Goal: Transaction & Acquisition: Obtain resource

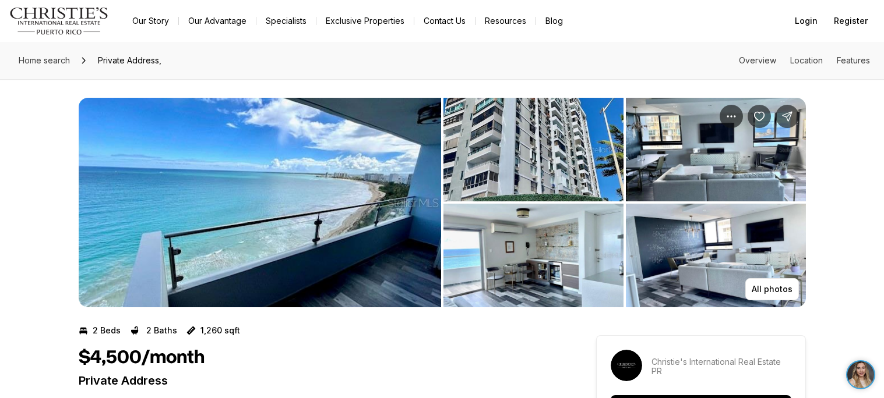
click at [316, 164] on img "View image gallery" at bounding box center [260, 203] width 362 height 210
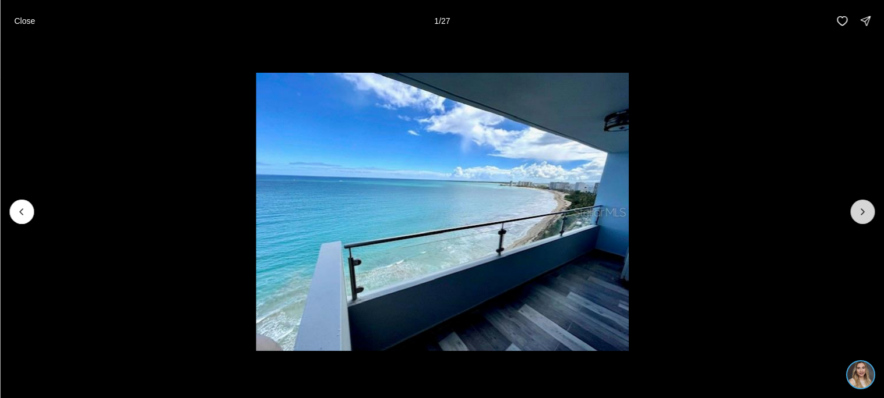
click at [860, 215] on icon "Next slide" at bounding box center [862, 212] width 12 height 12
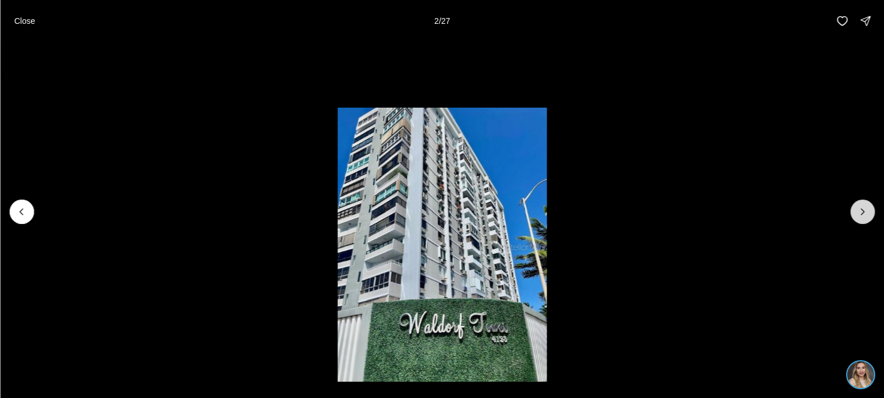
click at [860, 215] on icon "Next slide" at bounding box center [862, 212] width 12 height 12
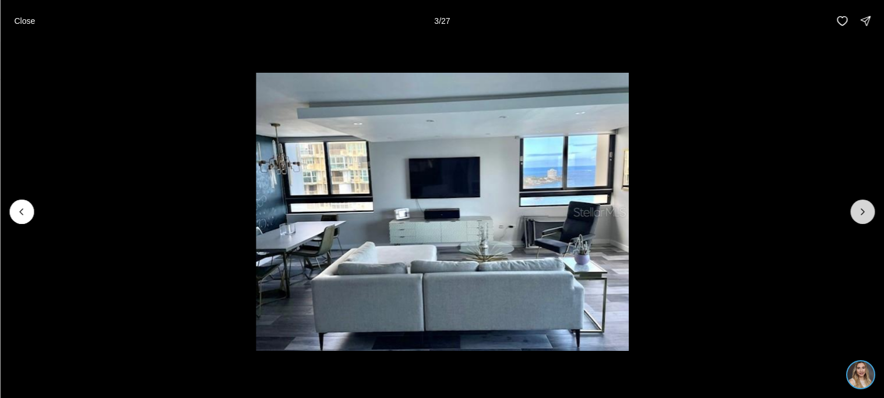
click at [860, 215] on icon "Next slide" at bounding box center [862, 212] width 12 height 12
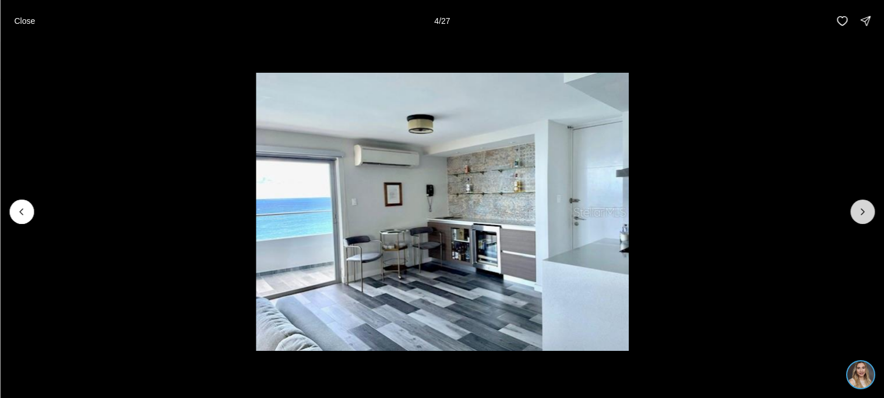
click at [860, 215] on icon "Next slide" at bounding box center [862, 212] width 12 height 12
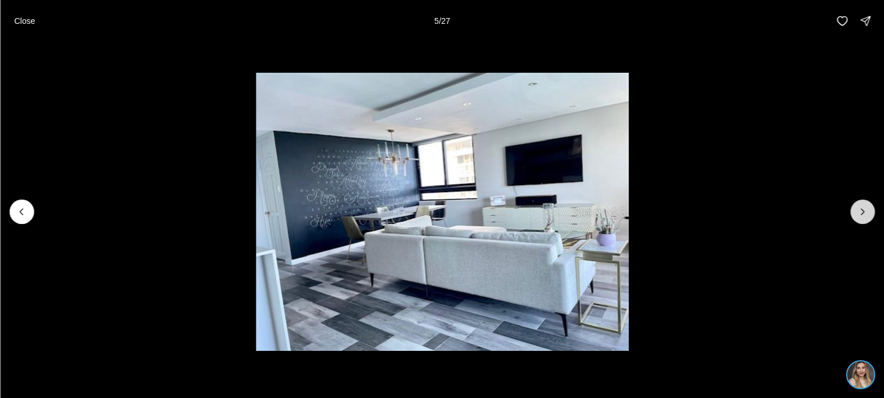
click at [860, 215] on icon "Next slide" at bounding box center [862, 212] width 12 height 12
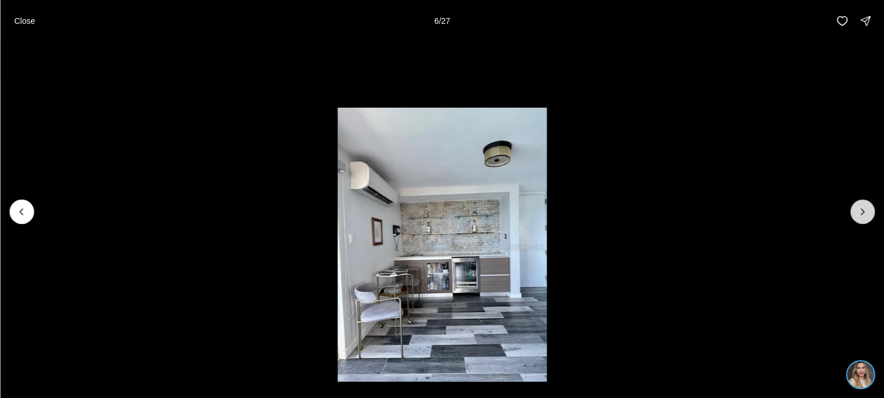
click at [860, 215] on icon "Next slide" at bounding box center [862, 212] width 12 height 12
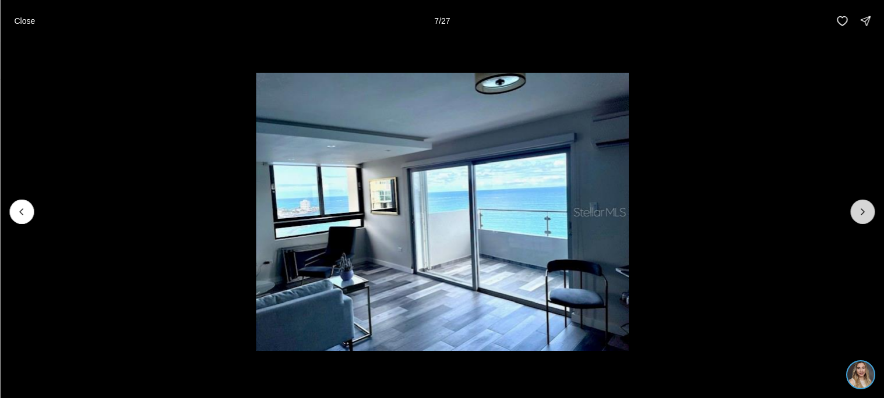
click at [860, 215] on icon "Next slide" at bounding box center [862, 212] width 12 height 12
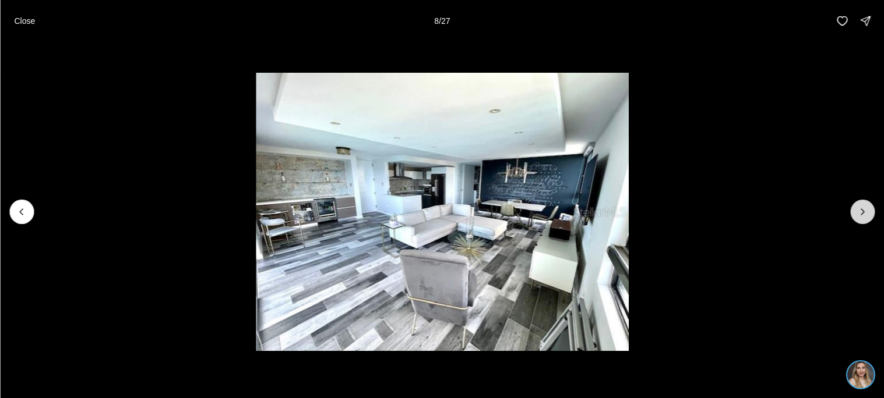
click at [860, 215] on icon "Next slide" at bounding box center [862, 212] width 12 height 12
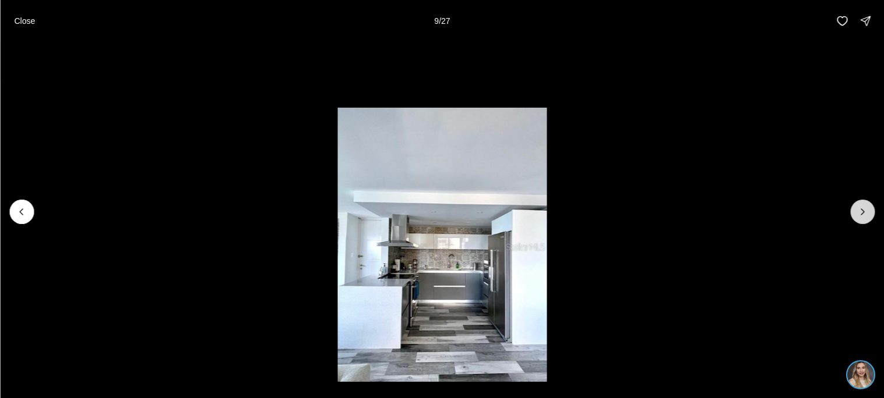
click at [860, 215] on icon "Next slide" at bounding box center [862, 212] width 12 height 12
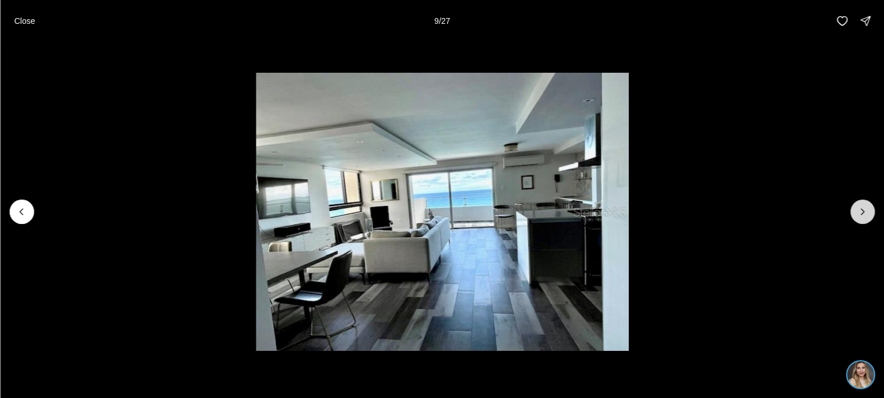
click at [860, 215] on icon "Next slide" at bounding box center [862, 212] width 12 height 12
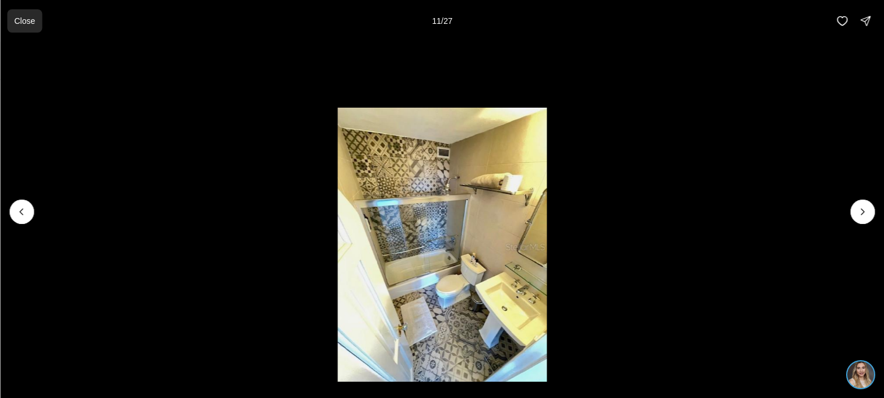
click at [20, 24] on p "Close" at bounding box center [24, 20] width 21 height 9
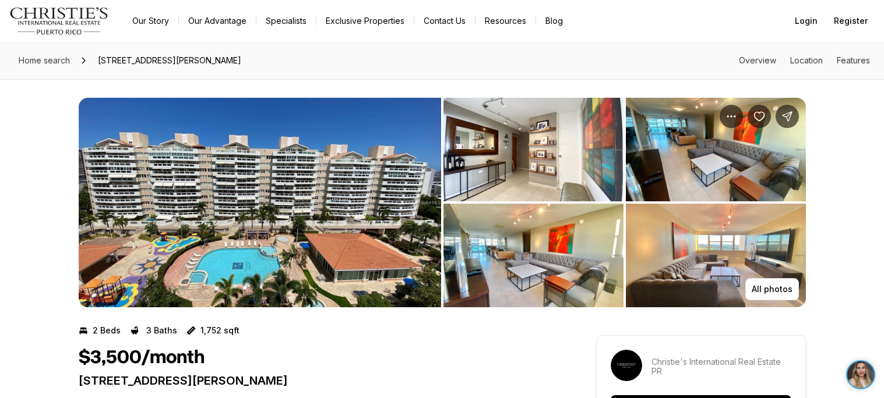
click at [380, 217] on img "View image gallery" at bounding box center [260, 203] width 362 height 210
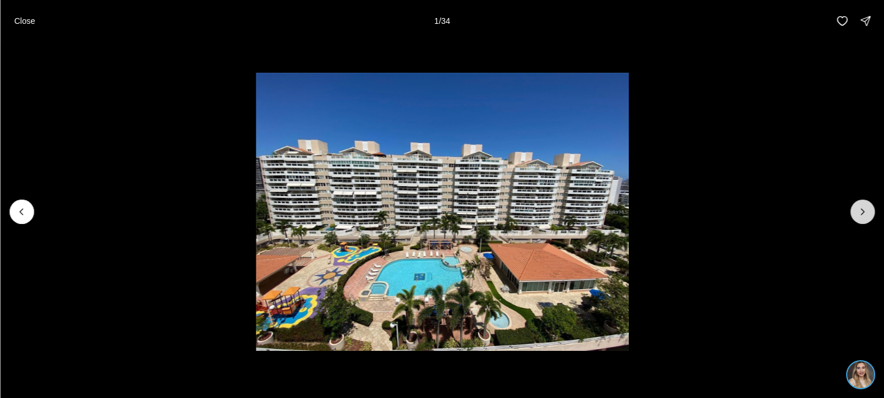
click at [868, 214] on button "Next slide" at bounding box center [862, 212] width 24 height 24
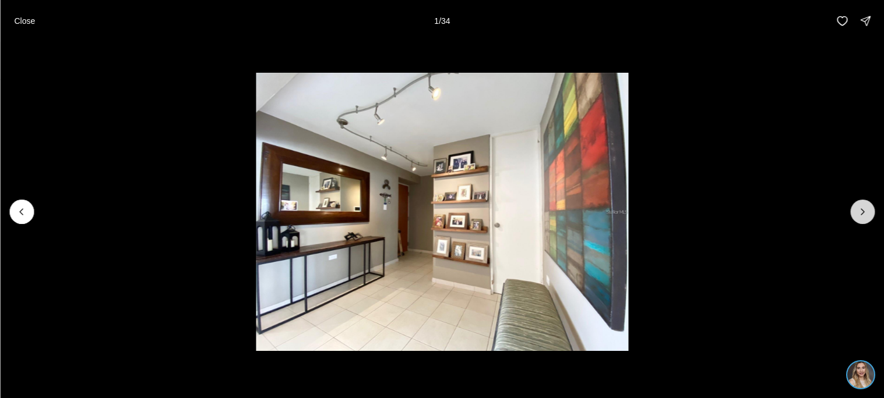
click at [868, 214] on button "Next slide" at bounding box center [862, 212] width 24 height 24
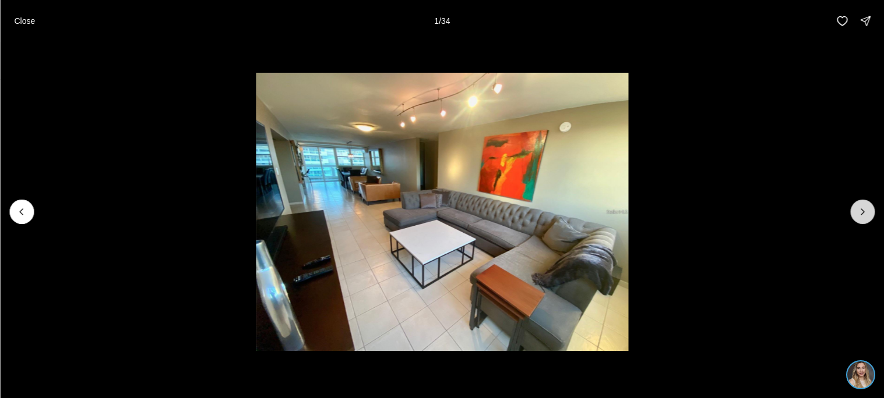
click at [868, 214] on button "Next slide" at bounding box center [862, 212] width 24 height 24
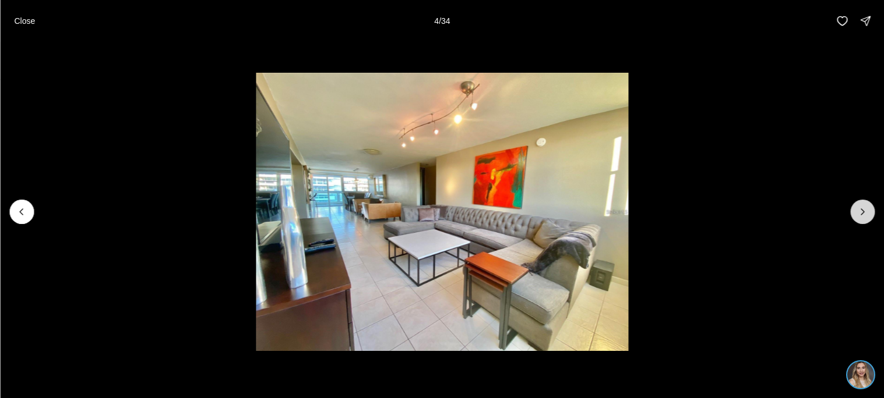
click at [868, 214] on button "Next slide" at bounding box center [862, 212] width 24 height 24
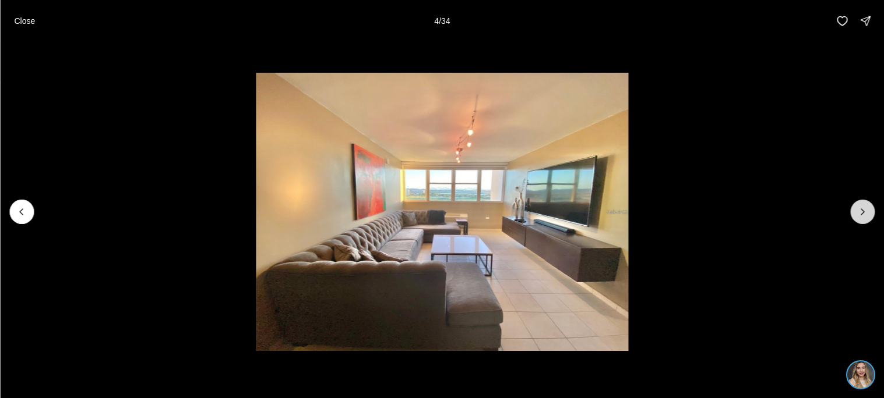
click at [868, 214] on button "Next slide" at bounding box center [862, 212] width 24 height 24
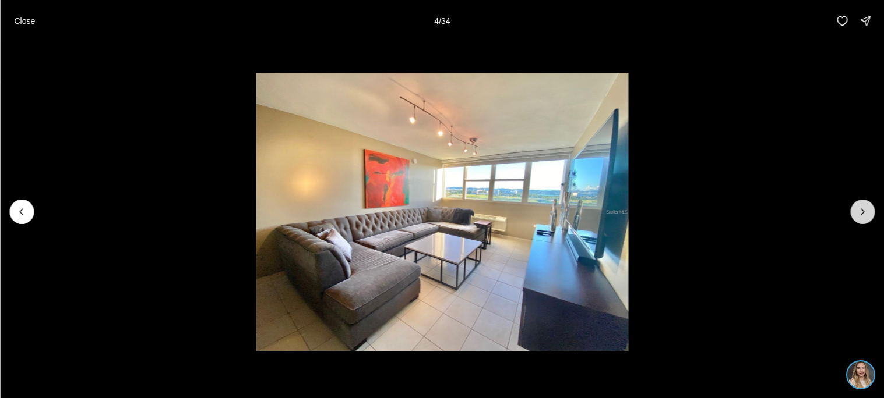
click at [868, 214] on button "Next slide" at bounding box center [862, 212] width 24 height 24
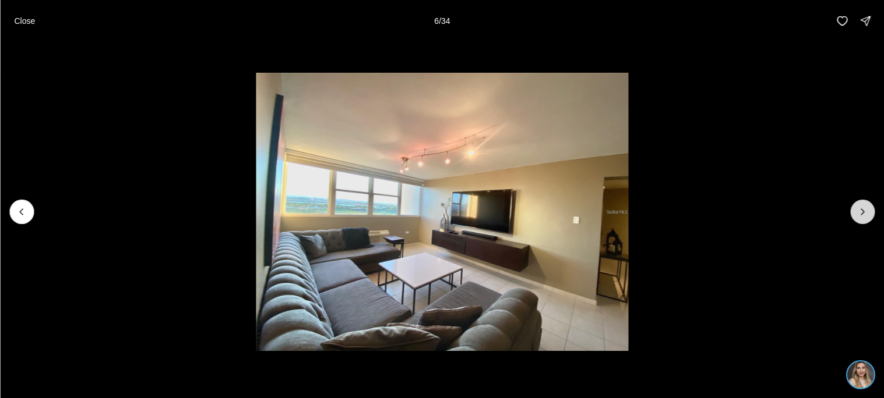
click at [868, 214] on button "Next slide" at bounding box center [862, 212] width 24 height 24
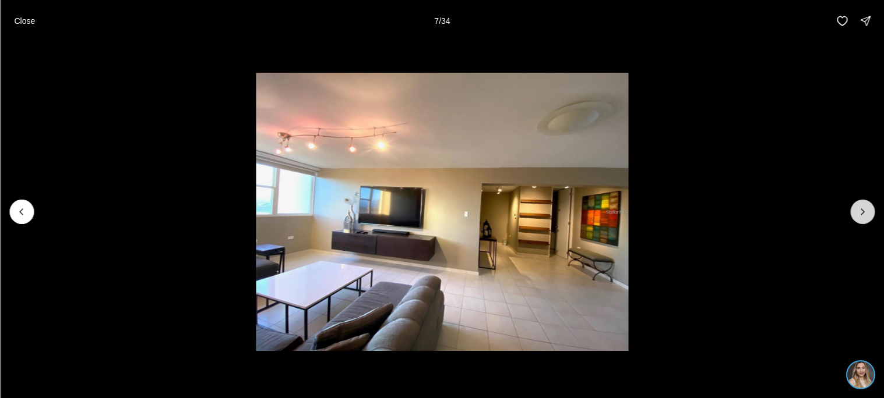
click at [868, 214] on button "Next slide" at bounding box center [862, 212] width 24 height 24
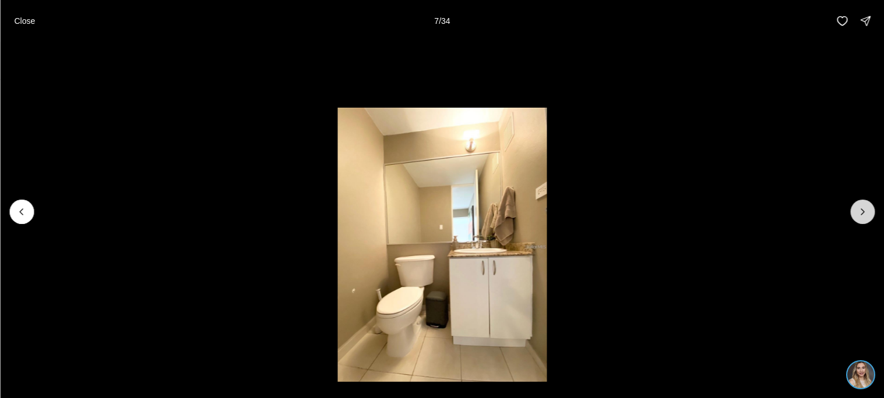
click at [868, 214] on button "Next slide" at bounding box center [862, 212] width 24 height 24
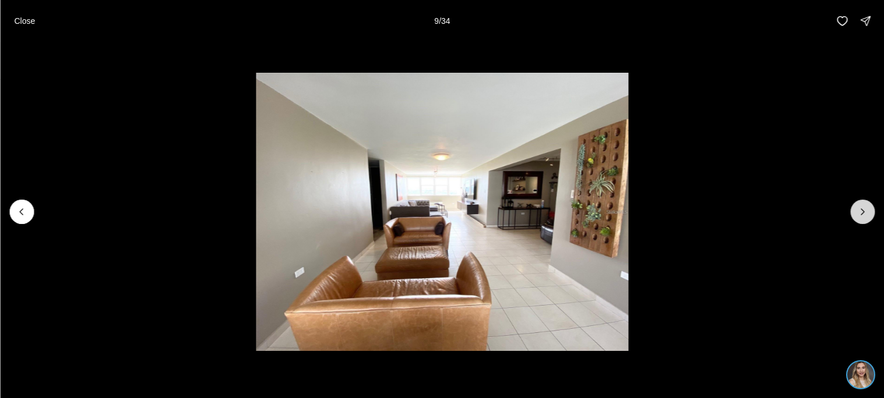
click at [868, 214] on button "Next slide" at bounding box center [862, 212] width 24 height 24
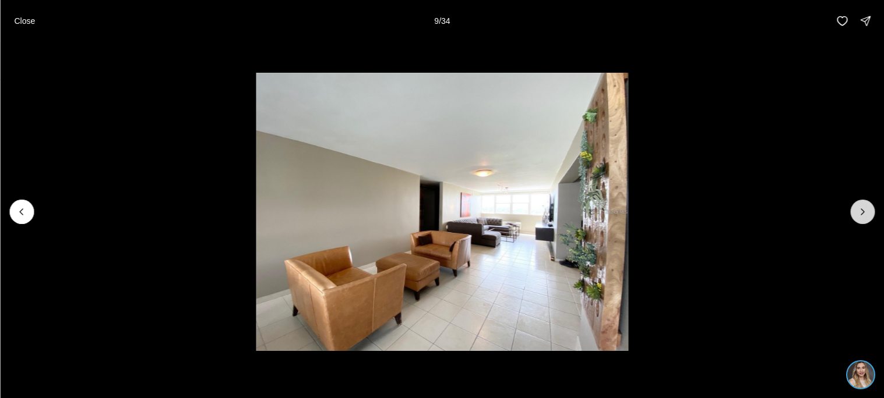
click at [868, 214] on button "Next slide" at bounding box center [862, 212] width 24 height 24
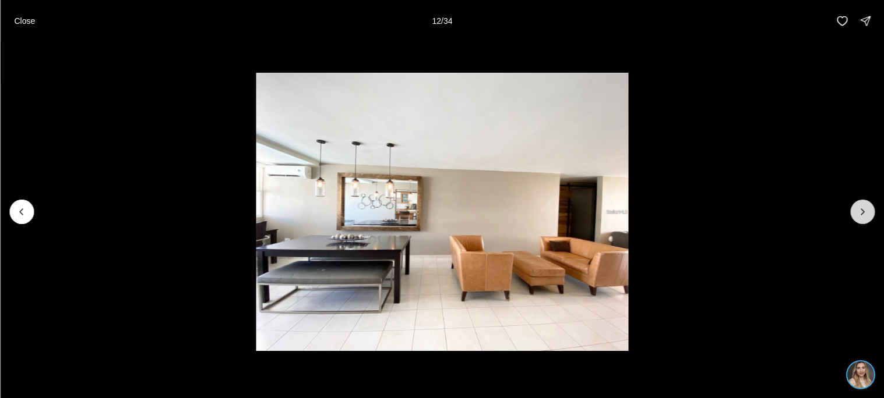
click at [868, 214] on button "Next slide" at bounding box center [862, 212] width 24 height 24
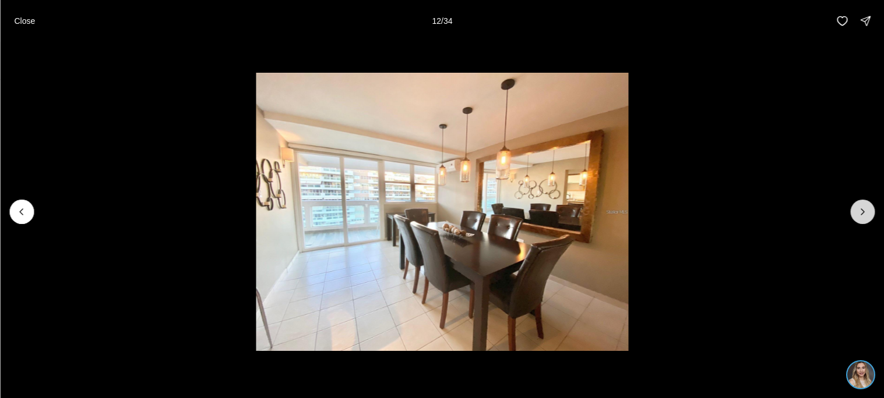
click at [868, 214] on button "Next slide" at bounding box center [862, 212] width 24 height 24
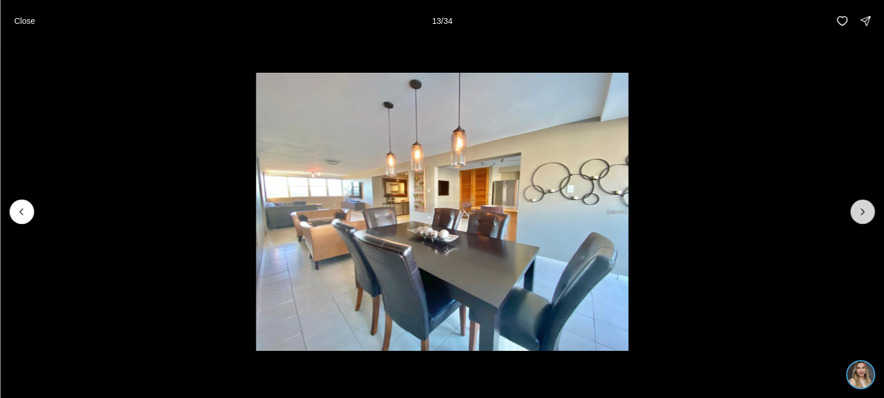
click at [868, 214] on button "Next slide" at bounding box center [862, 212] width 24 height 24
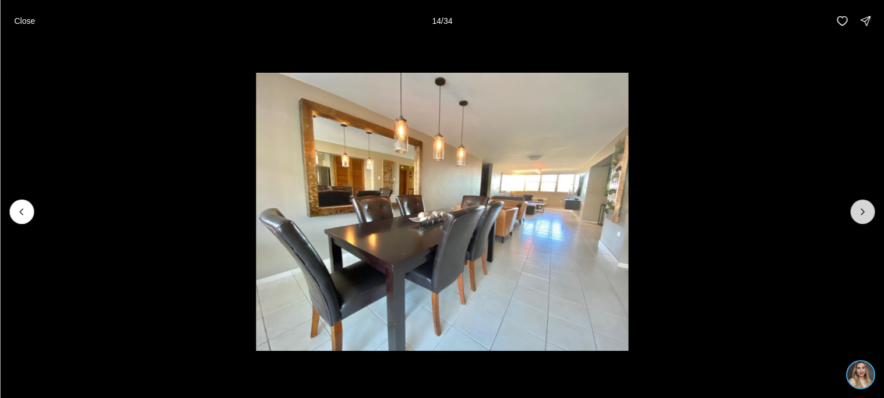
click at [868, 214] on button "Next slide" at bounding box center [862, 212] width 24 height 24
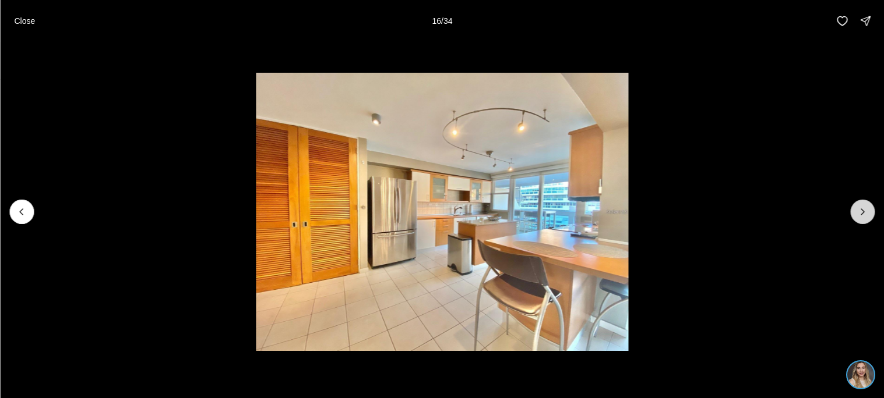
click at [868, 214] on button "Next slide" at bounding box center [862, 212] width 24 height 24
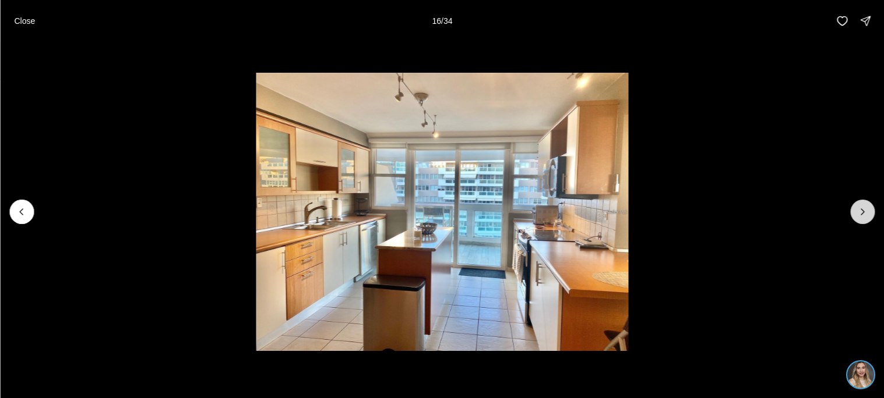
click at [868, 214] on button "Next slide" at bounding box center [862, 212] width 24 height 24
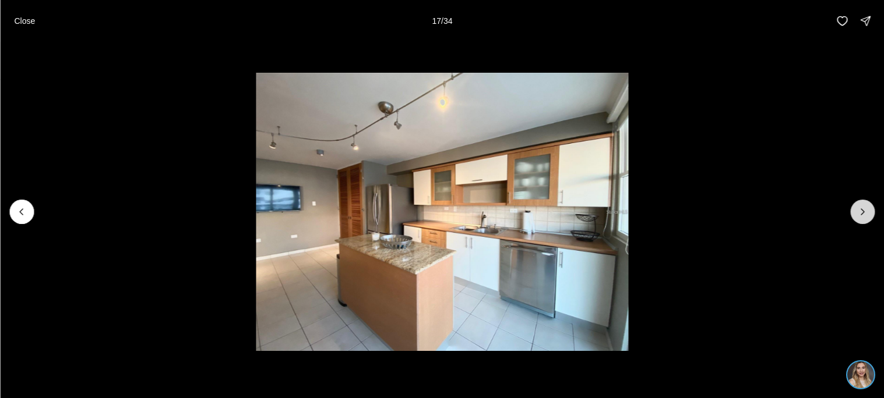
click at [868, 214] on button "Next slide" at bounding box center [862, 212] width 24 height 24
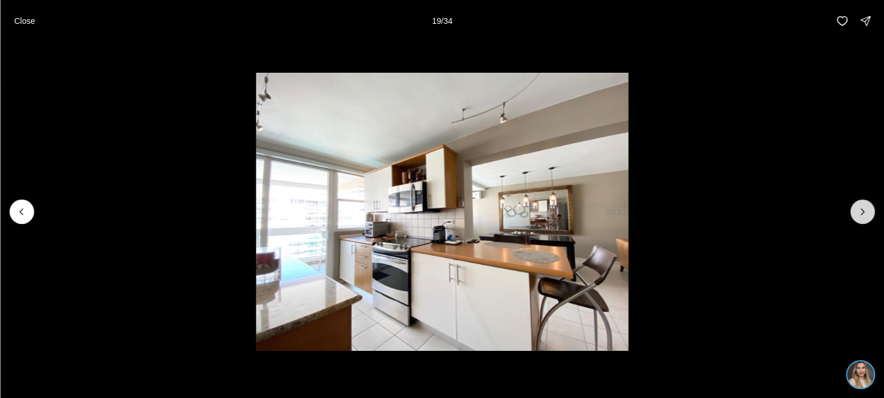
click at [868, 214] on button "Next slide" at bounding box center [862, 212] width 24 height 24
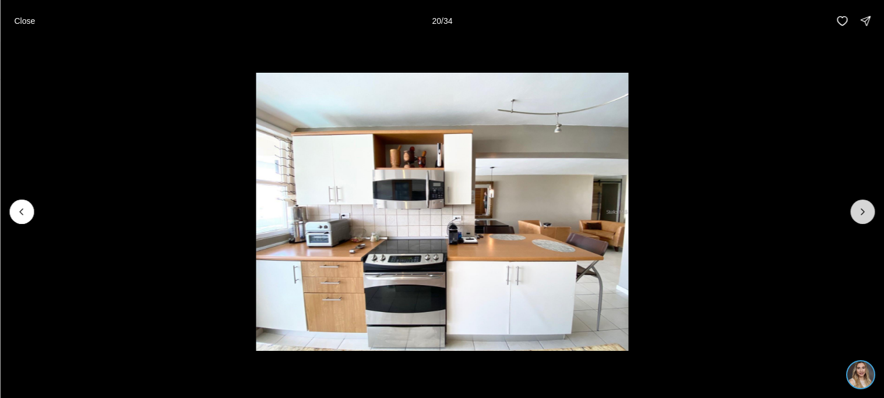
click at [868, 214] on button "Next slide" at bounding box center [862, 212] width 24 height 24
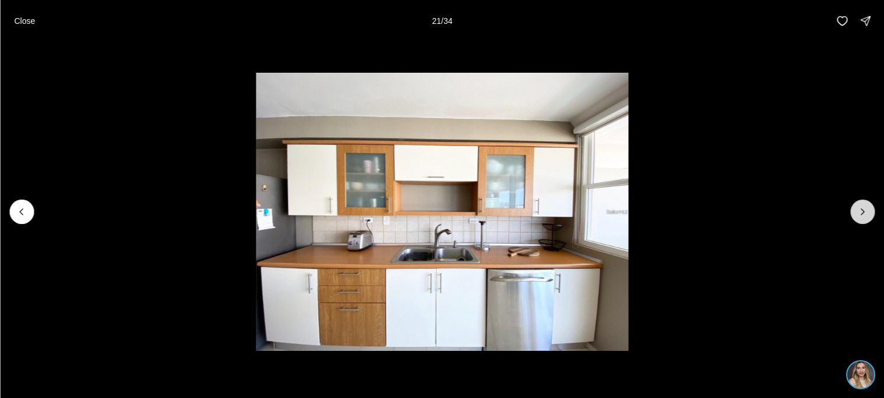
click at [868, 214] on button "Next slide" at bounding box center [862, 212] width 24 height 24
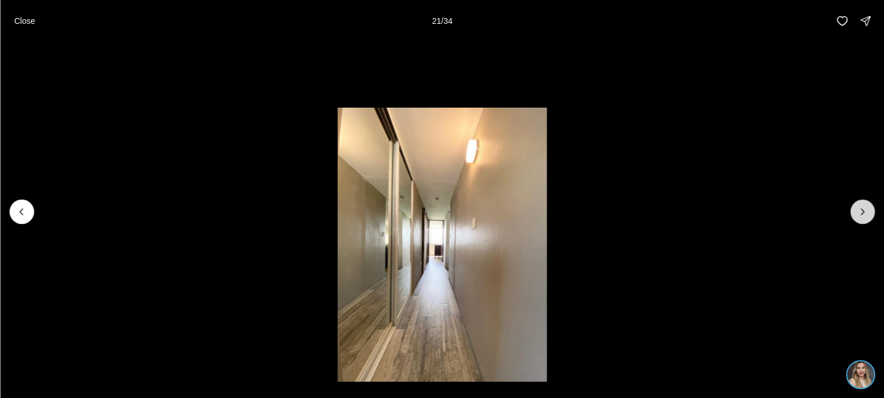
click at [868, 214] on button "Next slide" at bounding box center [862, 212] width 24 height 24
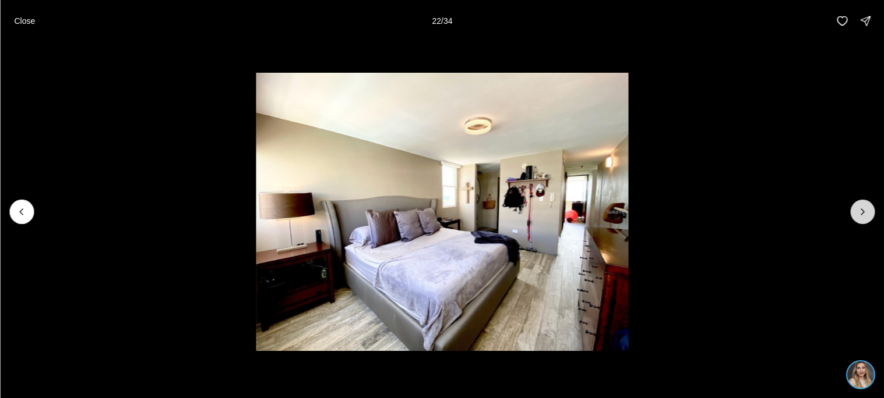
click at [868, 214] on button "Next slide" at bounding box center [862, 212] width 24 height 24
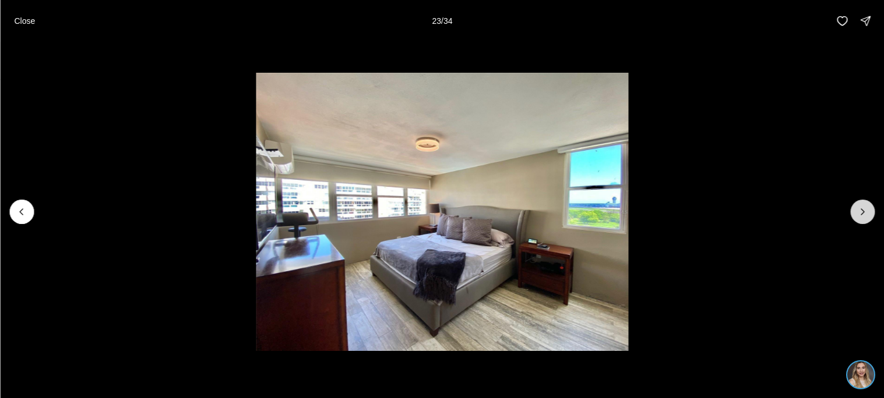
click at [868, 214] on button "Next slide" at bounding box center [862, 212] width 24 height 24
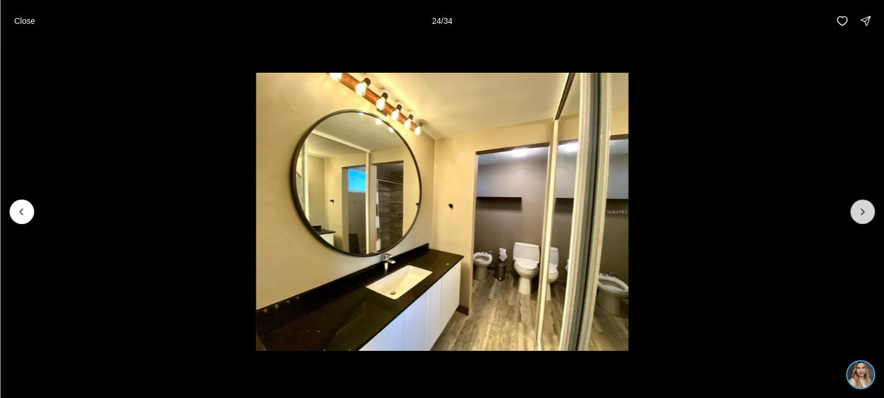
click at [868, 214] on button "Next slide" at bounding box center [862, 212] width 24 height 24
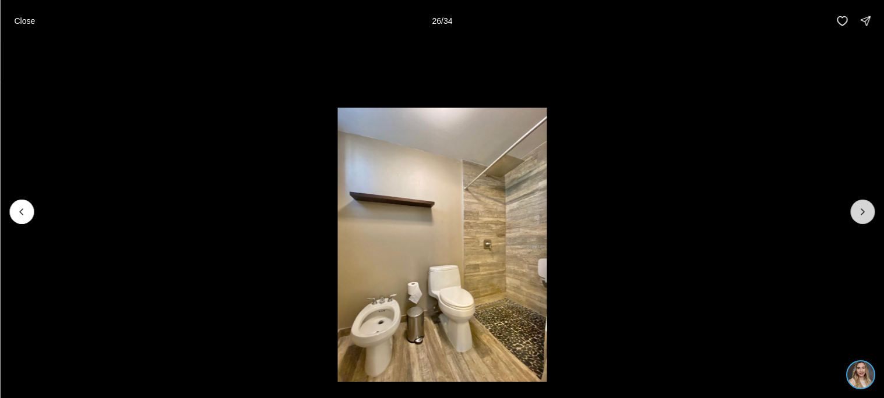
click at [868, 214] on button "Next slide" at bounding box center [862, 212] width 24 height 24
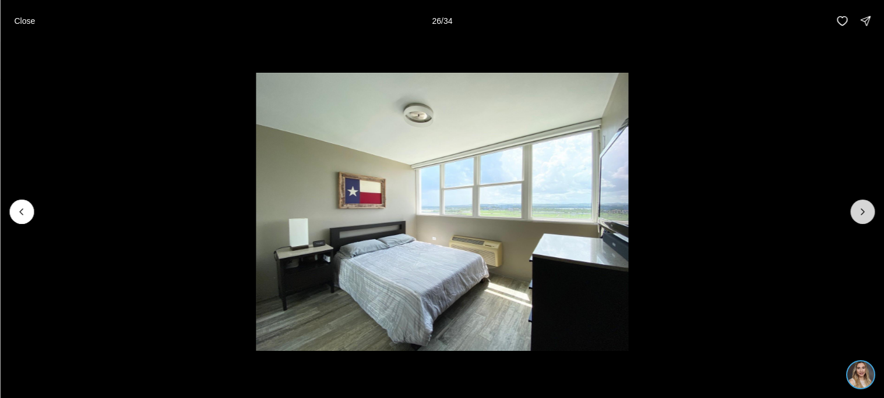
click at [868, 214] on button "Next slide" at bounding box center [862, 212] width 24 height 24
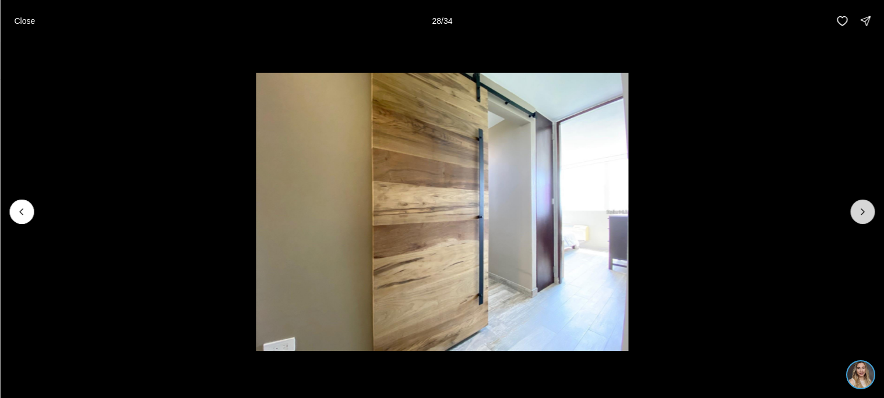
click at [868, 214] on button "Next slide" at bounding box center [862, 212] width 24 height 24
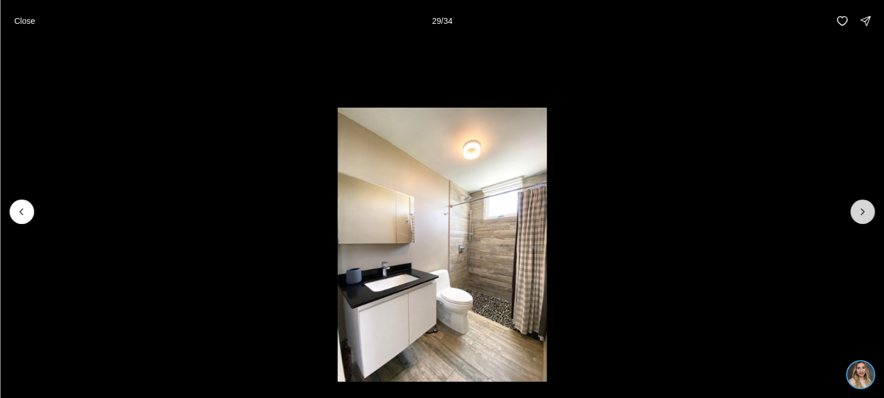
click at [868, 214] on button "Next slide" at bounding box center [862, 212] width 24 height 24
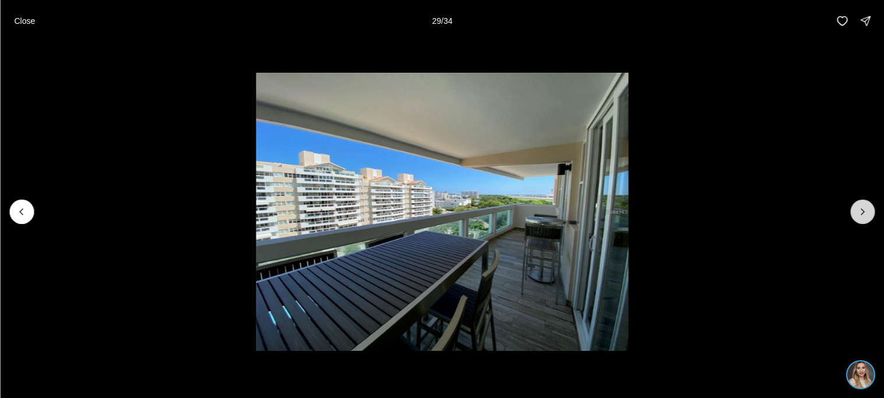
click at [868, 214] on button "Next slide" at bounding box center [862, 212] width 24 height 24
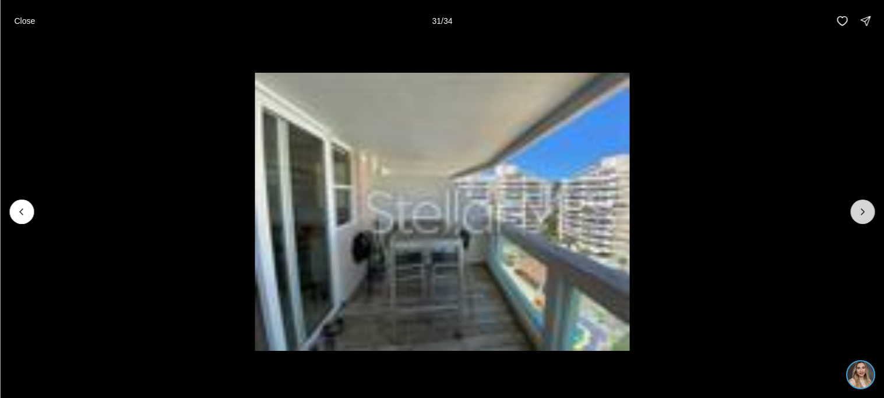
click at [868, 214] on button "Next slide" at bounding box center [862, 212] width 24 height 24
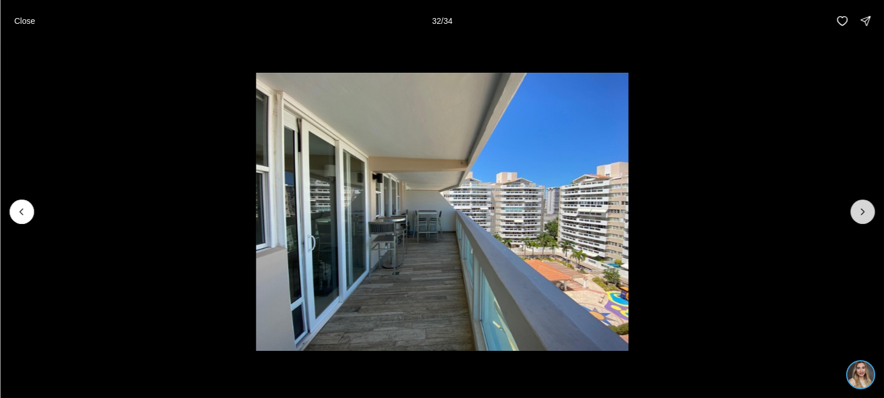
click at [868, 214] on button "Next slide" at bounding box center [862, 212] width 24 height 24
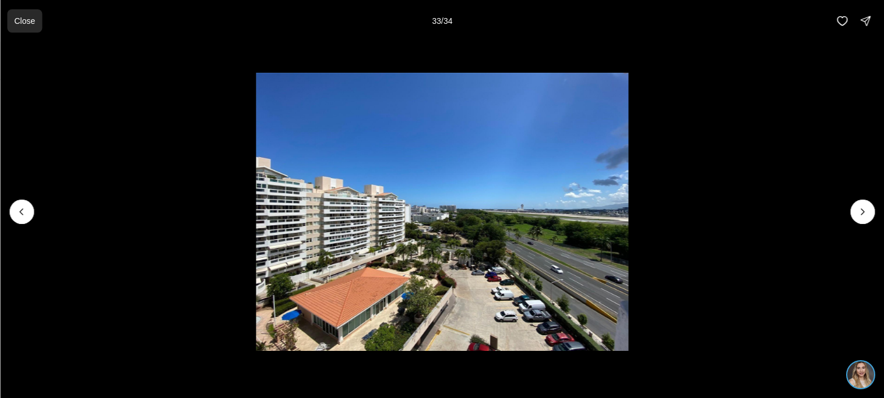
click at [31, 20] on p "Close" at bounding box center [24, 20] width 21 height 9
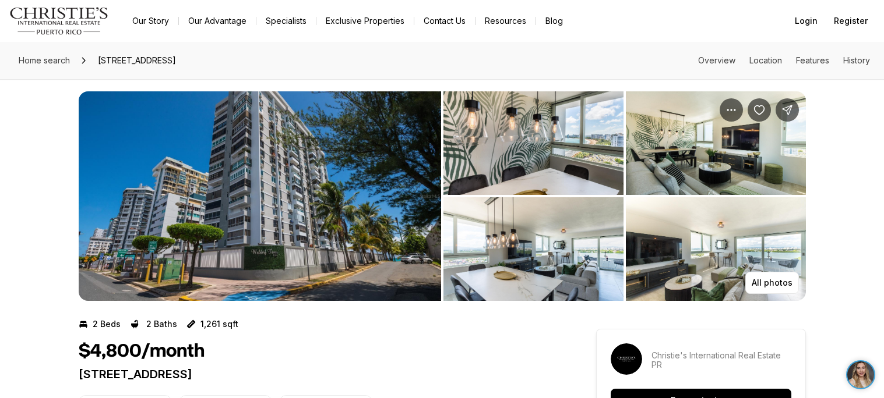
scroll to position [27, 0]
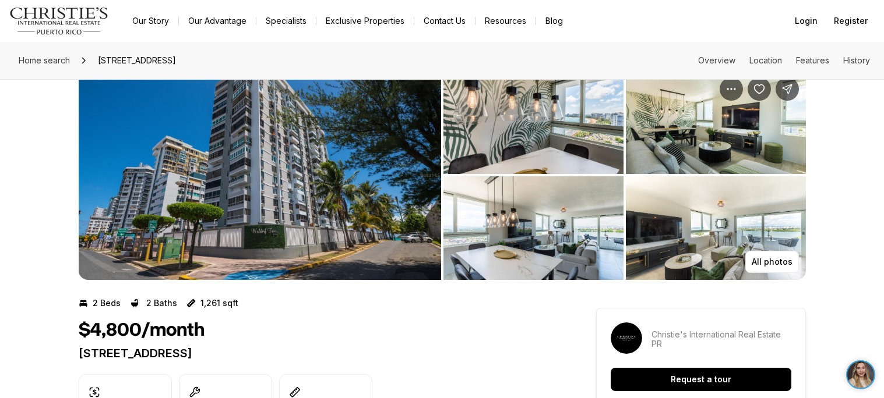
click at [384, 175] on img "View image gallery" at bounding box center [260, 175] width 362 height 210
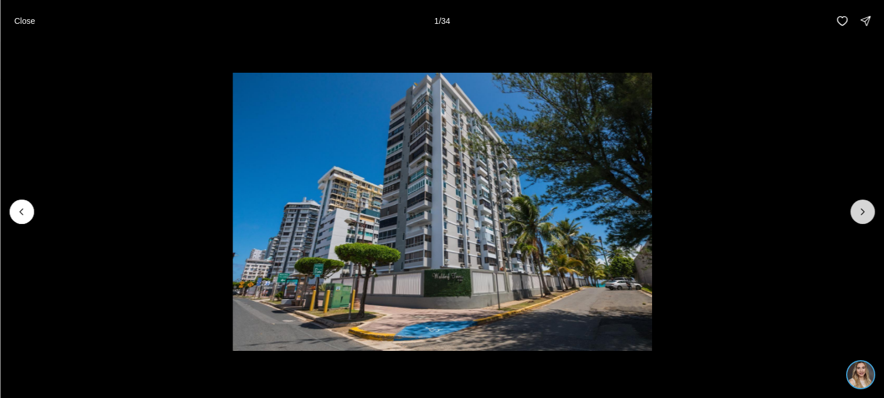
click at [872, 211] on button "Next slide" at bounding box center [862, 212] width 24 height 24
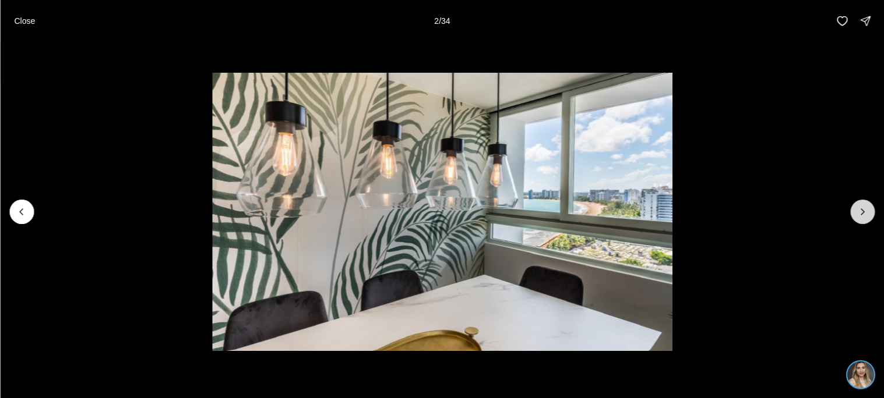
click at [872, 211] on button "Next slide" at bounding box center [862, 212] width 24 height 24
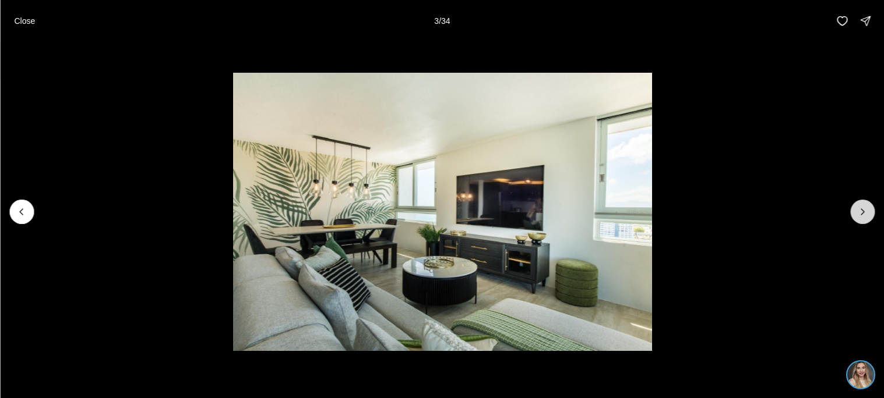
click at [872, 211] on button "Next slide" at bounding box center [862, 212] width 24 height 24
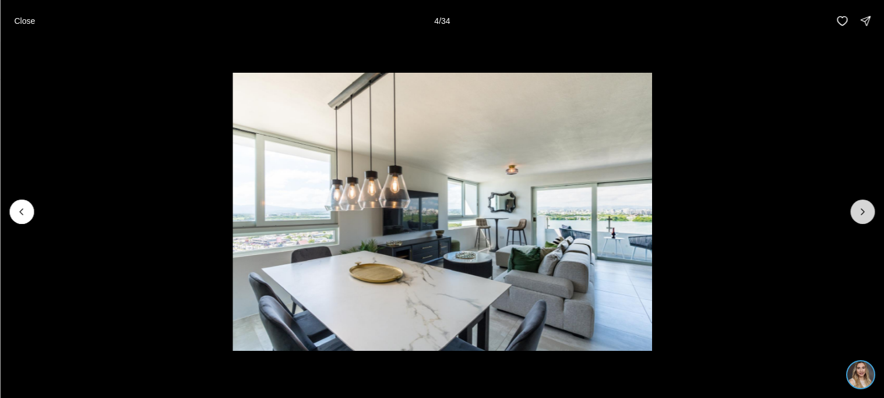
click at [872, 211] on button "Next slide" at bounding box center [862, 212] width 24 height 24
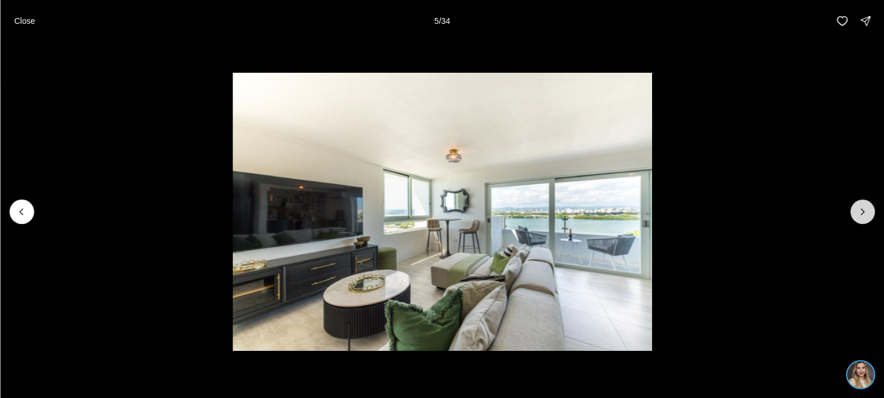
click at [872, 211] on button "Next slide" at bounding box center [862, 212] width 24 height 24
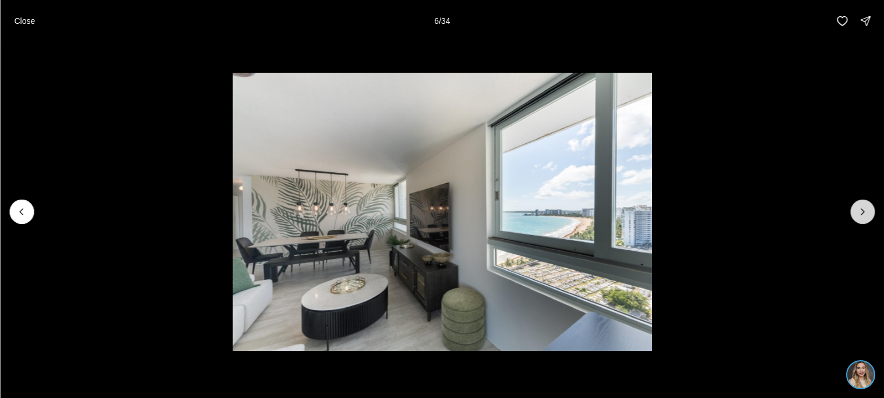
click at [872, 211] on button "Next slide" at bounding box center [862, 212] width 24 height 24
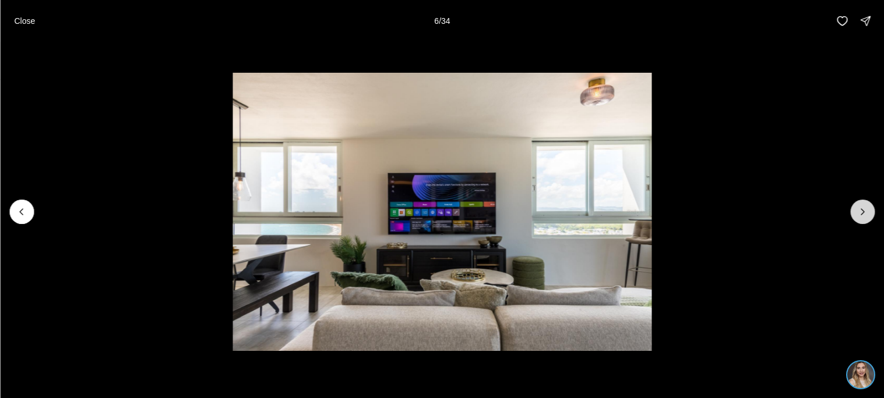
click at [872, 211] on button "Next slide" at bounding box center [862, 212] width 24 height 24
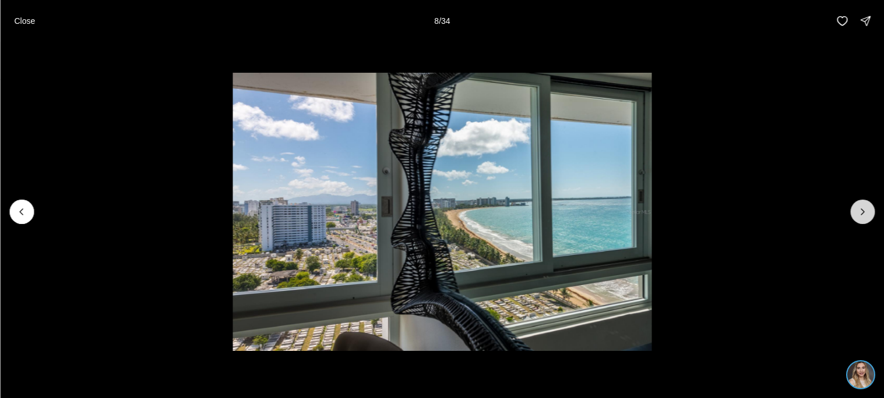
click at [872, 211] on button "Next slide" at bounding box center [862, 212] width 24 height 24
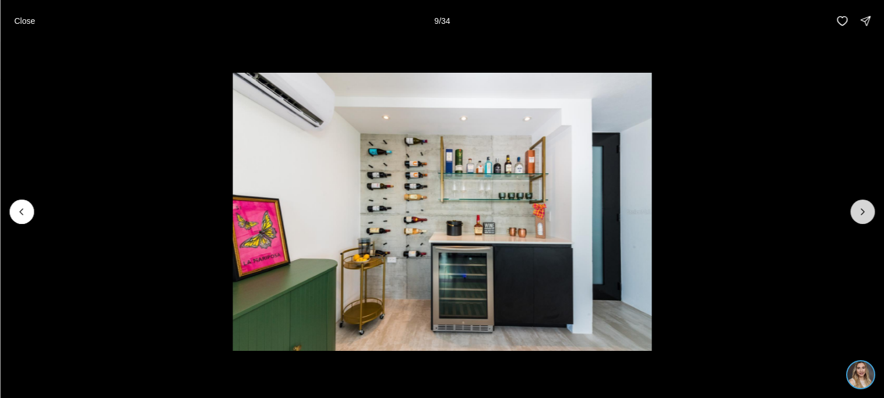
click at [872, 211] on button "Next slide" at bounding box center [862, 212] width 24 height 24
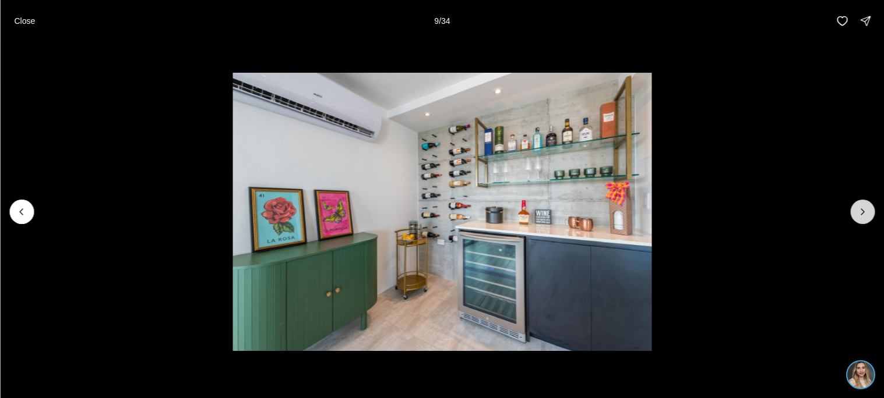
click at [872, 211] on button "Next slide" at bounding box center [862, 212] width 24 height 24
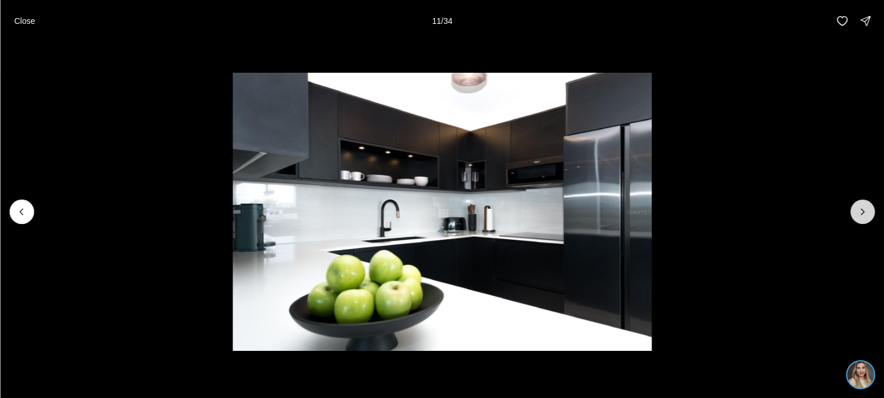
click at [872, 211] on button "Next slide" at bounding box center [862, 212] width 24 height 24
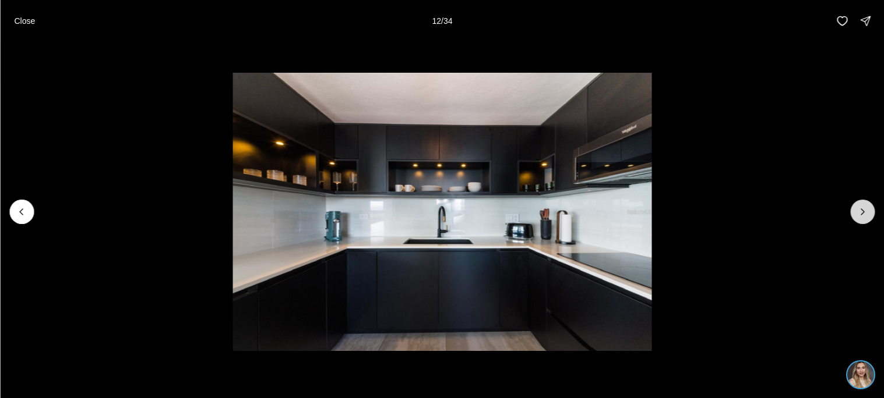
click at [872, 211] on button "Next slide" at bounding box center [862, 212] width 24 height 24
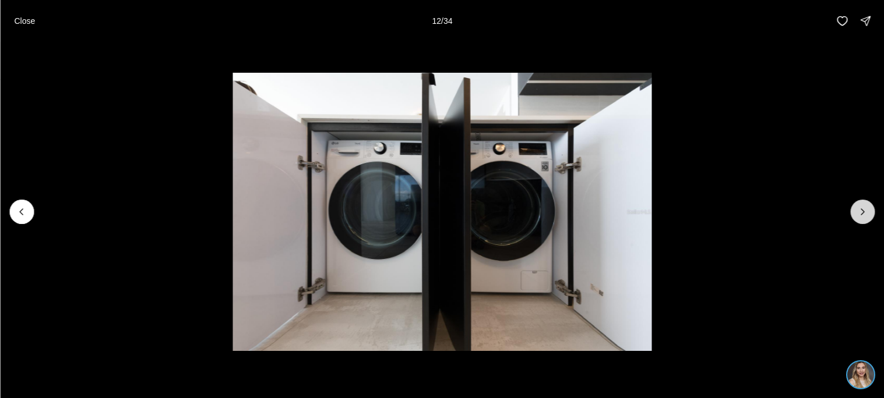
click at [872, 211] on button "Next slide" at bounding box center [862, 212] width 24 height 24
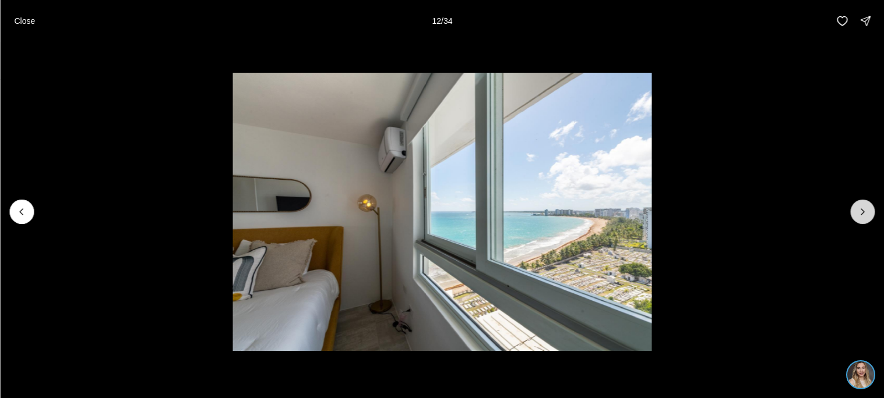
click at [872, 211] on button "Next slide" at bounding box center [862, 212] width 24 height 24
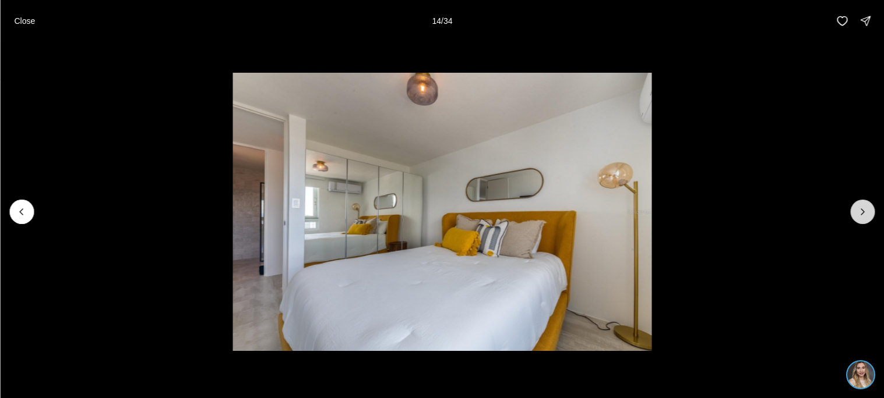
click at [872, 211] on button "Next slide" at bounding box center [862, 212] width 24 height 24
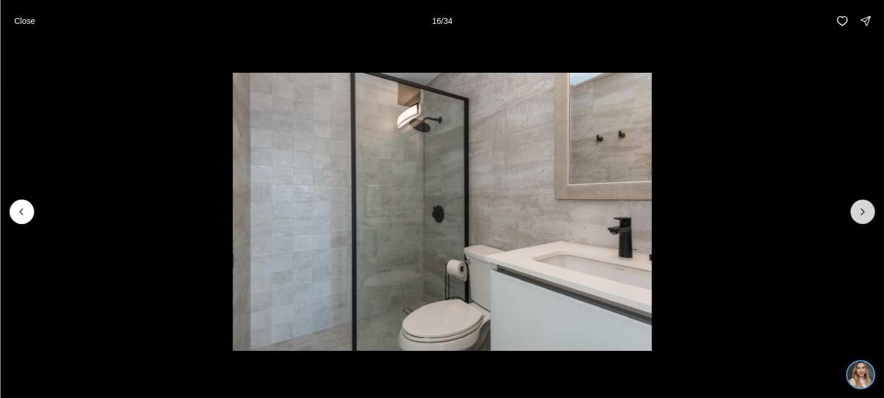
click at [872, 211] on button "Next slide" at bounding box center [862, 212] width 24 height 24
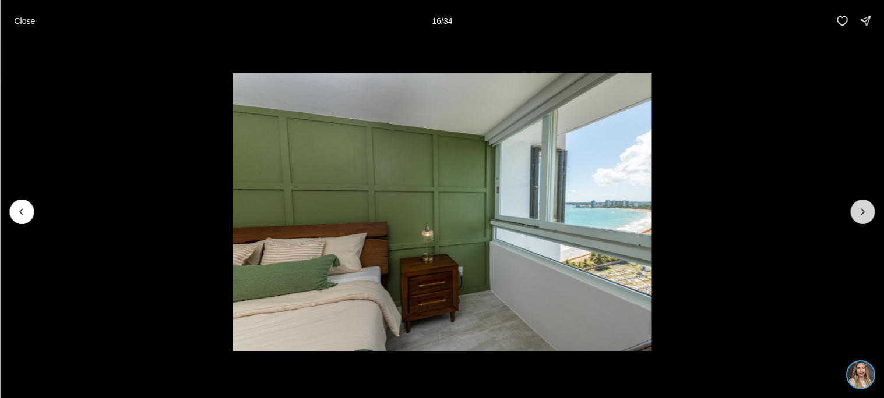
click at [872, 211] on button "Next slide" at bounding box center [862, 212] width 24 height 24
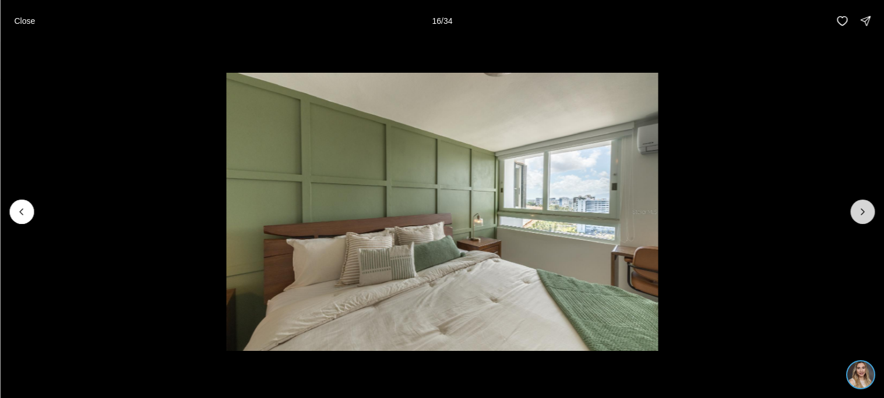
click at [872, 211] on button "Next slide" at bounding box center [862, 212] width 24 height 24
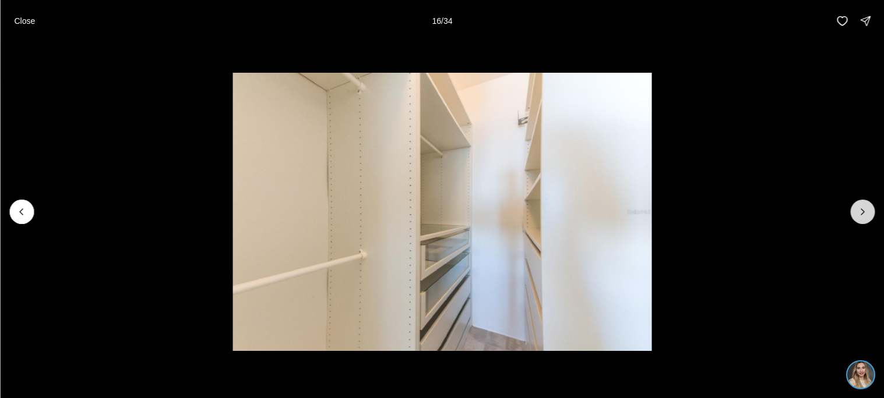
click at [872, 211] on button "Next slide" at bounding box center [862, 212] width 24 height 24
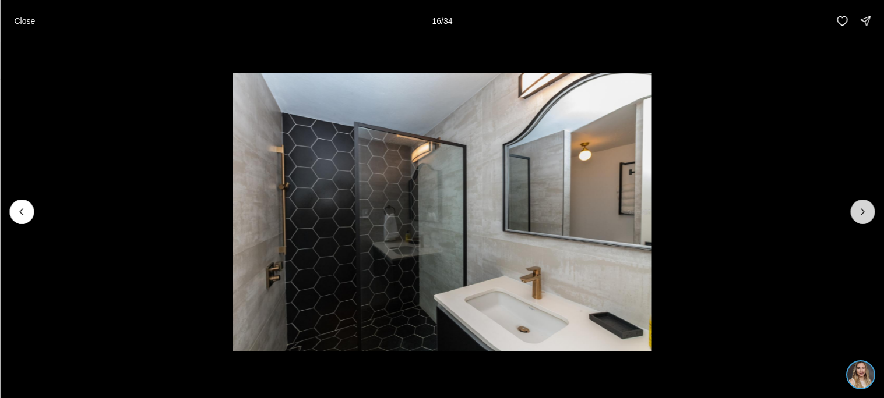
click at [872, 211] on button "Next slide" at bounding box center [862, 212] width 24 height 24
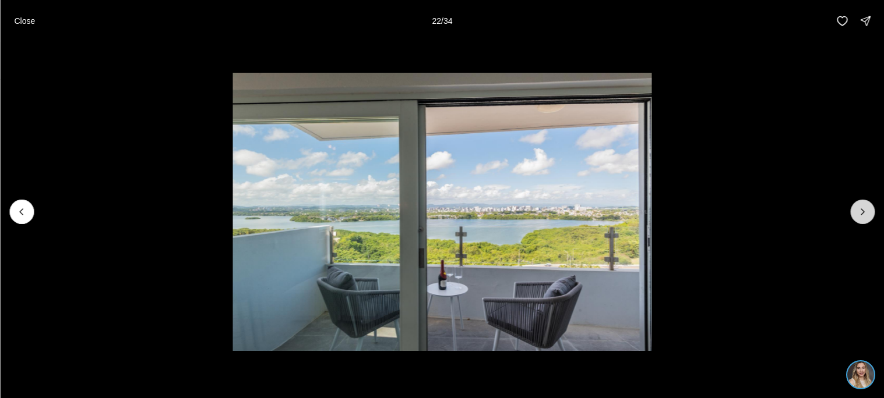
click at [860, 211] on icon "Next slide" at bounding box center [862, 212] width 12 height 12
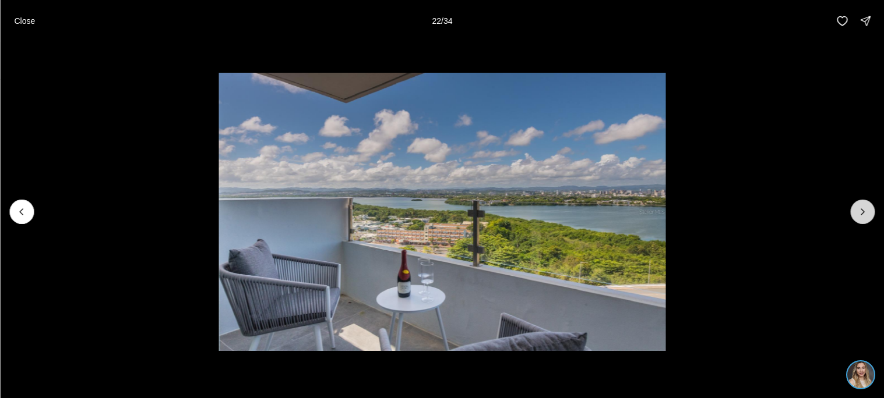
click at [860, 211] on icon "Next slide" at bounding box center [862, 212] width 12 height 12
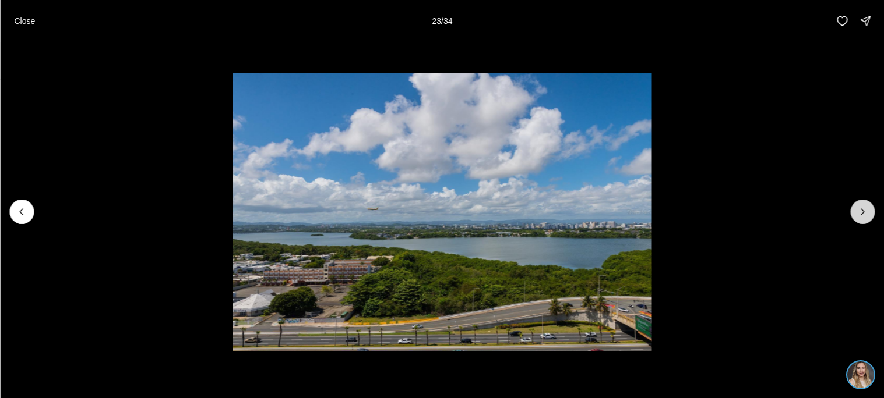
click at [860, 211] on icon "Next slide" at bounding box center [862, 212] width 12 height 12
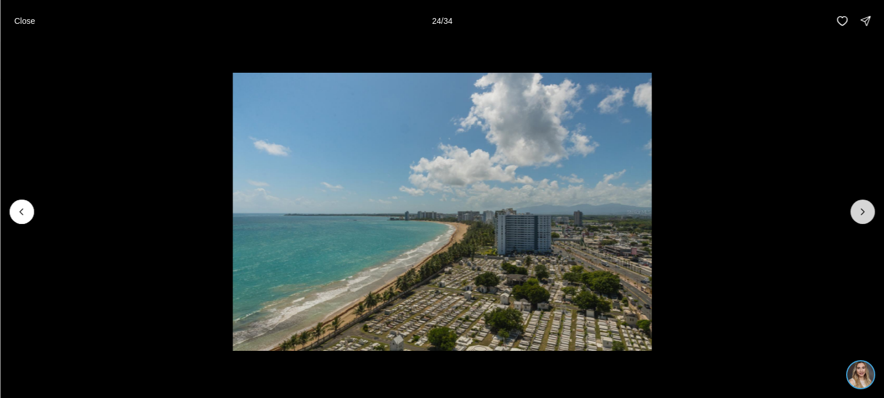
click at [860, 211] on icon "Next slide" at bounding box center [862, 212] width 12 height 12
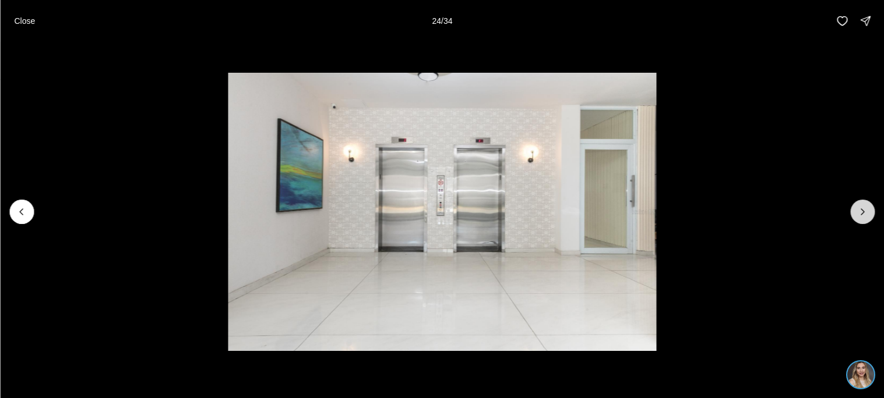
click at [860, 211] on icon "Next slide" at bounding box center [862, 212] width 12 height 12
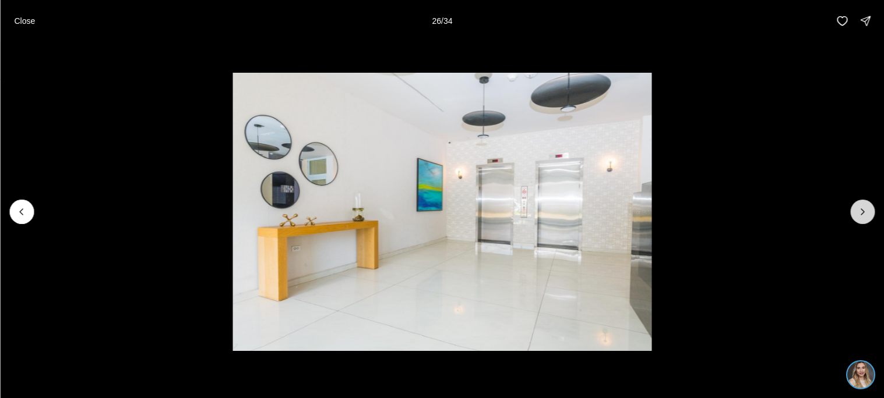
click at [860, 211] on icon "Next slide" at bounding box center [862, 212] width 12 height 12
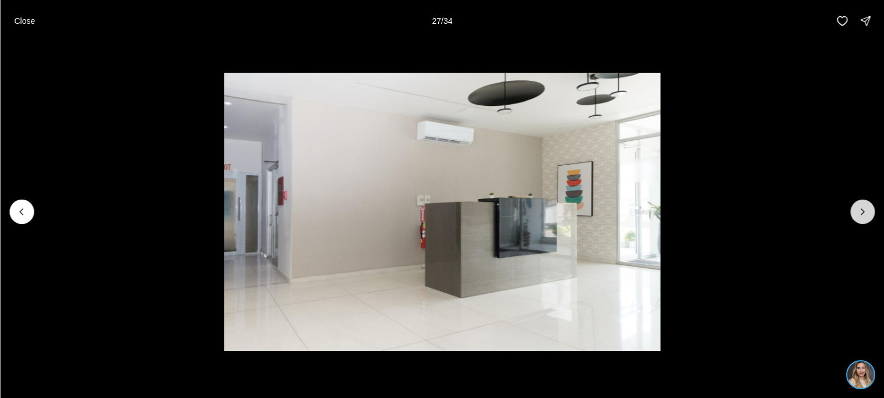
click at [860, 211] on icon "Next slide" at bounding box center [862, 212] width 12 height 12
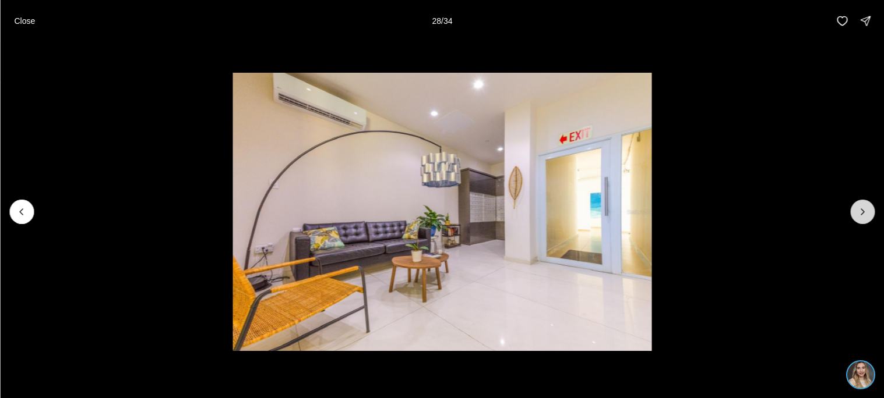
click at [860, 211] on icon "Next slide" at bounding box center [862, 212] width 12 height 12
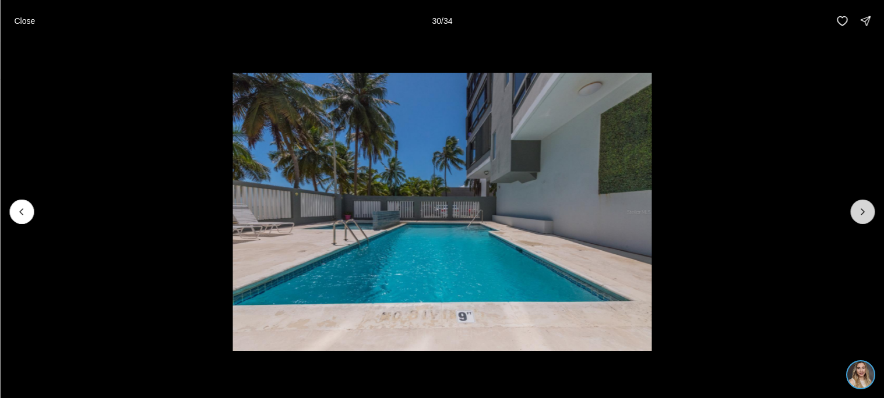
click at [860, 211] on icon "Next slide" at bounding box center [862, 212] width 12 height 12
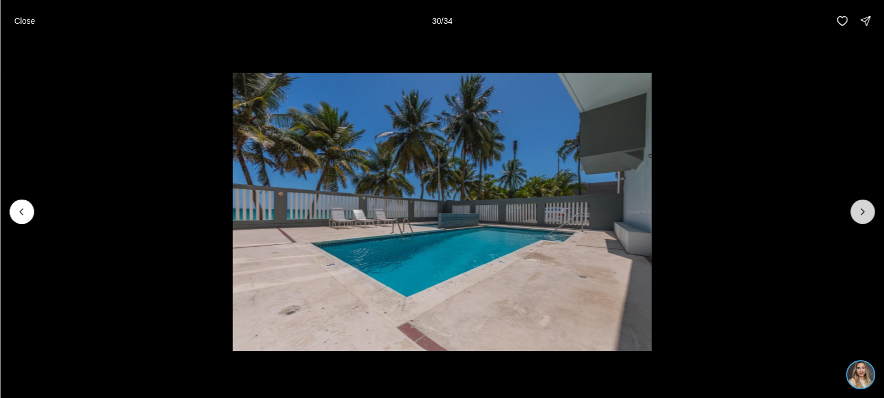
click at [860, 211] on icon "Next slide" at bounding box center [862, 212] width 12 height 12
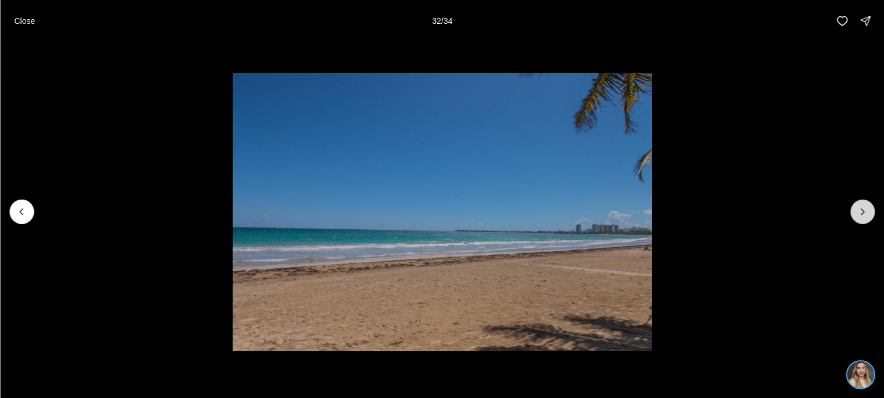
click at [860, 211] on icon "Next slide" at bounding box center [862, 212] width 12 height 12
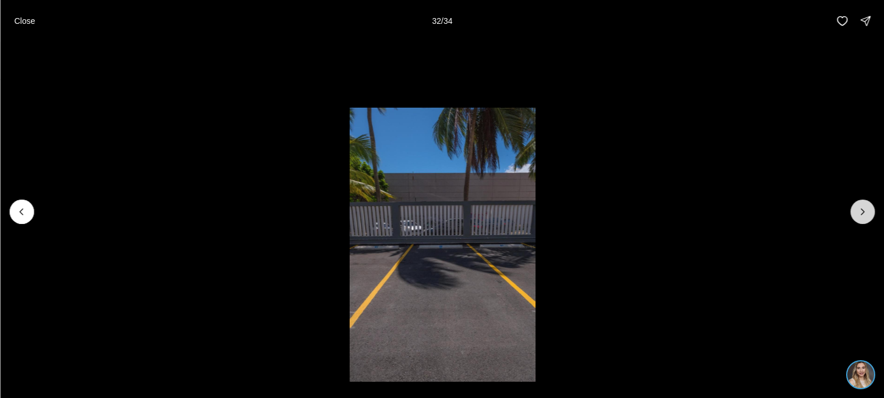
click at [860, 211] on icon "Next slide" at bounding box center [862, 212] width 12 height 12
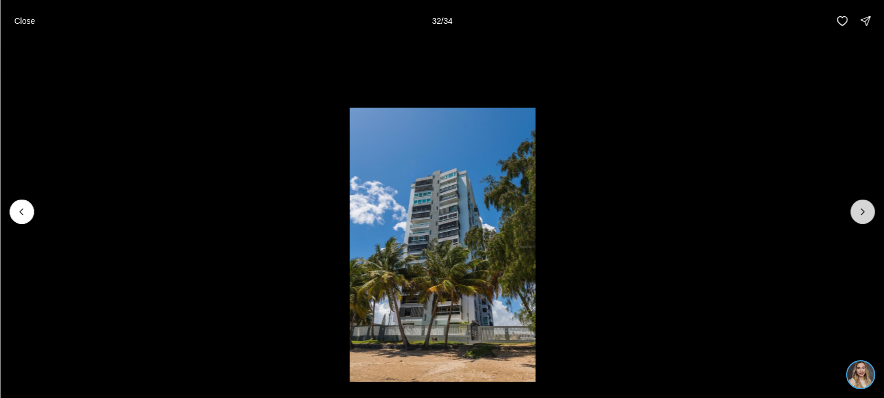
click at [860, 211] on icon "Next slide" at bounding box center [862, 212] width 12 height 12
click at [30, 24] on p "Close" at bounding box center [24, 20] width 21 height 9
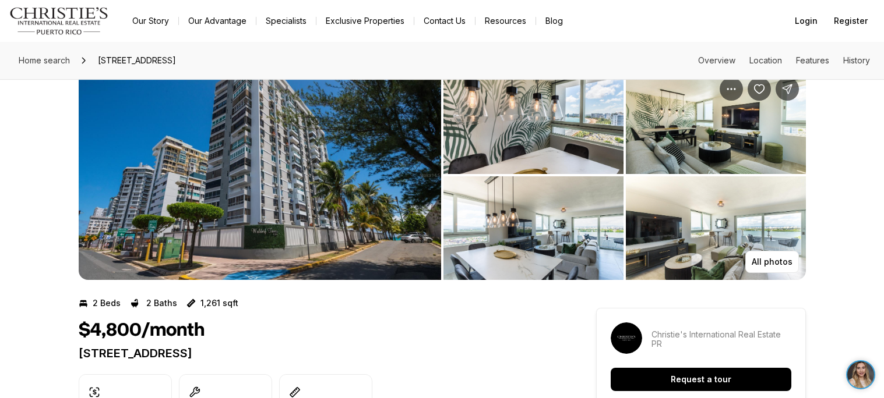
click at [273, 255] on img "View image gallery" at bounding box center [260, 175] width 362 height 210
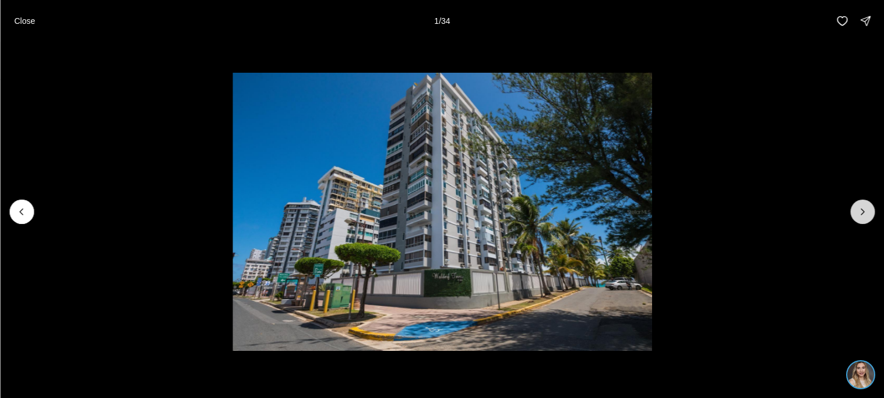
click at [850, 208] on button "Next slide" at bounding box center [862, 212] width 24 height 24
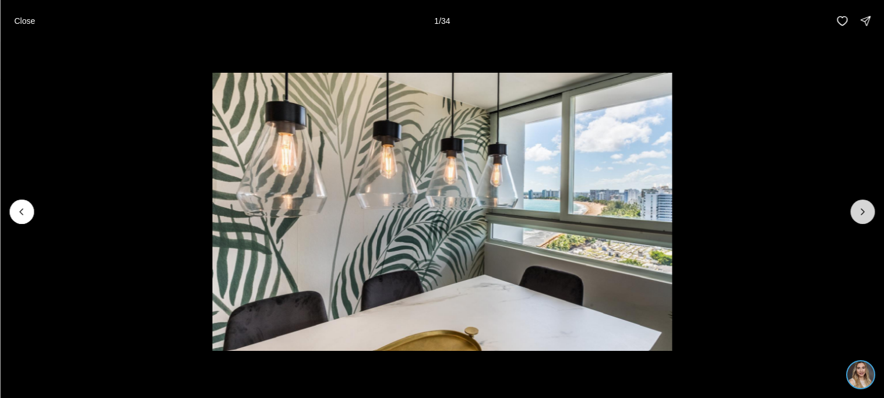
click at [850, 208] on button "Next slide" at bounding box center [862, 212] width 24 height 24
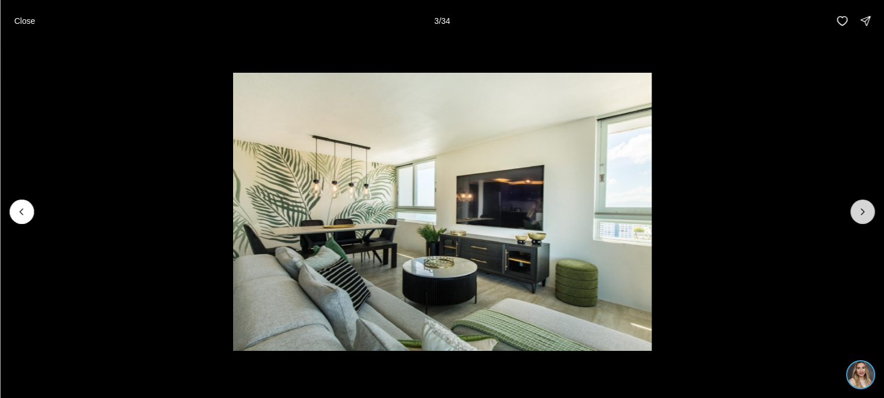
click at [850, 208] on button "Next slide" at bounding box center [862, 212] width 24 height 24
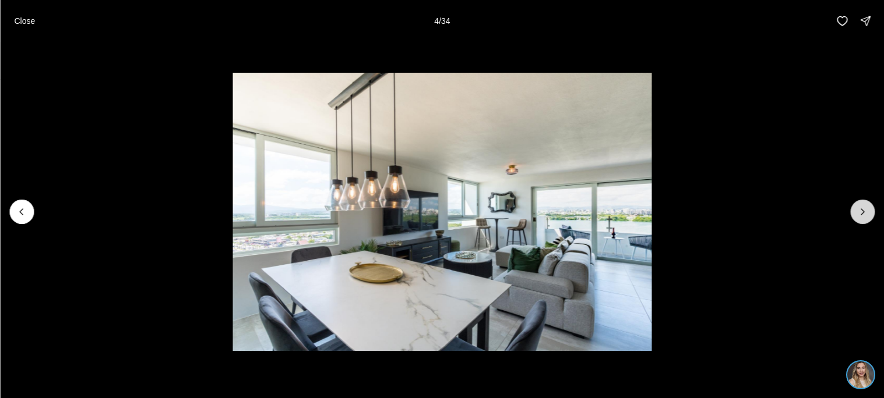
click at [850, 208] on button "Next slide" at bounding box center [862, 212] width 24 height 24
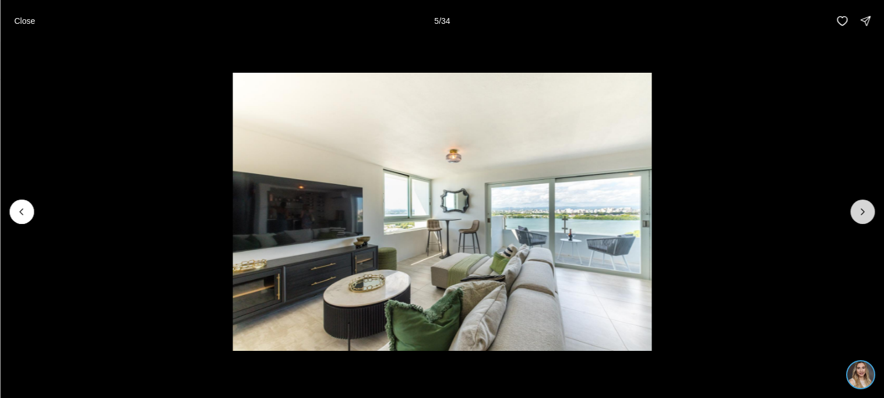
click at [850, 208] on button "Next slide" at bounding box center [862, 212] width 24 height 24
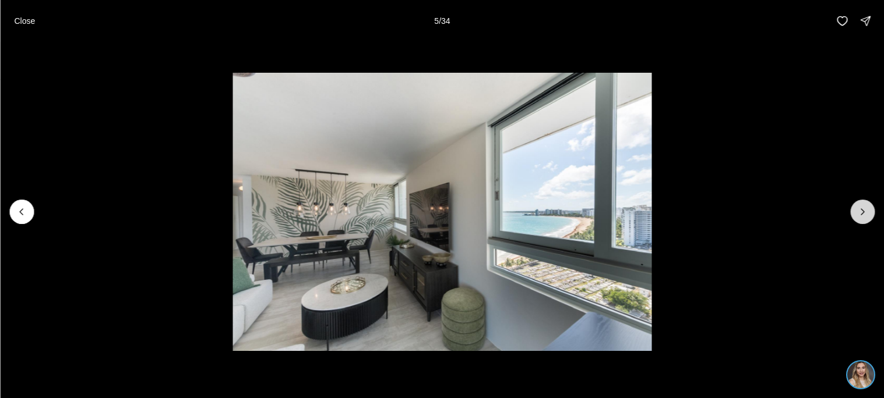
click at [850, 208] on button "Next slide" at bounding box center [862, 212] width 24 height 24
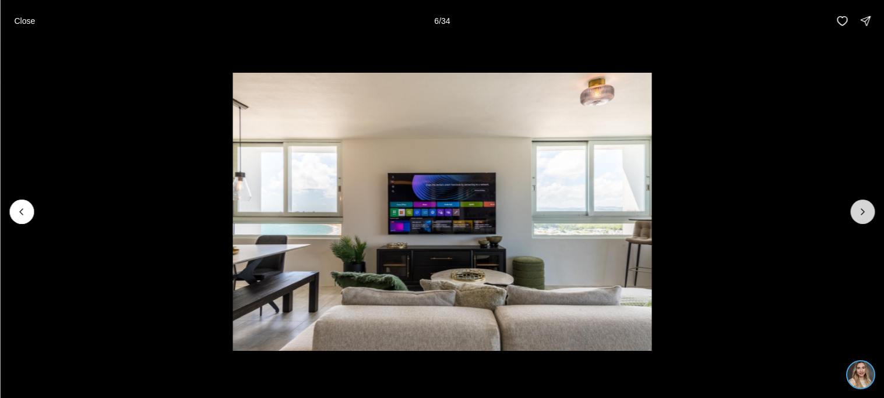
click at [850, 208] on button "Next slide" at bounding box center [862, 212] width 24 height 24
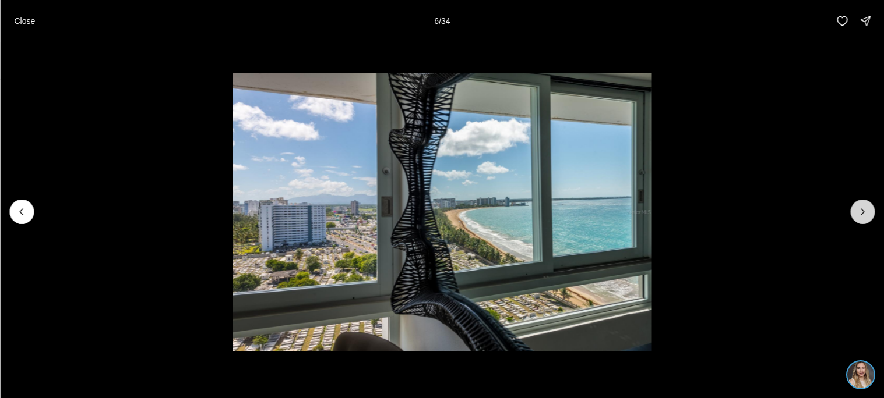
click at [850, 208] on button "Next slide" at bounding box center [862, 212] width 24 height 24
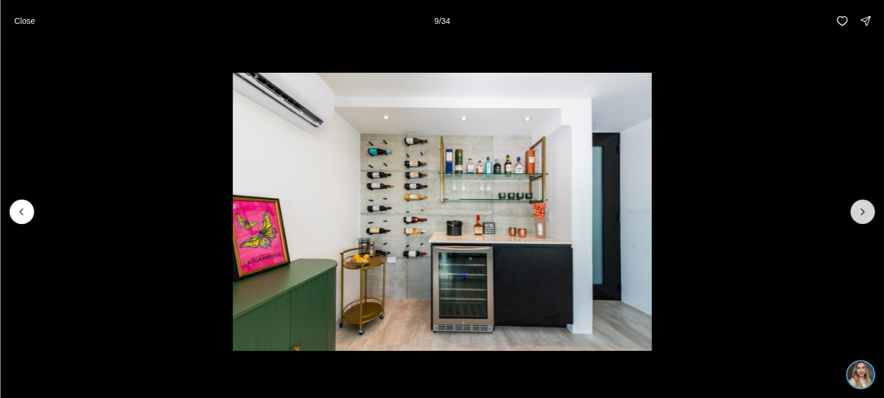
click at [850, 208] on button "Next slide" at bounding box center [862, 212] width 24 height 24
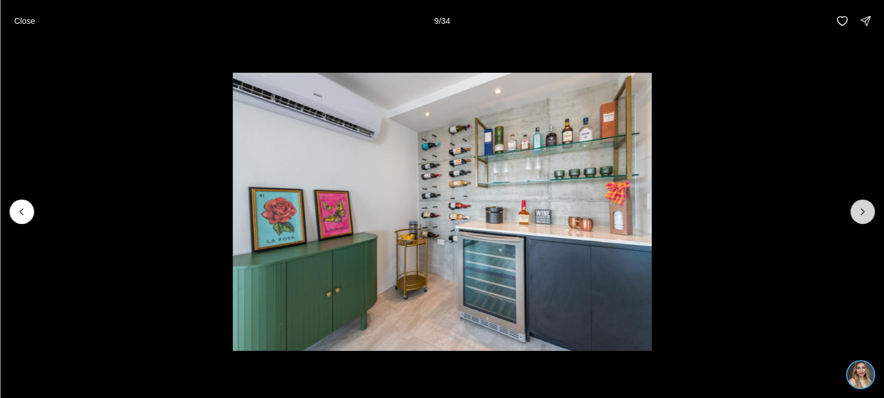
click at [850, 208] on button "Next slide" at bounding box center [862, 212] width 24 height 24
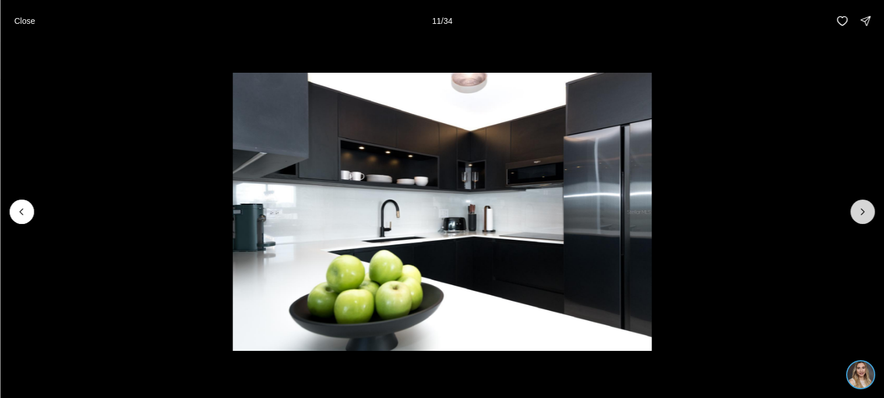
click at [850, 208] on button "Next slide" at bounding box center [862, 212] width 24 height 24
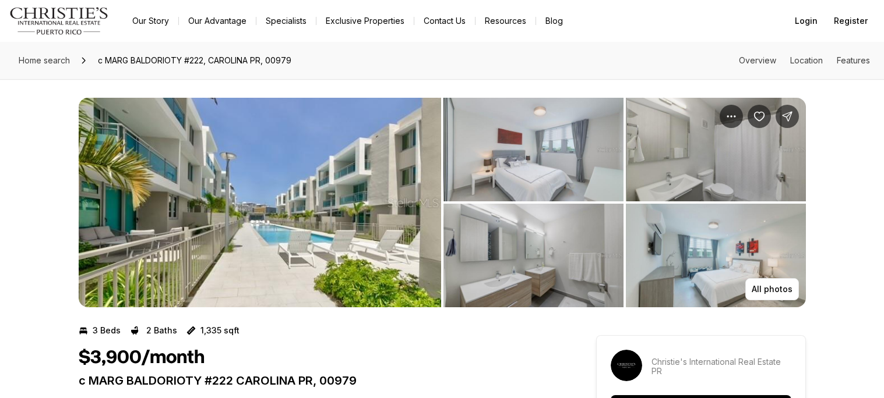
click at [488, 258] on img "View image gallery" at bounding box center [533, 256] width 180 height 104
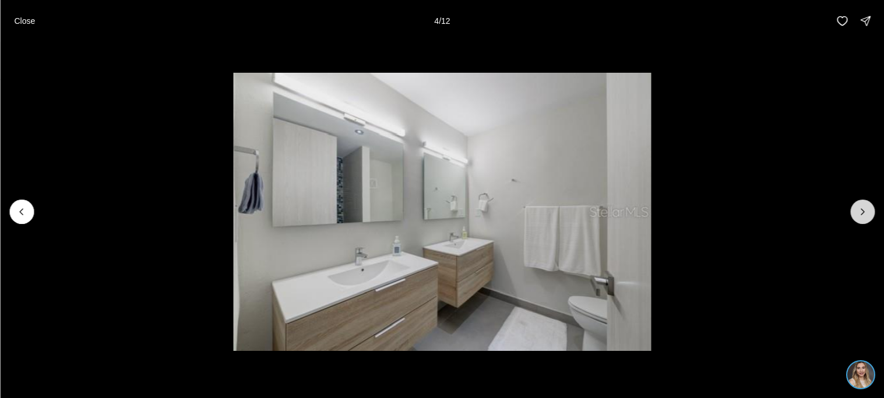
click at [864, 221] on button "Next slide" at bounding box center [862, 212] width 24 height 24
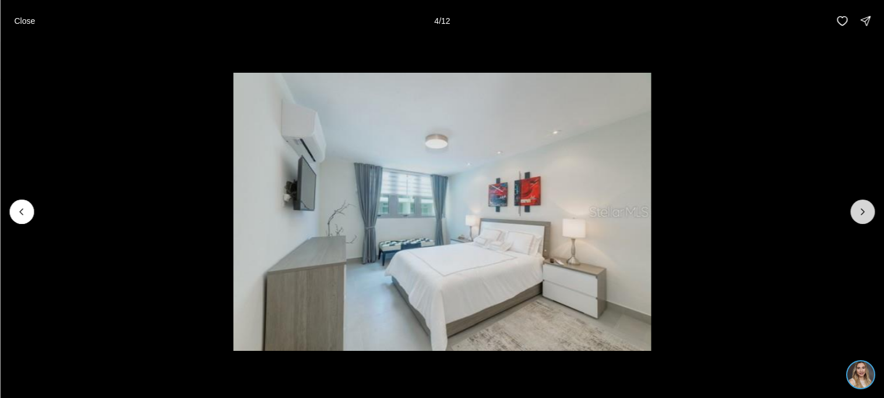
click at [864, 221] on button "Next slide" at bounding box center [862, 212] width 24 height 24
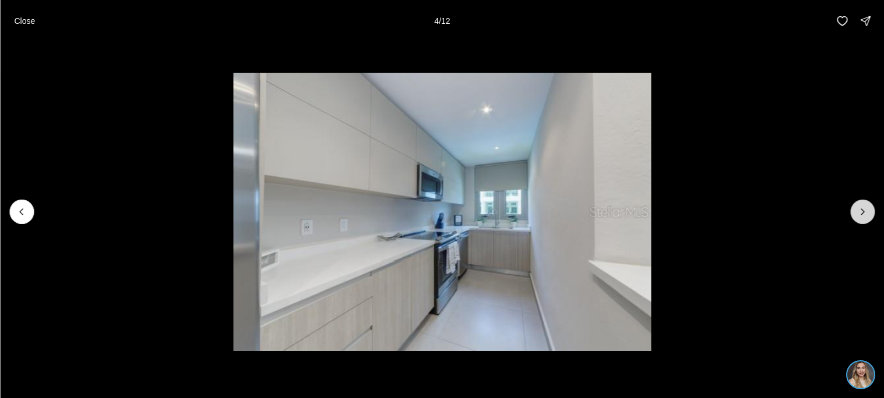
click at [864, 221] on button "Next slide" at bounding box center [862, 212] width 24 height 24
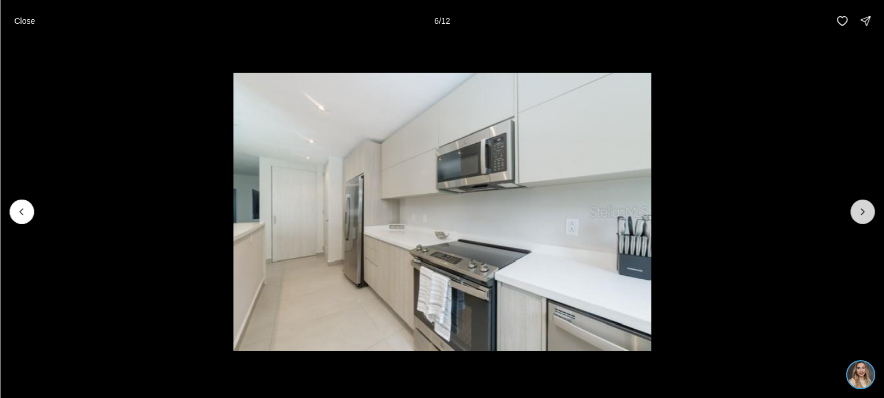
click at [864, 221] on button "Next slide" at bounding box center [862, 212] width 24 height 24
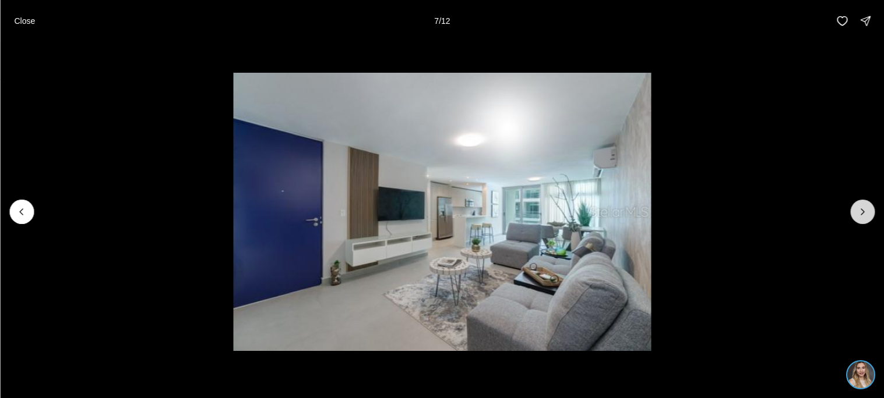
click at [864, 221] on button "Next slide" at bounding box center [862, 212] width 24 height 24
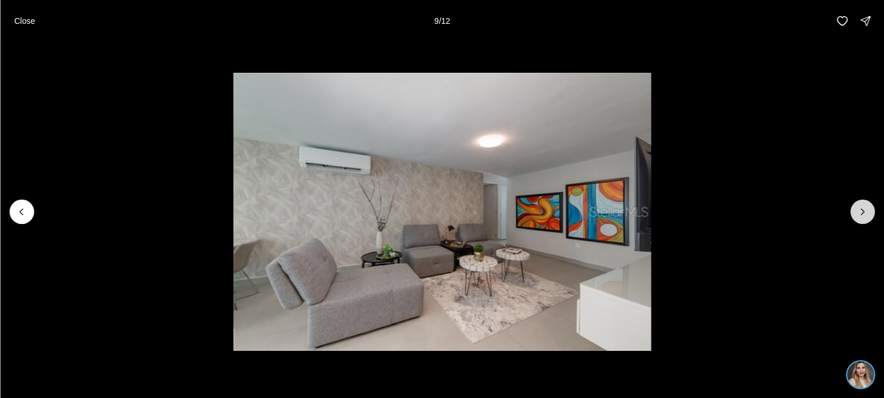
click at [864, 221] on button "Next slide" at bounding box center [862, 212] width 24 height 24
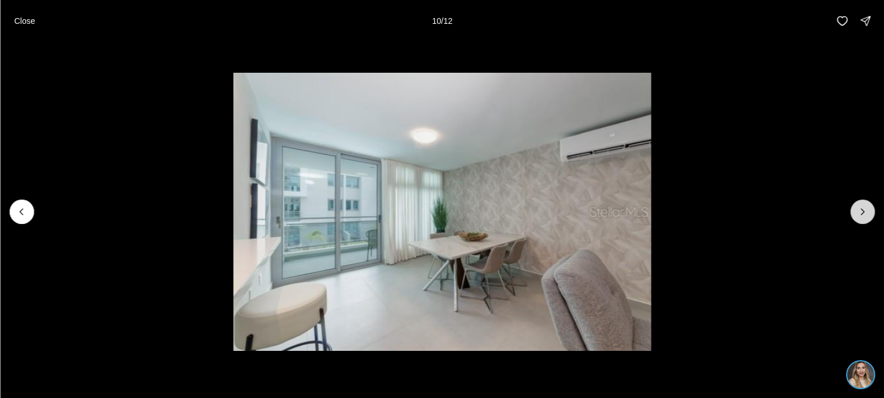
click at [864, 221] on button "Next slide" at bounding box center [862, 212] width 24 height 24
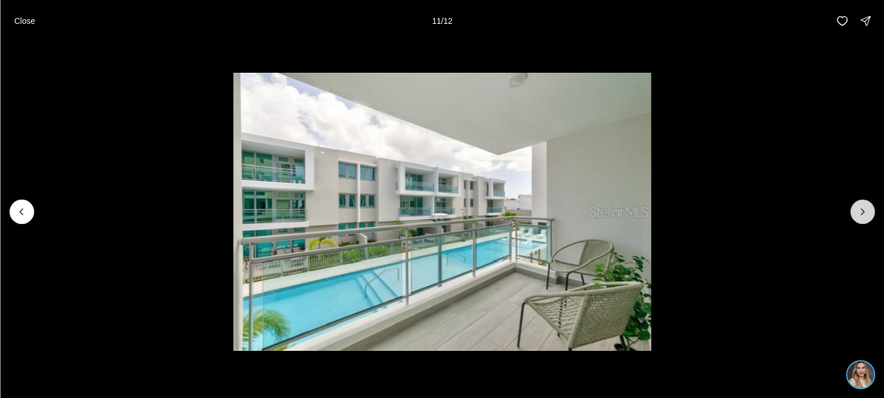
click at [864, 221] on button "Next slide" at bounding box center [862, 212] width 24 height 24
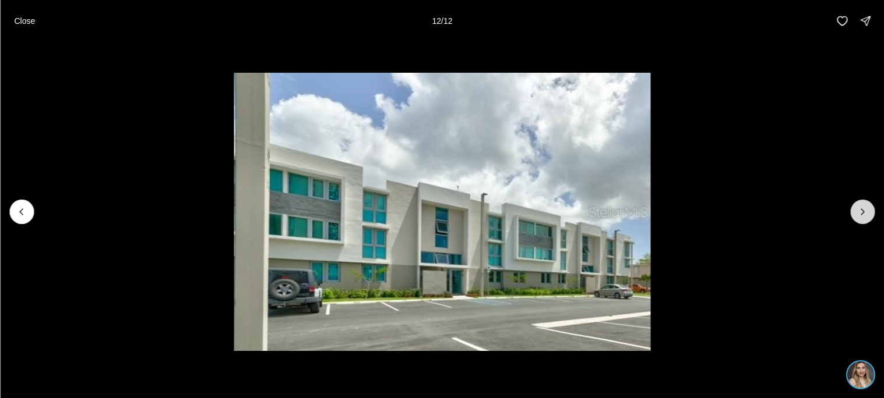
click at [864, 221] on div at bounding box center [862, 212] width 24 height 24
click at [37, 23] on button "Close" at bounding box center [24, 20] width 35 height 23
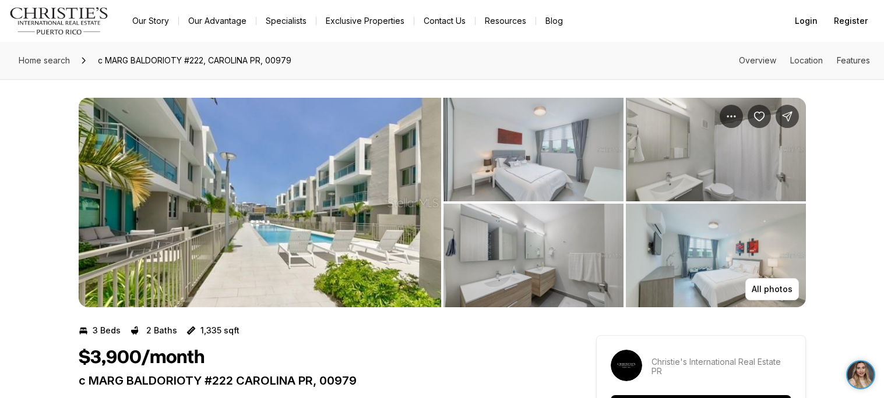
click at [447, 68] on div "Home search c MARG BALDORIOTY #222, CAROLINA PR, 00979 Overview Location Featur…" at bounding box center [442, 60] width 884 height 37
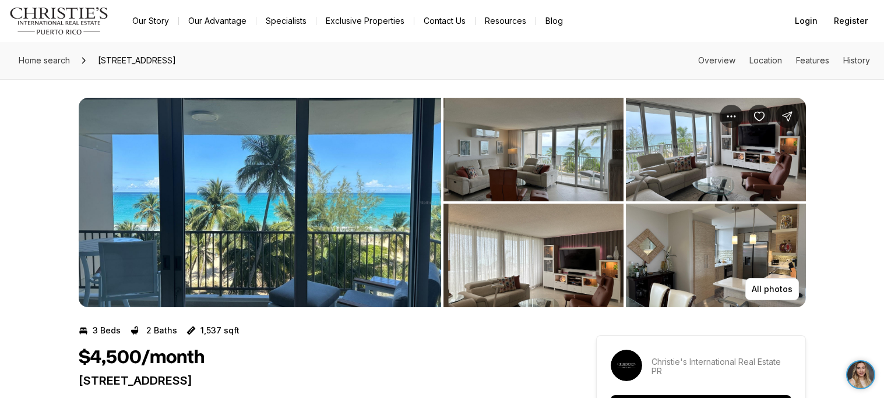
click at [409, 193] on img "View image gallery" at bounding box center [260, 203] width 362 height 210
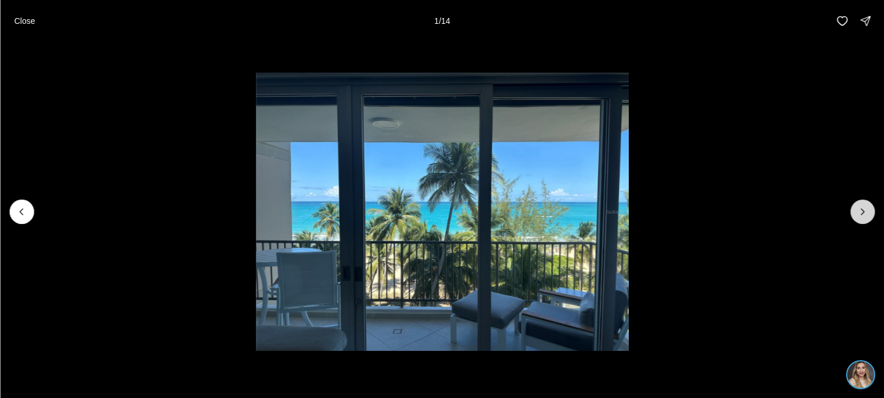
click at [863, 200] on button "Next slide" at bounding box center [862, 212] width 24 height 24
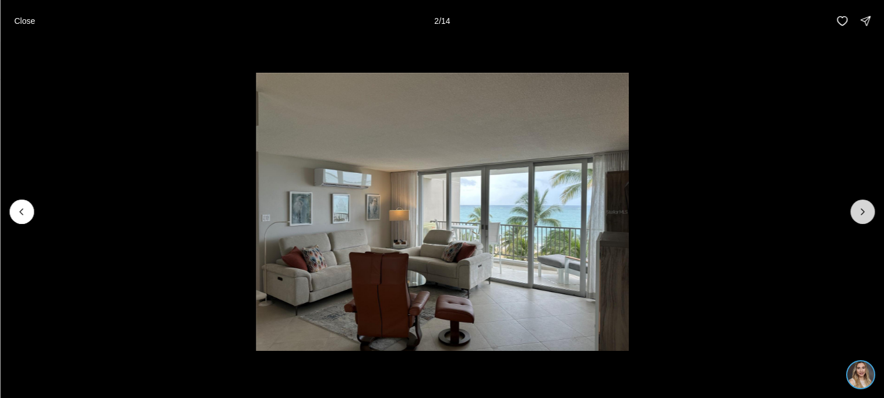
click at [863, 200] on button "Next slide" at bounding box center [862, 212] width 24 height 24
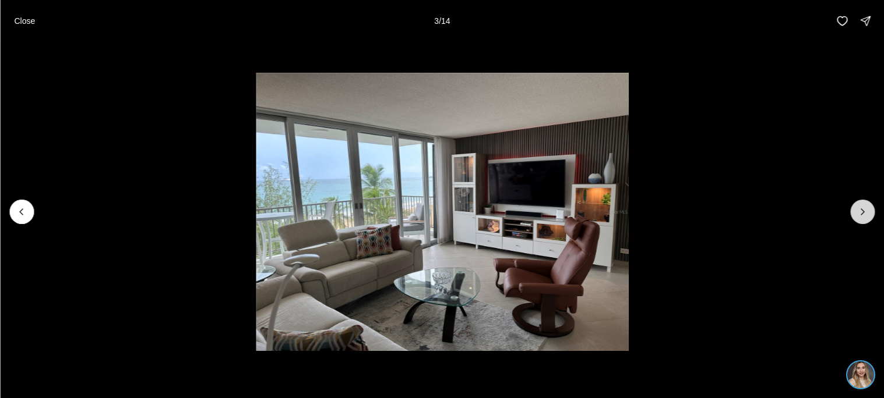
click at [863, 200] on button "Next slide" at bounding box center [862, 212] width 24 height 24
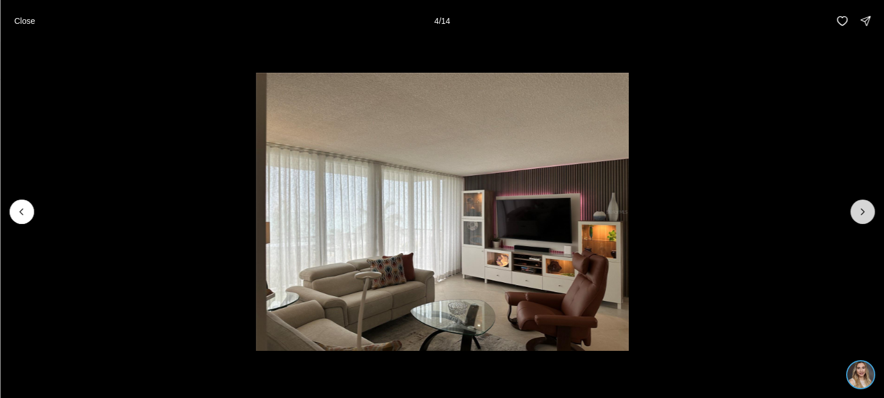
click at [863, 200] on button "Next slide" at bounding box center [862, 212] width 24 height 24
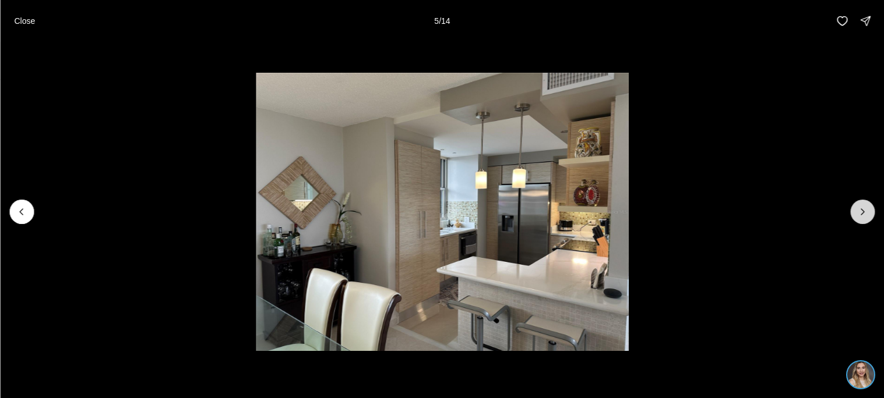
click at [863, 200] on button "Next slide" at bounding box center [862, 212] width 24 height 24
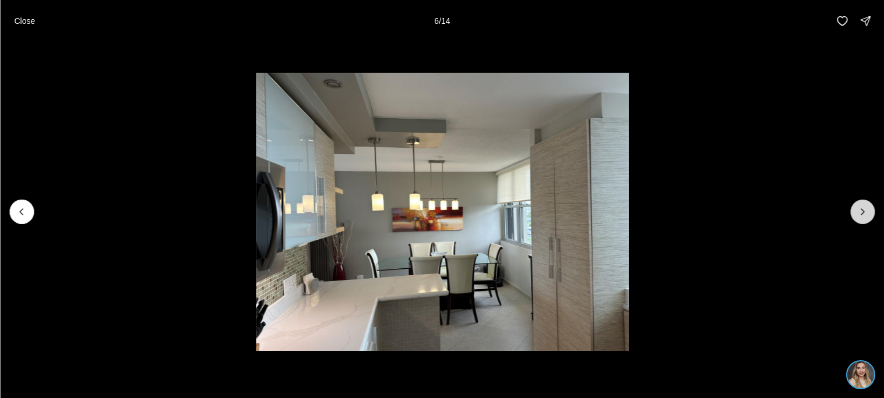
click at [863, 200] on button "Next slide" at bounding box center [862, 212] width 24 height 24
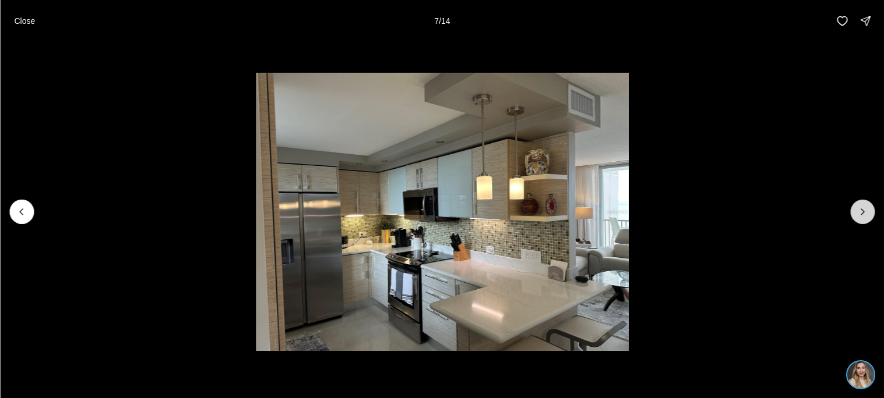
click at [863, 200] on button "Next slide" at bounding box center [862, 212] width 24 height 24
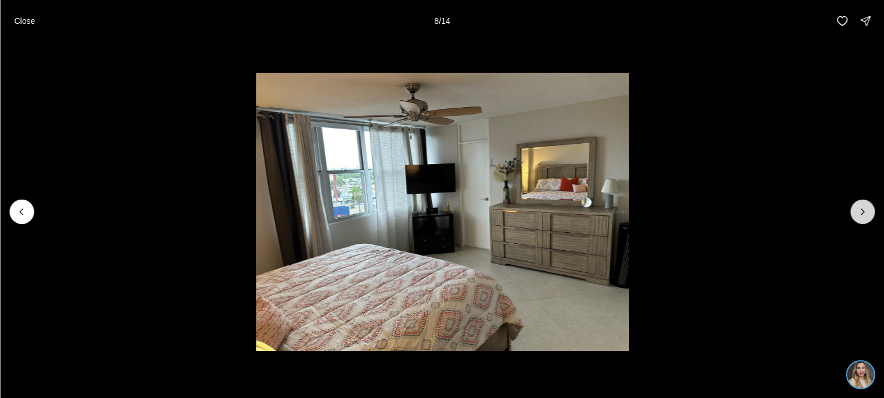
click at [863, 200] on button "Next slide" at bounding box center [862, 212] width 24 height 24
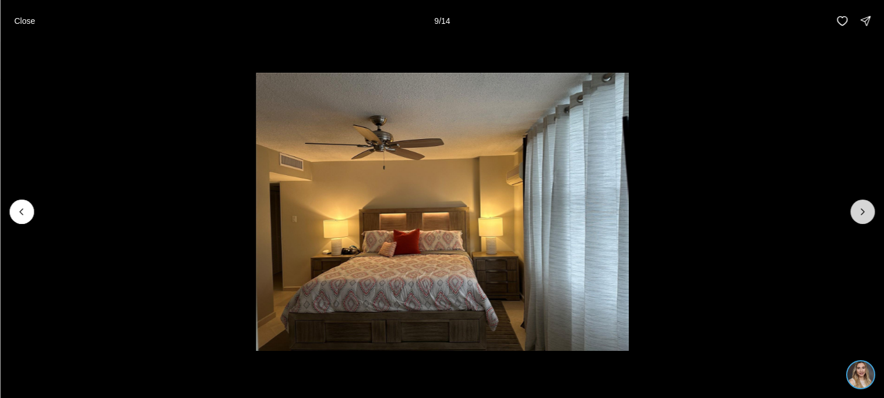
click at [863, 200] on button "Next slide" at bounding box center [862, 212] width 24 height 24
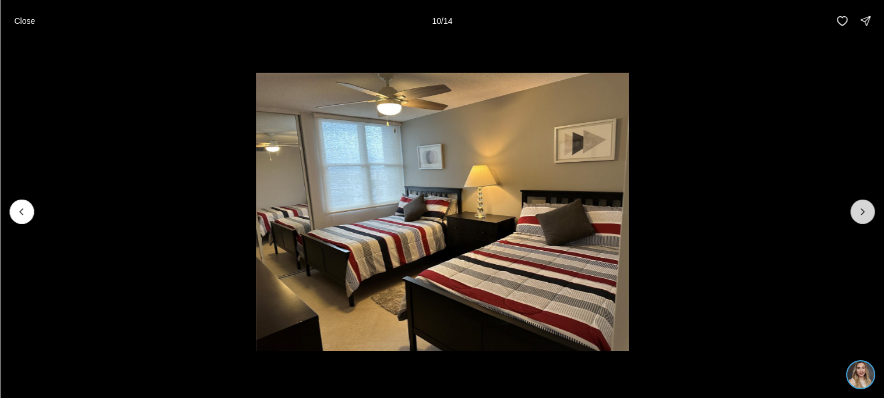
click at [863, 200] on button "Next slide" at bounding box center [862, 212] width 24 height 24
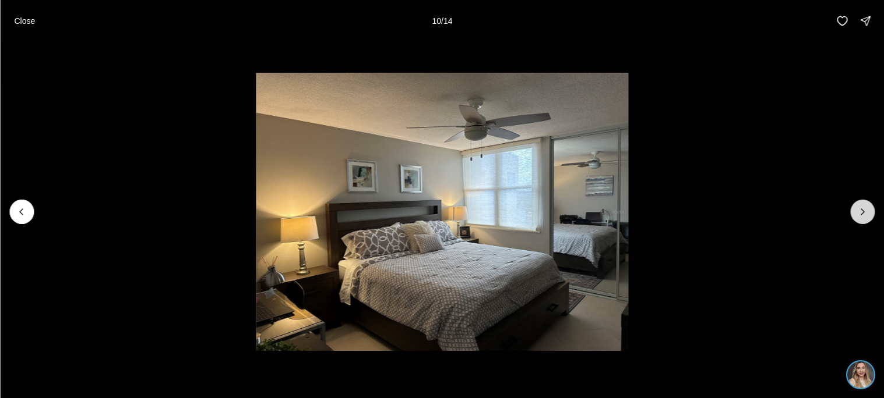
click at [863, 200] on button "Next slide" at bounding box center [862, 212] width 24 height 24
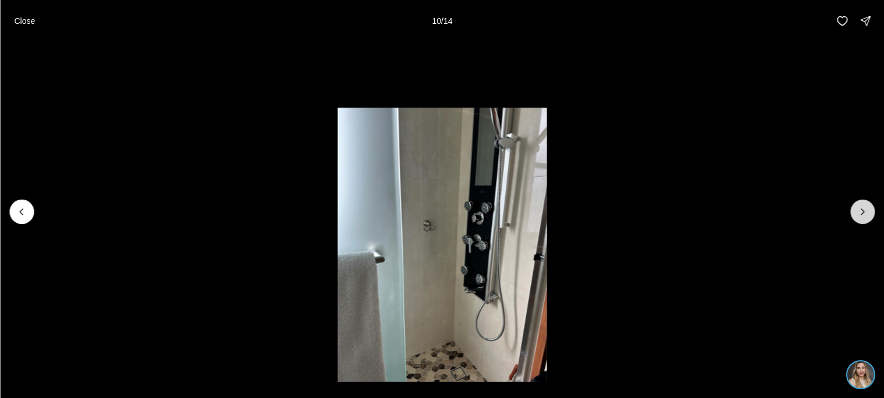
click at [863, 200] on button "Next slide" at bounding box center [862, 212] width 24 height 24
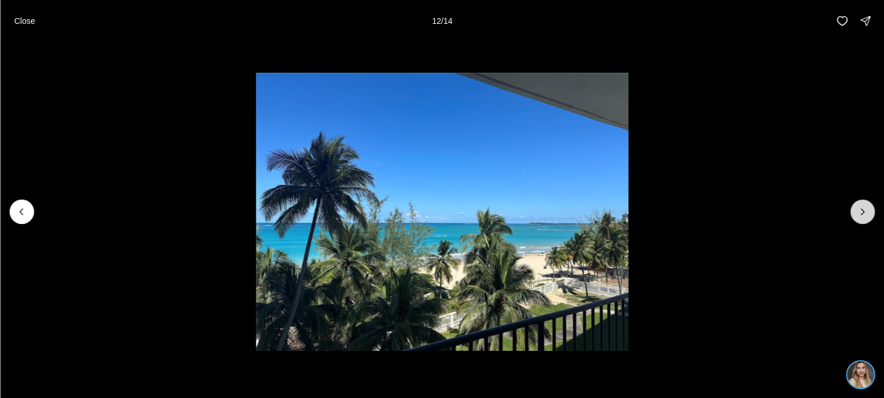
click at [863, 200] on button "Next slide" at bounding box center [862, 212] width 24 height 24
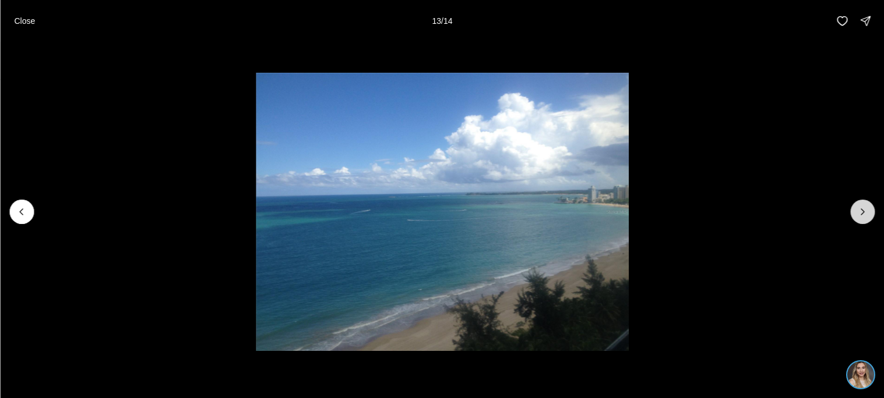
click at [863, 200] on div at bounding box center [862, 212] width 24 height 24
click at [29, 19] on p "Close" at bounding box center [24, 20] width 21 height 9
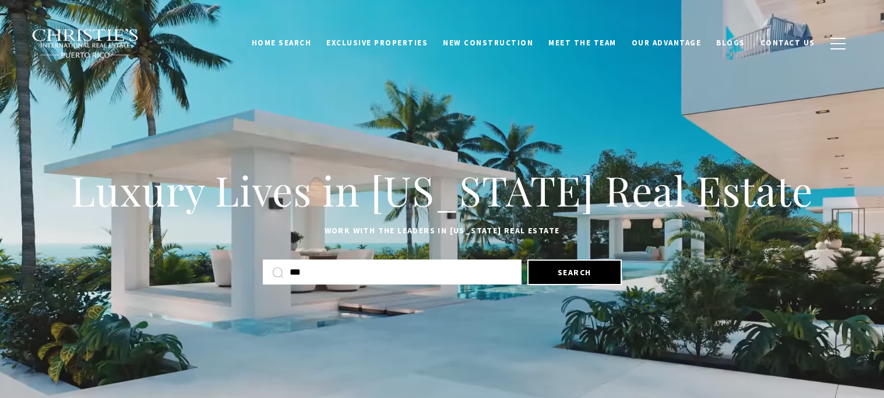
type input "****"
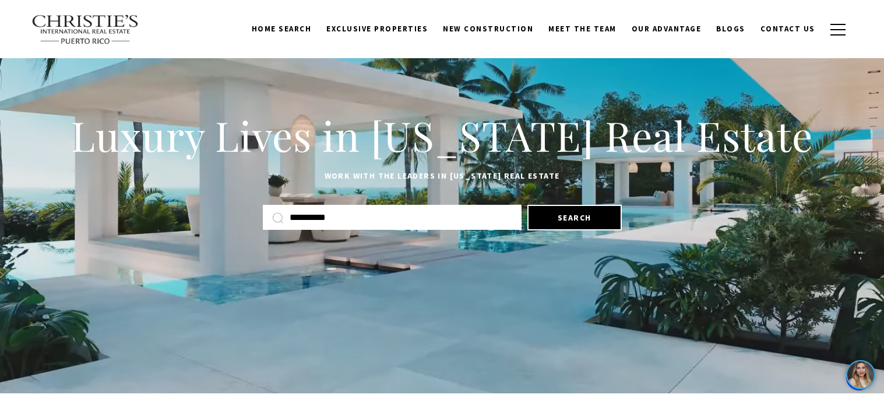
scroll to position [54, 0]
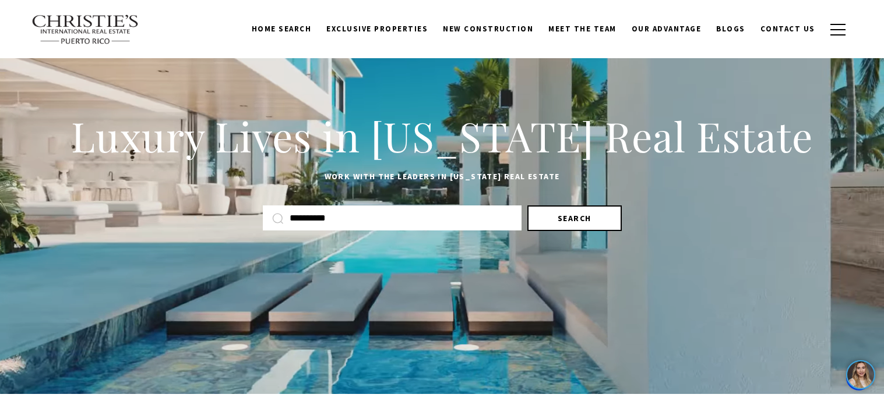
type input "**********"
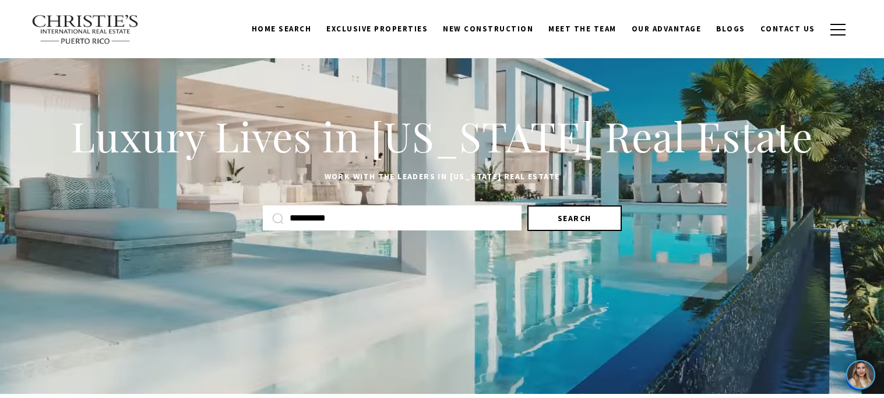
click at [527, 221] on button "Search" at bounding box center [574, 219] width 94 height 26
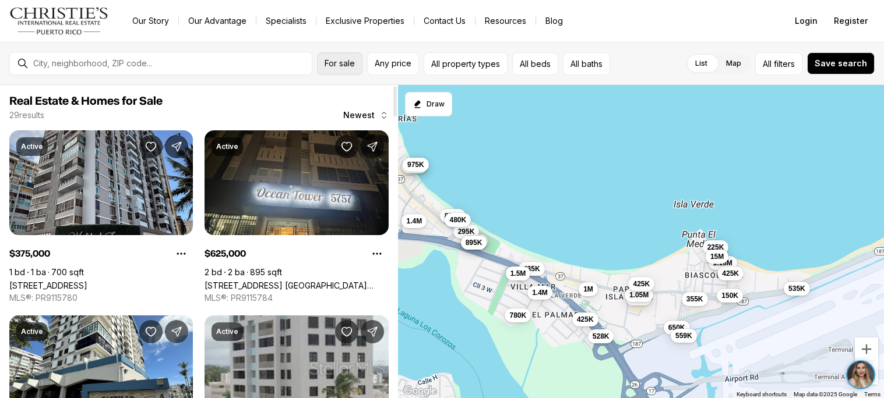
click at [341, 65] on span "For sale" at bounding box center [339, 63] width 30 height 9
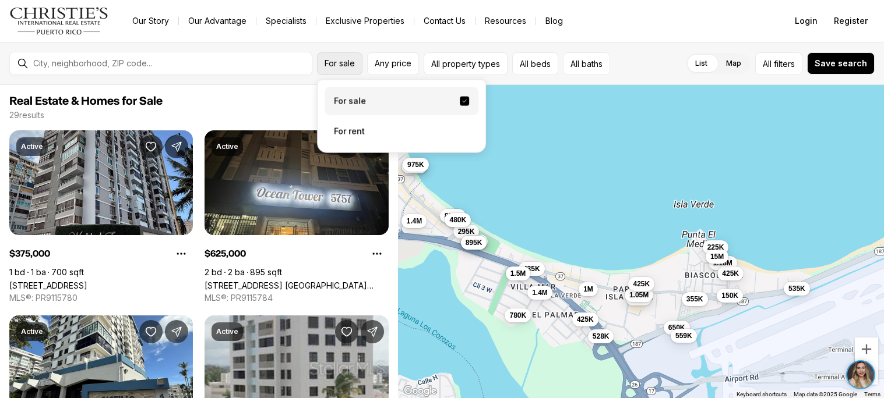
click at [341, 65] on span "For sale" at bounding box center [339, 63] width 30 height 9
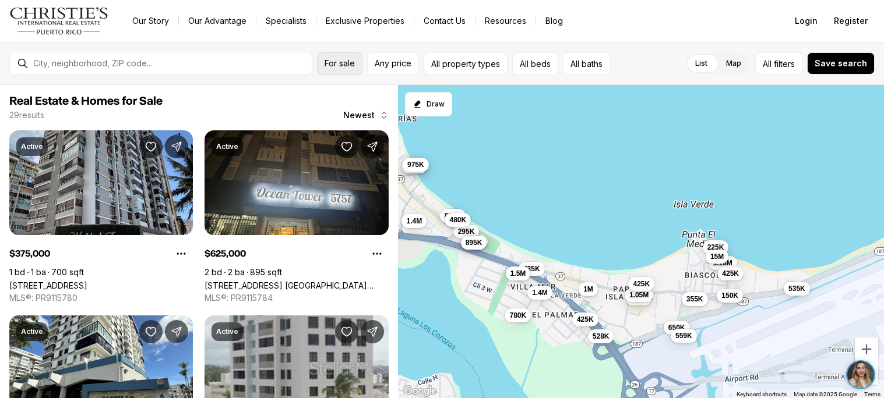
click at [343, 69] on button "For sale" at bounding box center [339, 63] width 45 height 23
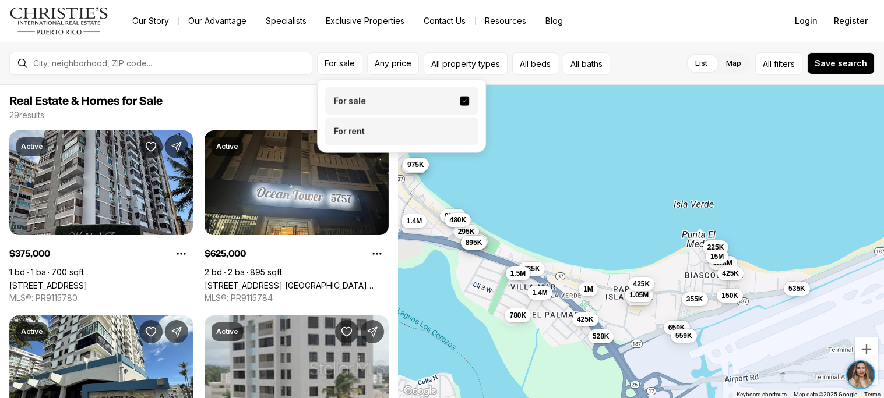
click at [367, 138] on label "For rent" at bounding box center [401, 132] width 154 height 28
click at [460, 127] on button "For rent" at bounding box center [464, 127] width 9 height 0
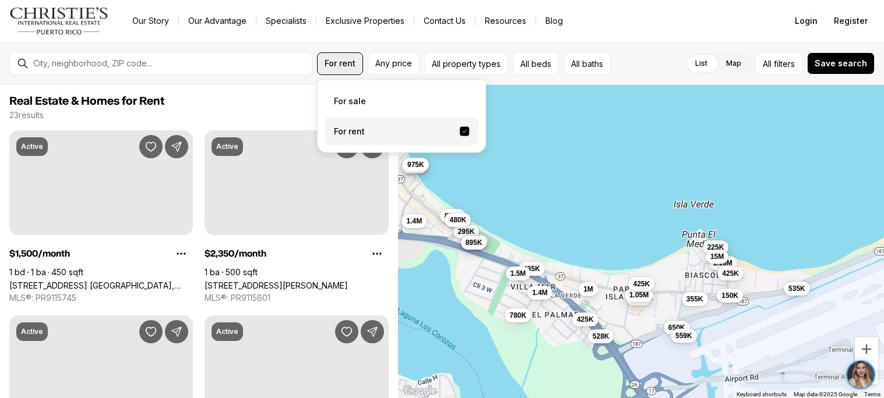
click at [343, 73] on button "For rent" at bounding box center [340, 63] width 46 height 23
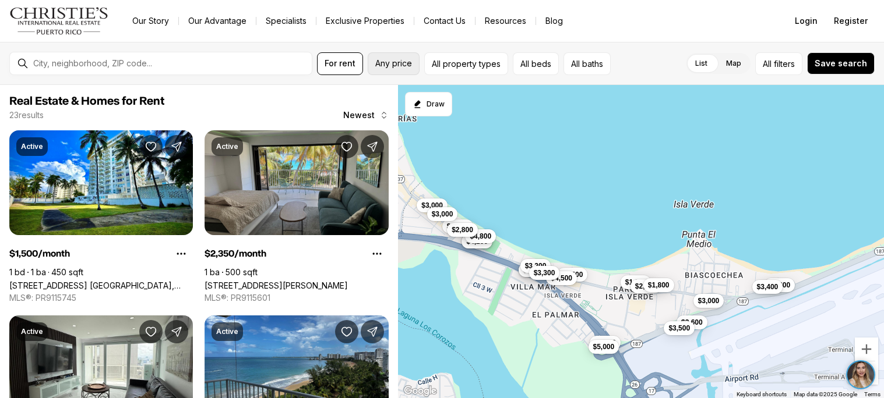
click at [405, 73] on button "Any price" at bounding box center [394, 63] width 52 height 23
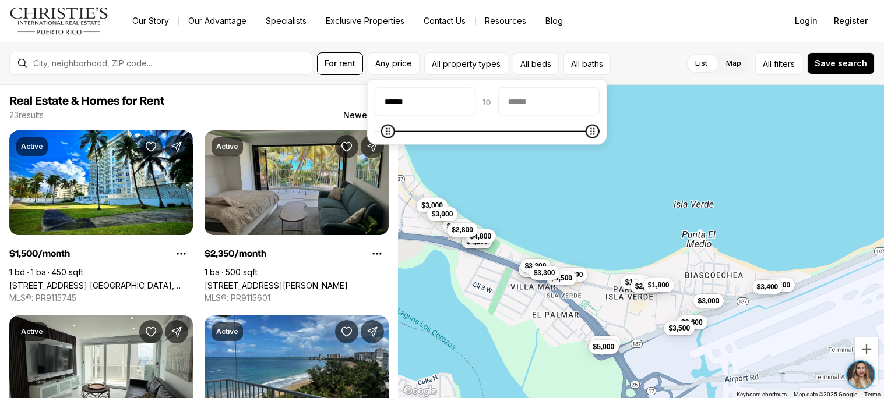
type input "******"
click at [579, 98] on input "priceMax" at bounding box center [549, 102] width 100 height 28
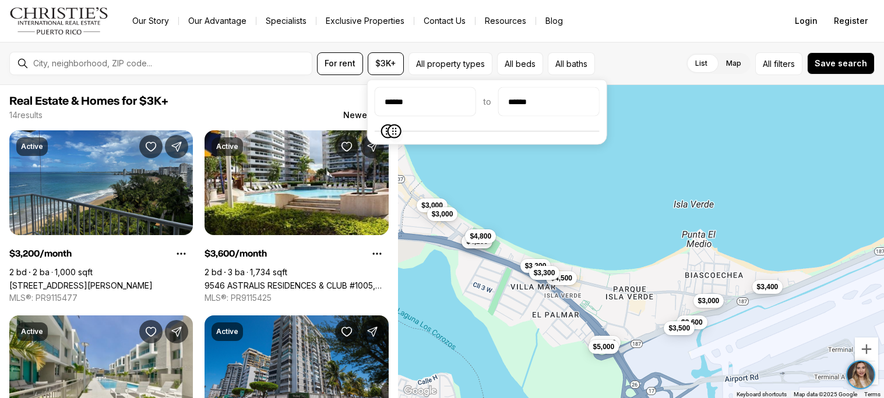
click at [599, 131] on span at bounding box center [486, 131] width 225 height 1
type input "*******"
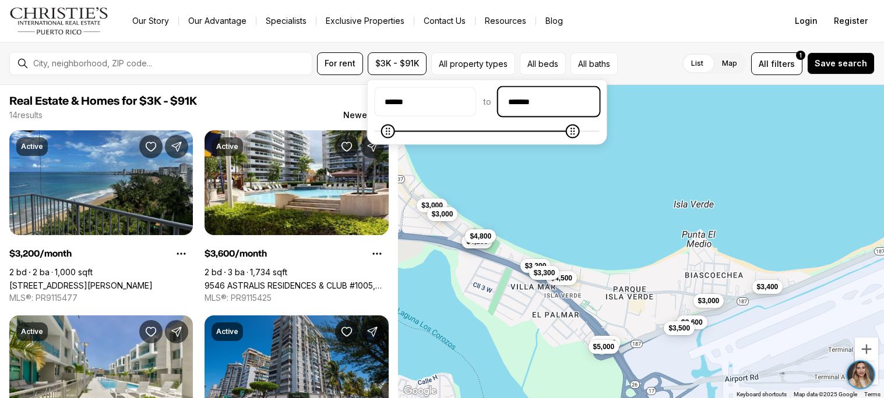
click at [587, 98] on input "*******" at bounding box center [549, 102] width 100 height 28
type input "******"
click at [504, 109] on div "****** to ******" at bounding box center [486, 101] width 225 height 29
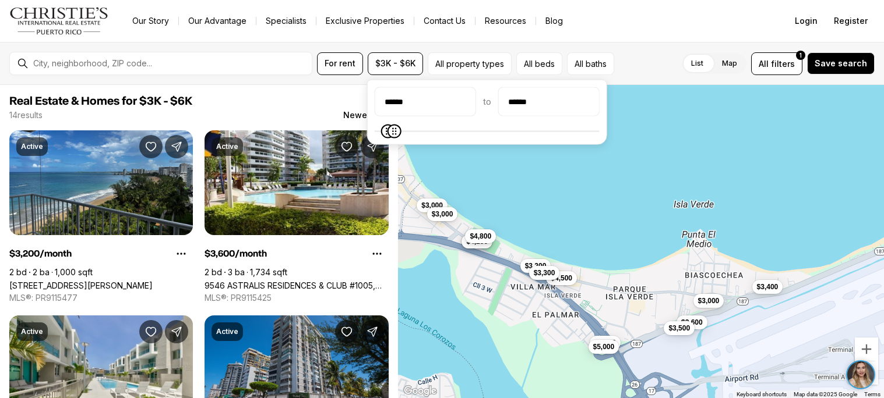
click at [643, 65] on div "List Map List Map All filters 1 Save search" at bounding box center [747, 63] width 256 height 23
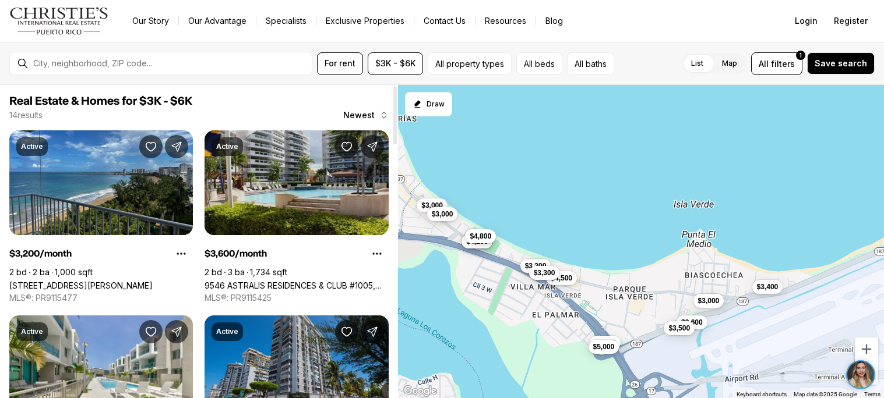
click at [296, 281] on link "9546 ASTRALIS RESIDENCES & CLUB #1005, CAROLINA PR, 00979" at bounding box center [295, 286] width 183 height 10
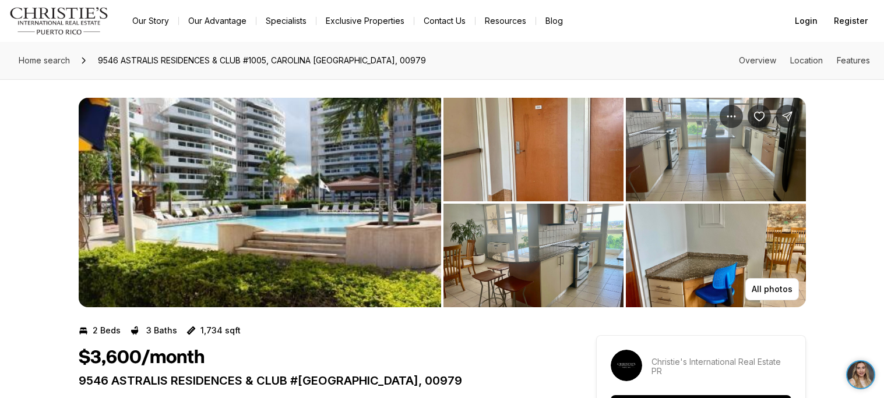
click at [359, 270] on img "View image gallery" at bounding box center [260, 203] width 362 height 210
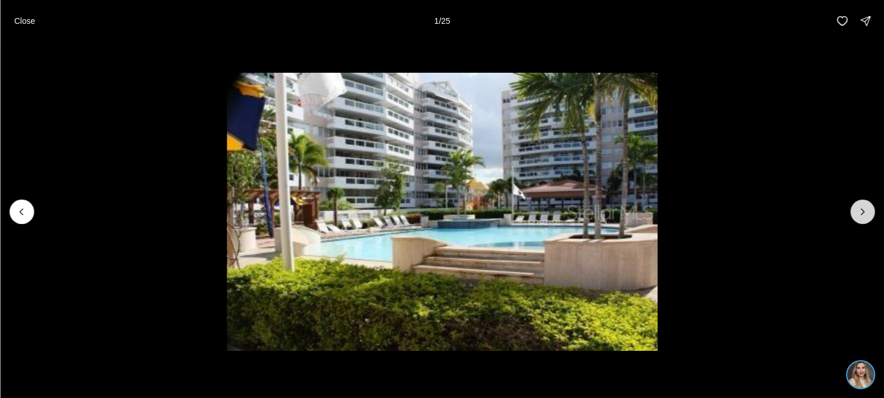
click at [850, 214] on button "Next slide" at bounding box center [862, 212] width 24 height 24
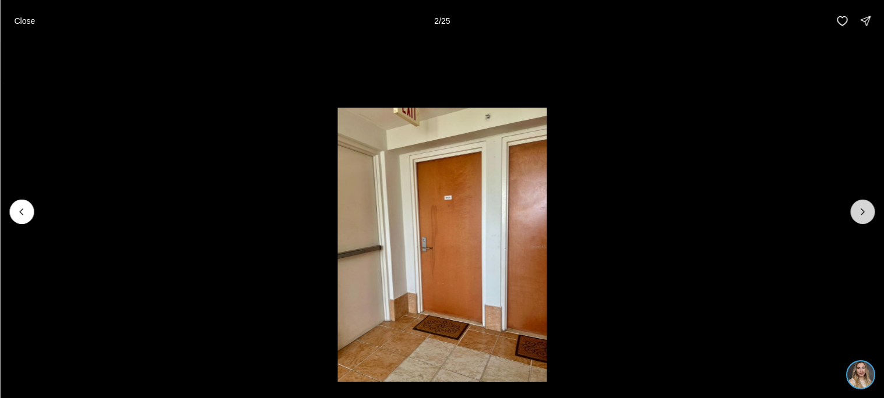
click at [850, 214] on button "Next slide" at bounding box center [862, 212] width 24 height 24
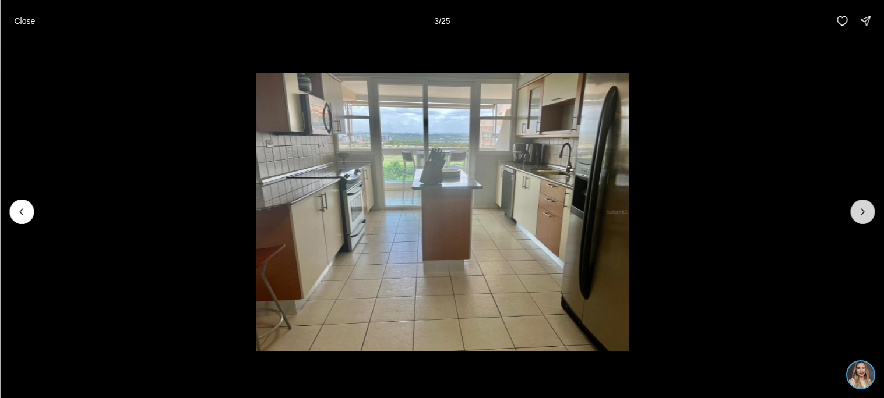
click at [850, 214] on button "Next slide" at bounding box center [862, 212] width 24 height 24
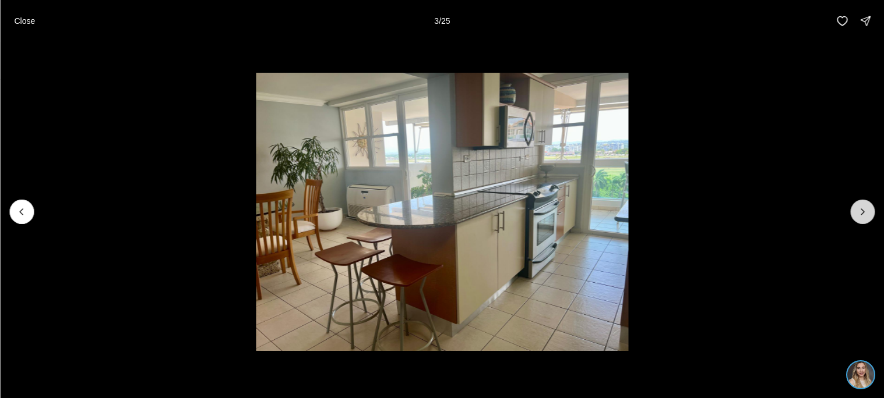
click at [850, 214] on button "Next slide" at bounding box center [862, 212] width 24 height 24
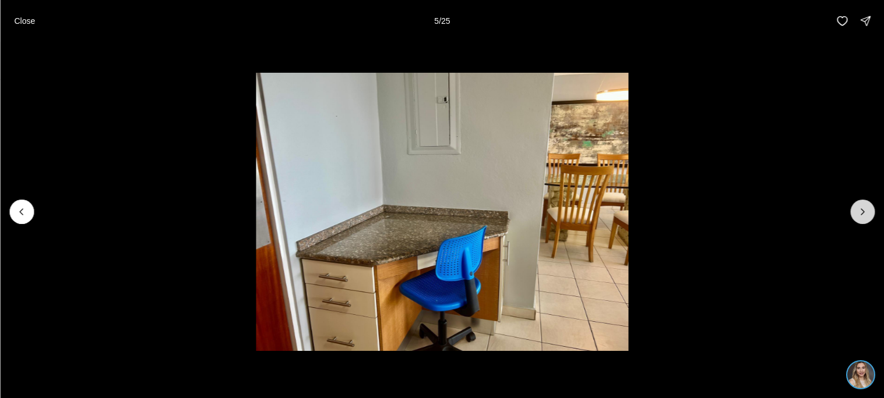
click at [850, 214] on button "Next slide" at bounding box center [862, 212] width 24 height 24
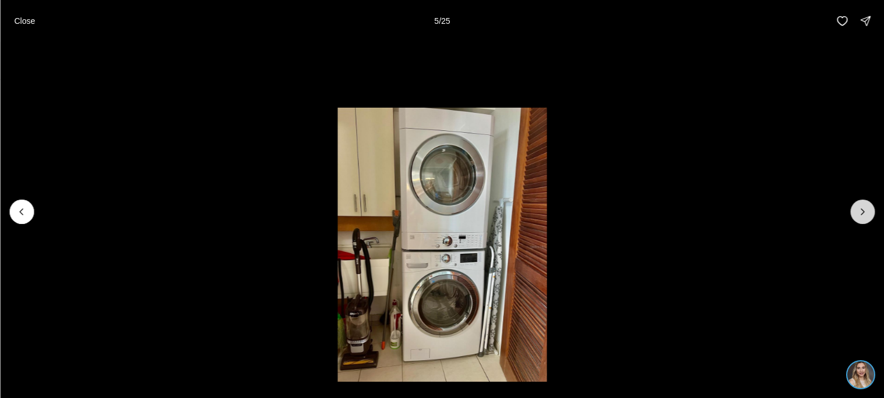
click at [850, 214] on button "Next slide" at bounding box center [862, 212] width 24 height 24
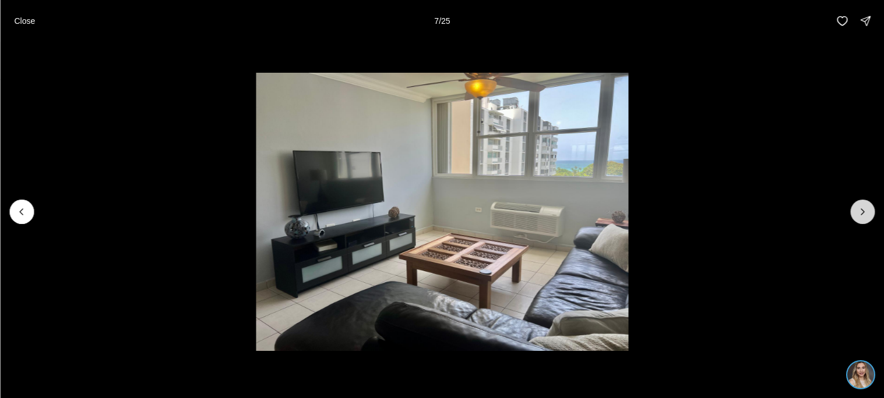
click at [850, 214] on button "Next slide" at bounding box center [862, 212] width 24 height 24
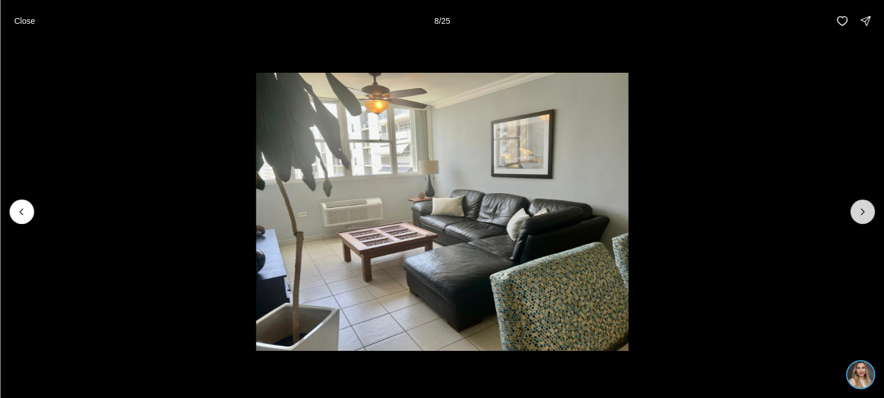
click at [850, 214] on button "Next slide" at bounding box center [862, 212] width 24 height 24
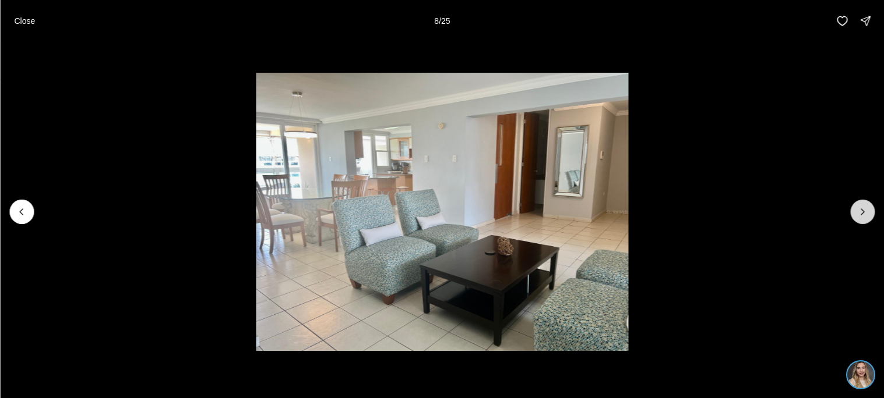
click at [850, 214] on button "Next slide" at bounding box center [862, 212] width 24 height 24
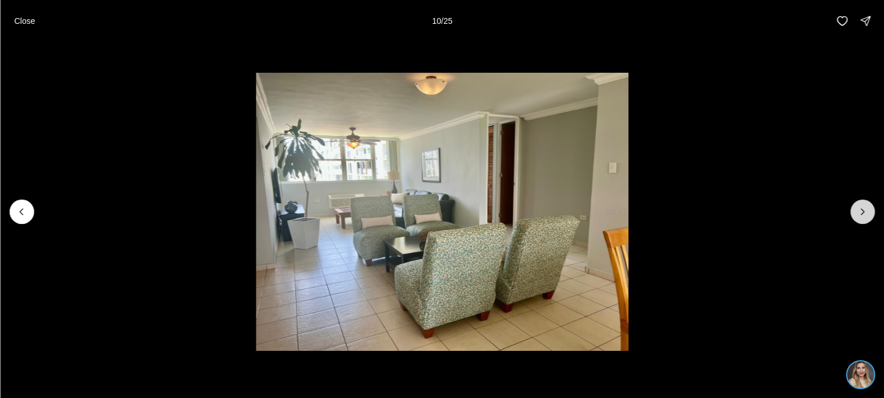
click at [850, 214] on button "Next slide" at bounding box center [862, 212] width 24 height 24
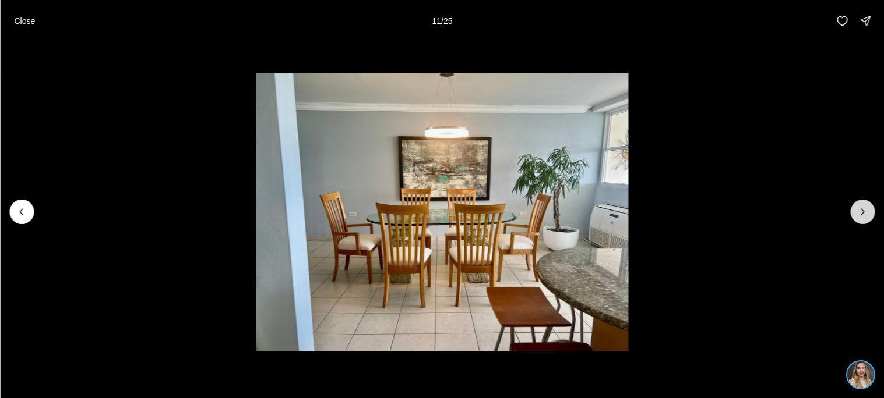
click at [850, 214] on button "Next slide" at bounding box center [862, 212] width 24 height 24
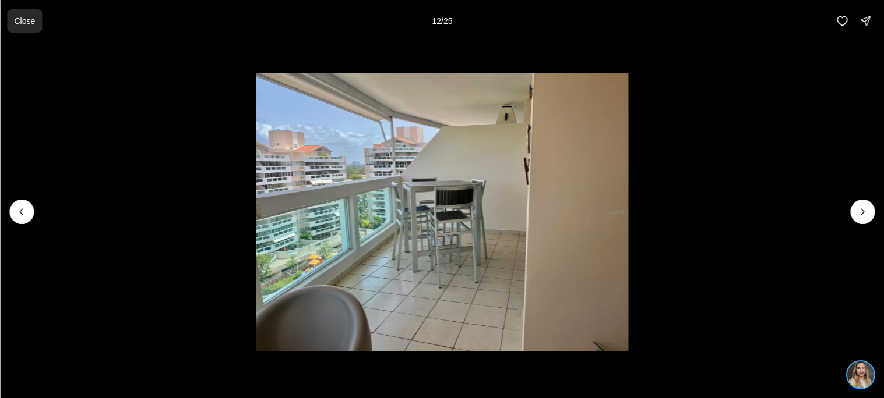
click at [36, 23] on button "Close" at bounding box center [24, 20] width 35 height 23
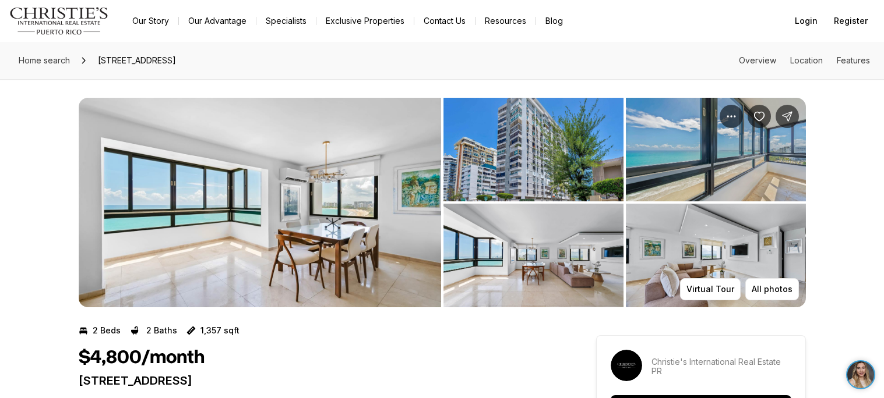
click at [246, 88] on div "All photos Virtual Tour" at bounding box center [442, 193] width 727 height 228
click at [347, 200] on img "View image gallery" at bounding box center [260, 203] width 362 height 210
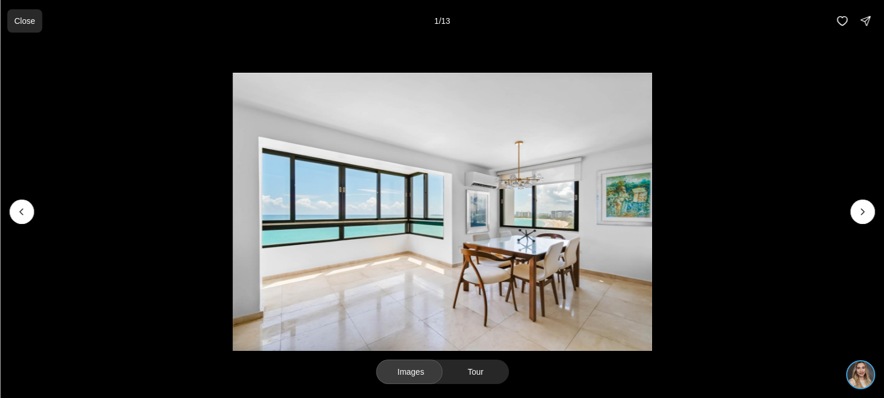
click at [24, 27] on button "Close" at bounding box center [24, 20] width 35 height 23
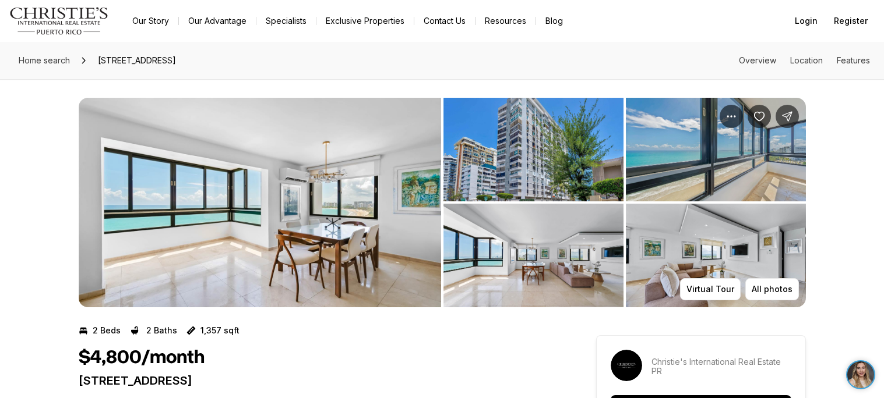
click at [714, 224] on img "View image gallery" at bounding box center [716, 256] width 180 height 104
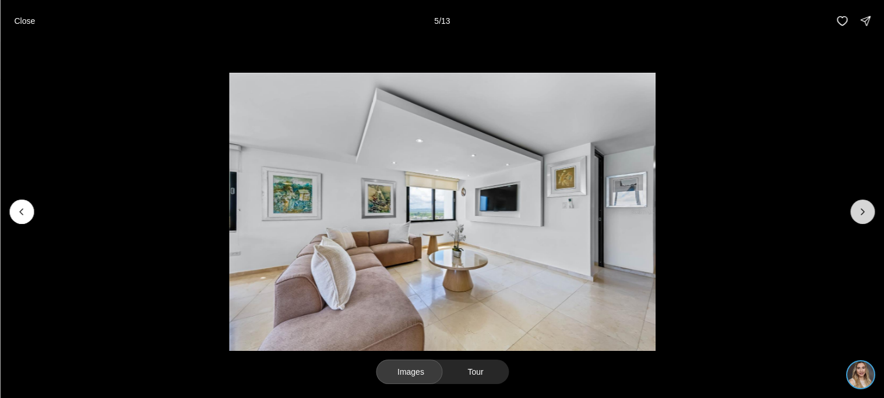
click at [852, 219] on button "Next slide" at bounding box center [862, 212] width 24 height 24
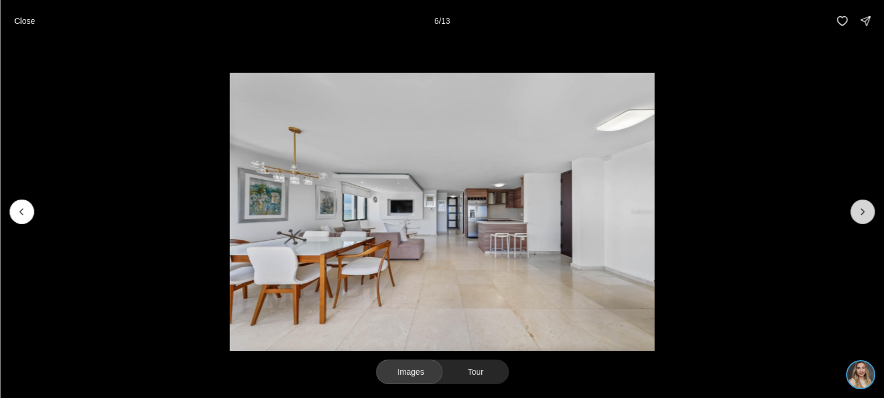
click at [852, 219] on button "Next slide" at bounding box center [862, 212] width 24 height 24
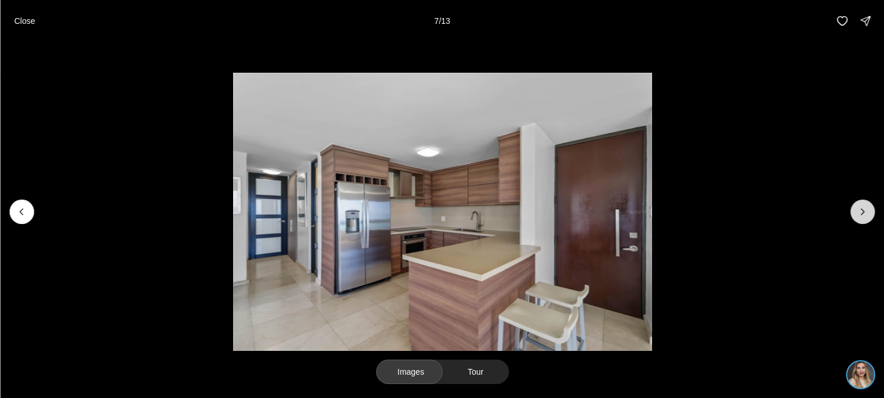
click at [852, 219] on button "Next slide" at bounding box center [862, 212] width 24 height 24
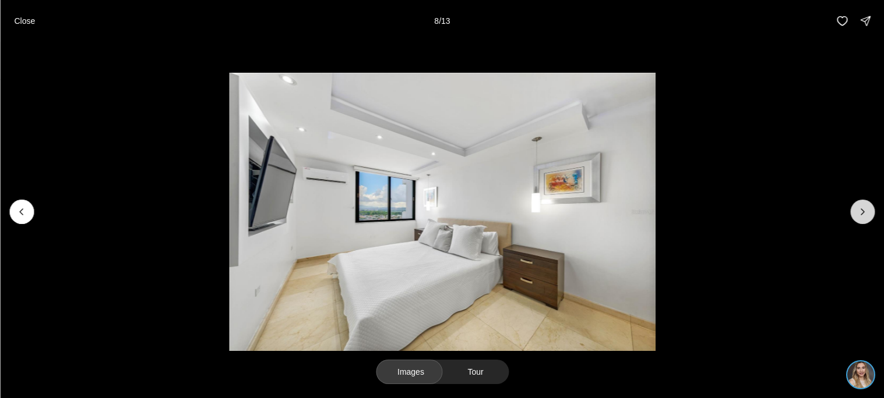
click at [852, 219] on button "Next slide" at bounding box center [862, 212] width 24 height 24
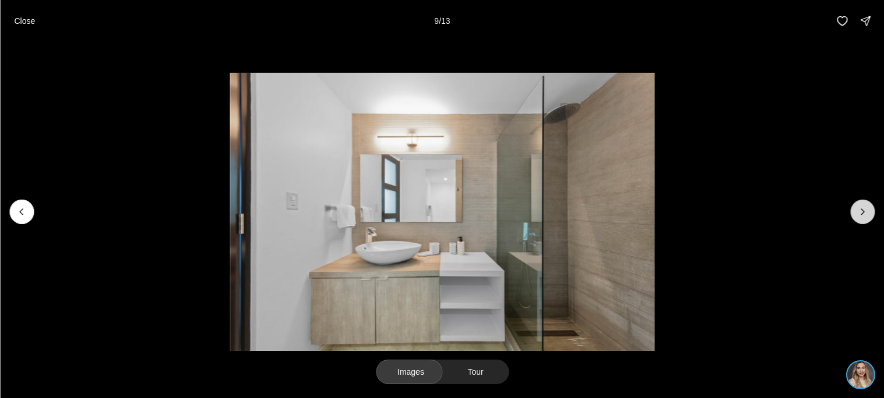
click at [852, 219] on button "Next slide" at bounding box center [862, 212] width 24 height 24
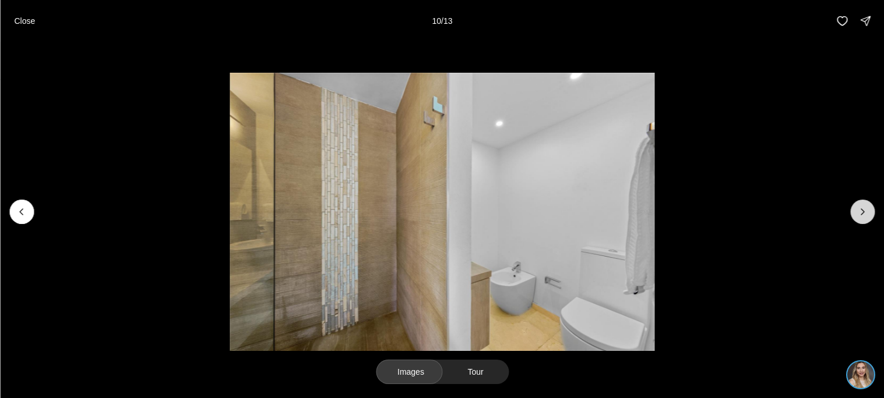
click at [852, 219] on button "Next slide" at bounding box center [862, 212] width 24 height 24
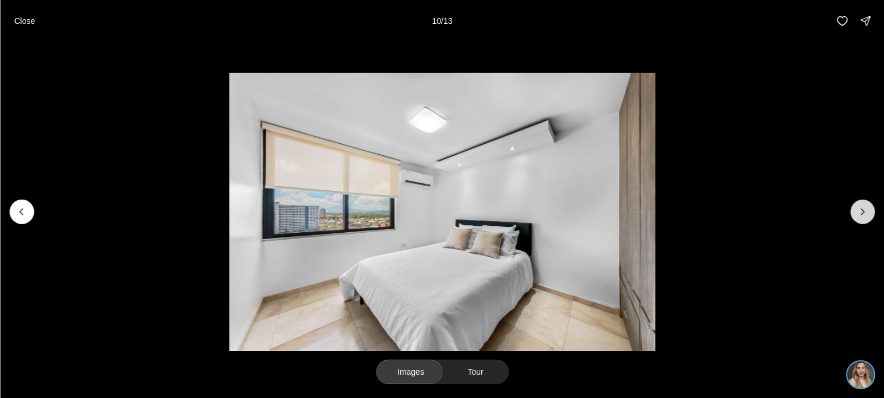
click at [852, 219] on button "Next slide" at bounding box center [862, 212] width 24 height 24
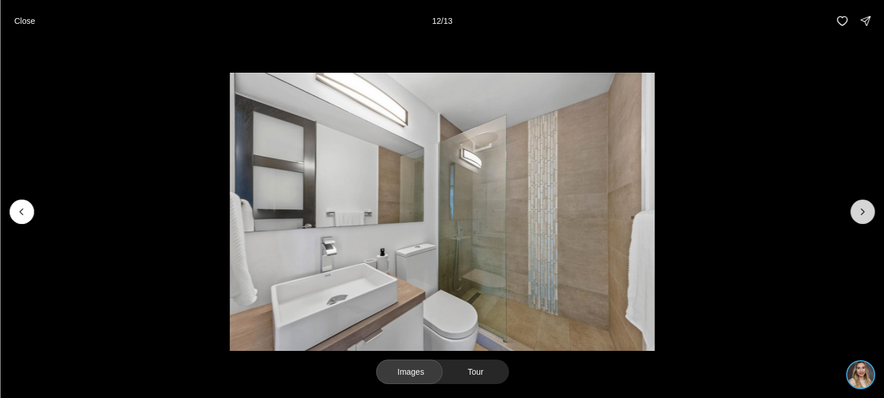
click at [852, 219] on button "Next slide" at bounding box center [862, 212] width 24 height 24
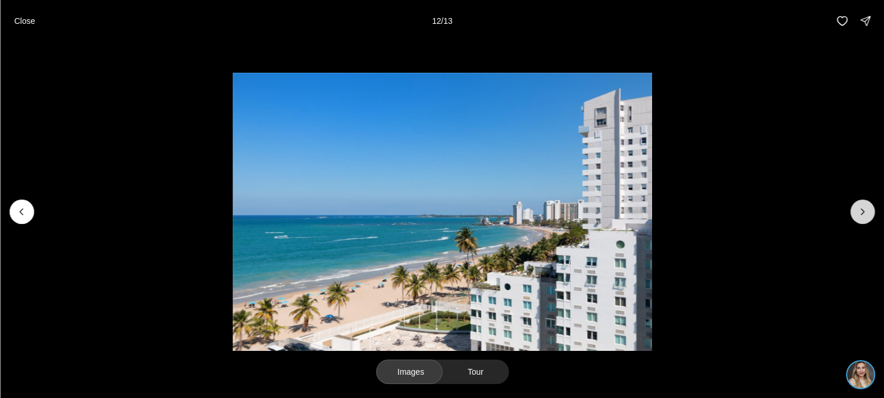
click at [852, 219] on button "Next slide" at bounding box center [862, 212] width 24 height 24
click at [852, 219] on div at bounding box center [862, 212] width 24 height 24
click at [21, 24] on p "Close" at bounding box center [24, 20] width 21 height 9
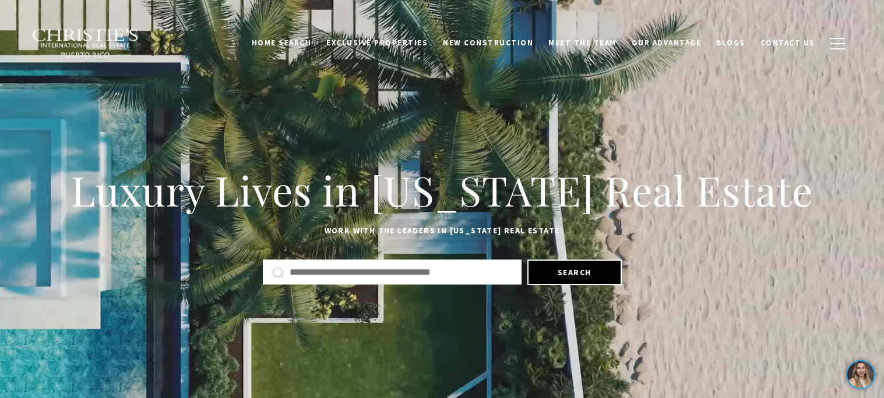
click at [460, 277] on input "text" at bounding box center [400, 272] width 222 height 15
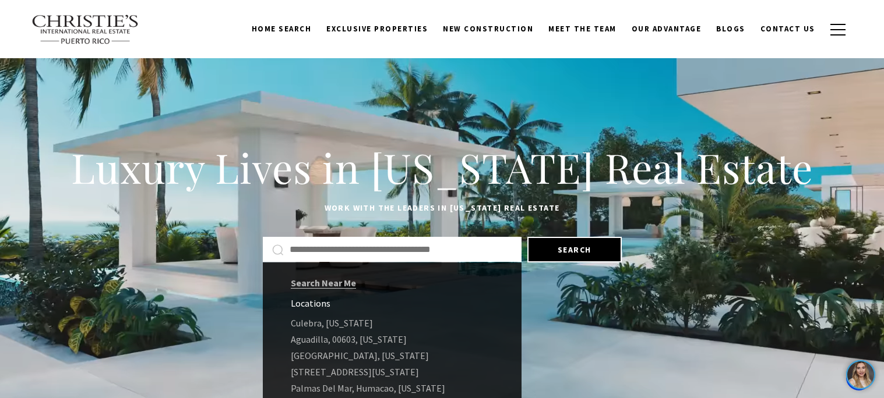
scroll to position [39, 0]
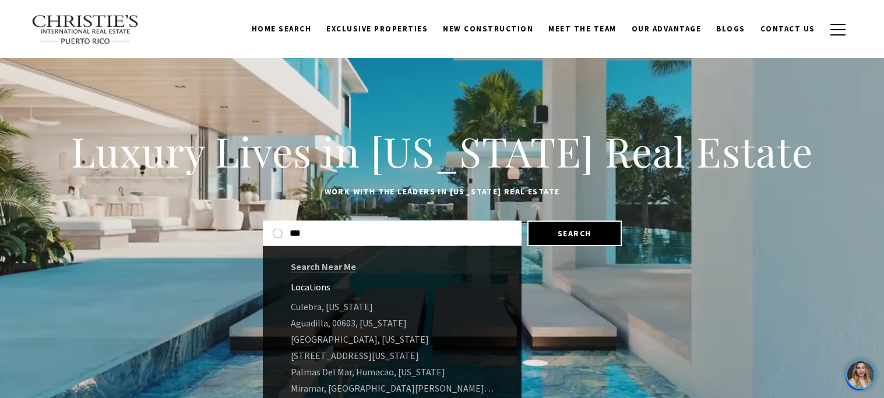
type input "****"
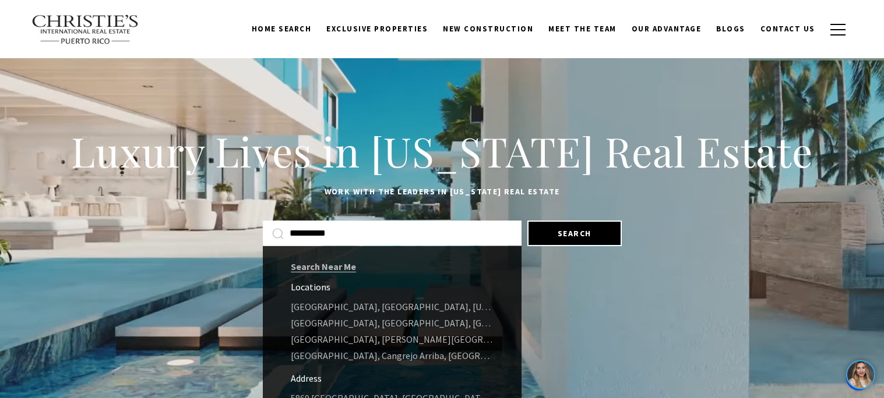
type input "**********"
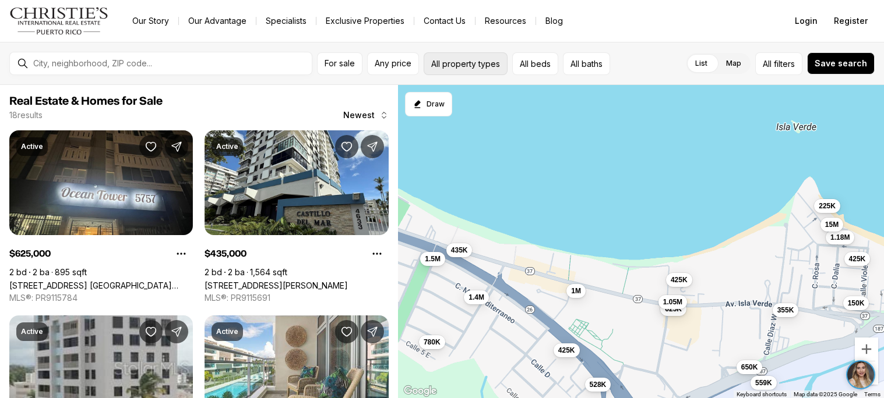
click at [440, 66] on button "All property types" at bounding box center [465, 63] width 84 height 23
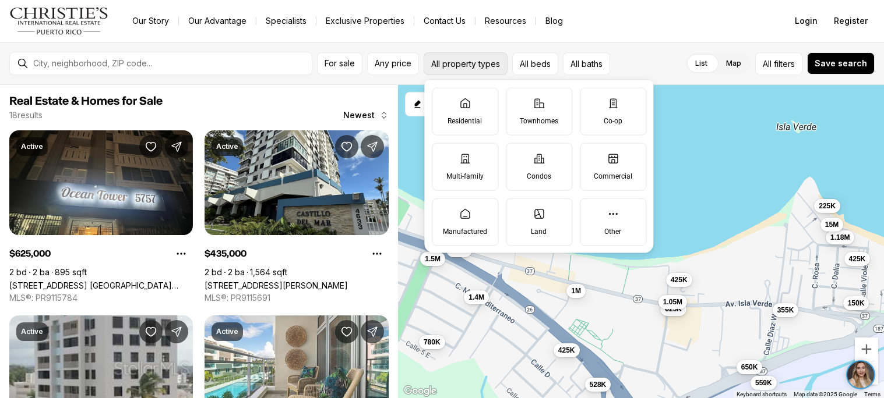
click at [440, 66] on button "All property types" at bounding box center [465, 63] width 84 height 23
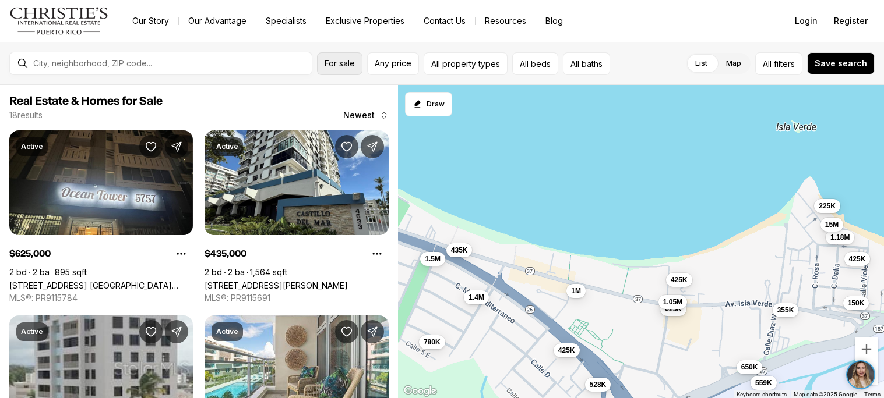
click at [358, 59] on button "For sale" at bounding box center [339, 63] width 45 height 23
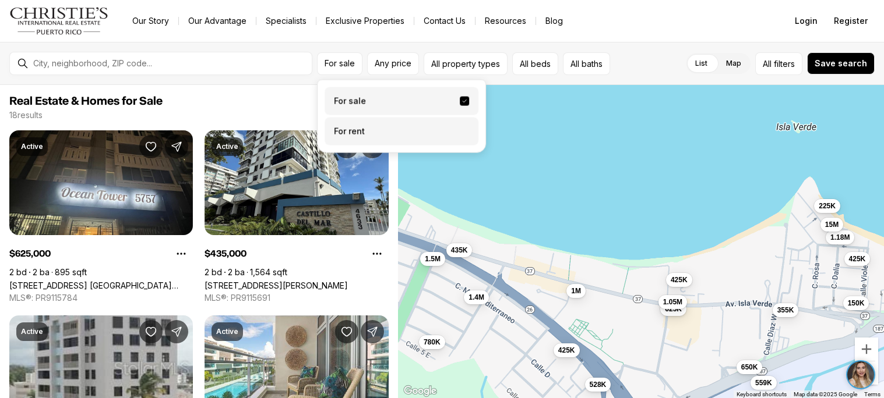
click at [388, 131] on label "For rent" at bounding box center [401, 132] width 154 height 28
click at [460, 127] on button "For rent" at bounding box center [464, 127] width 9 height 0
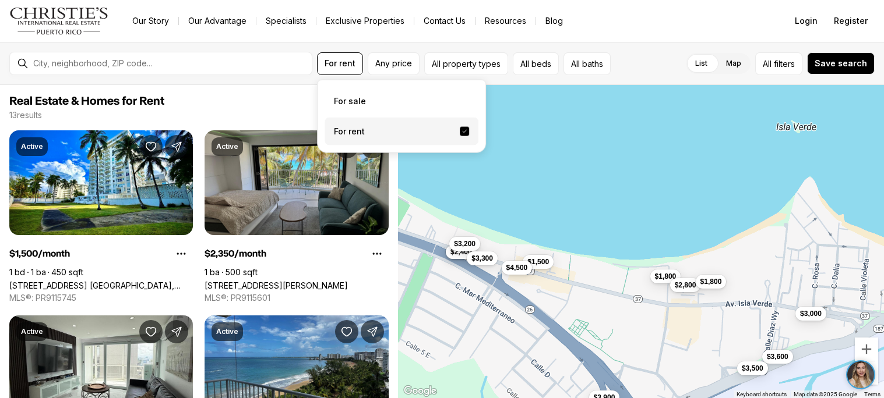
click at [659, 69] on div "List Map List Map All filters Save search" at bounding box center [744, 63] width 259 height 23
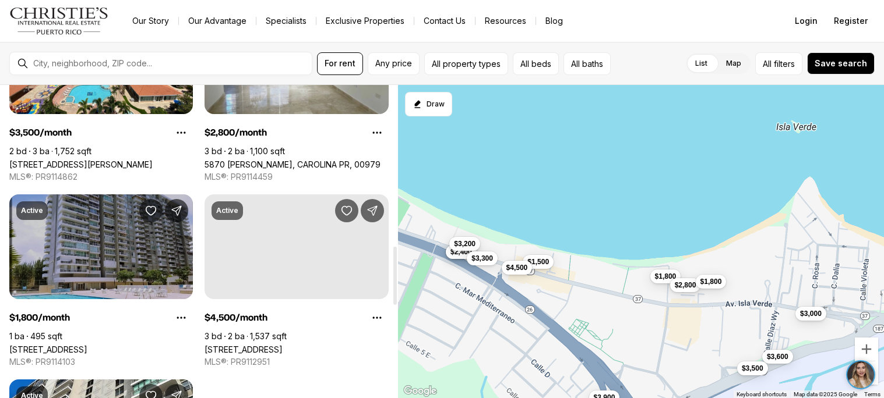
scroll to position [863, 0]
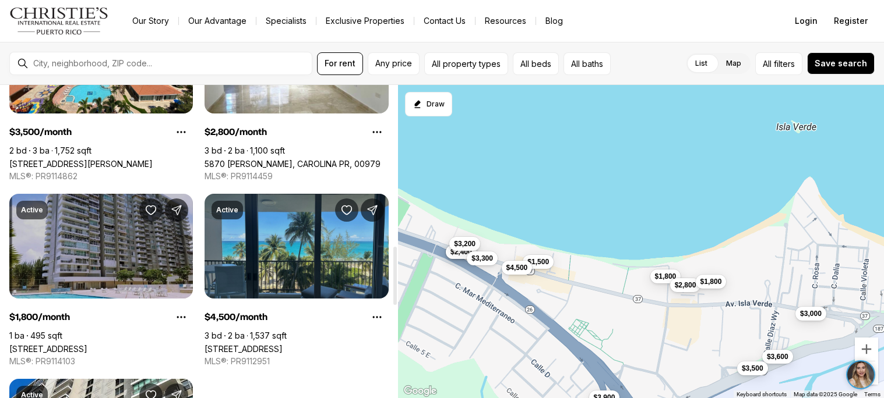
click at [271, 344] on link "[STREET_ADDRESS]" at bounding box center [243, 349] width 78 height 10
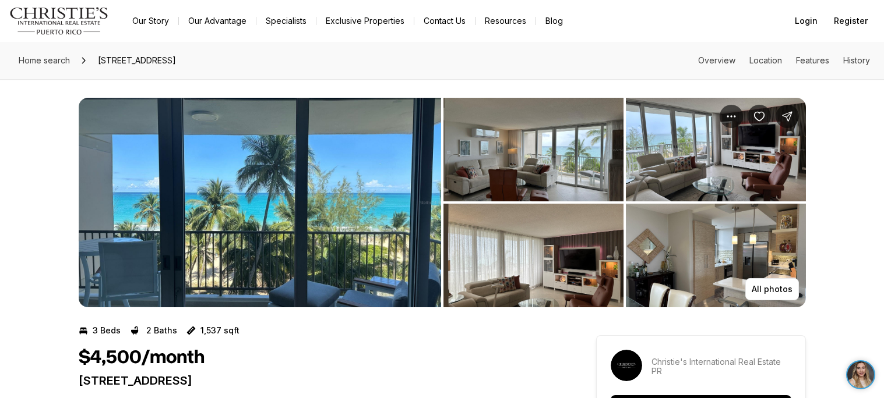
click at [578, 227] on img "View image gallery" at bounding box center [533, 256] width 180 height 104
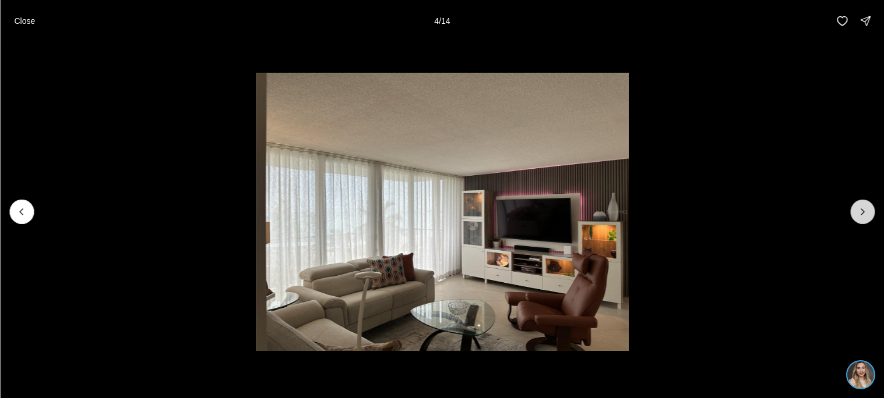
click at [864, 217] on icon "Next slide" at bounding box center [862, 212] width 12 height 12
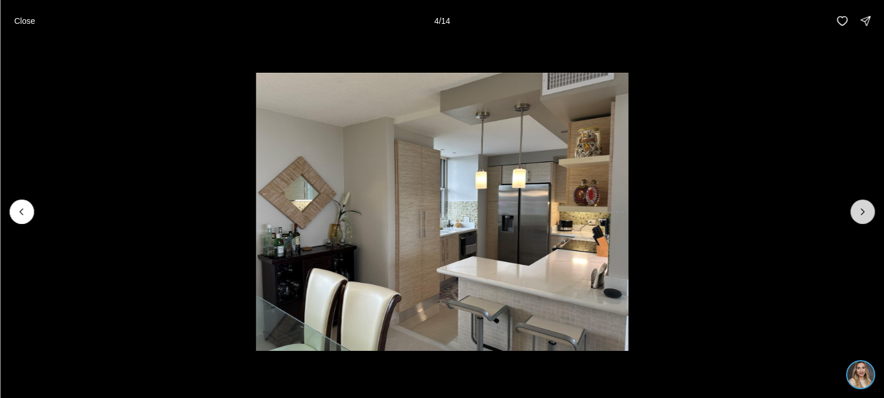
click at [864, 217] on icon "Next slide" at bounding box center [862, 212] width 12 height 12
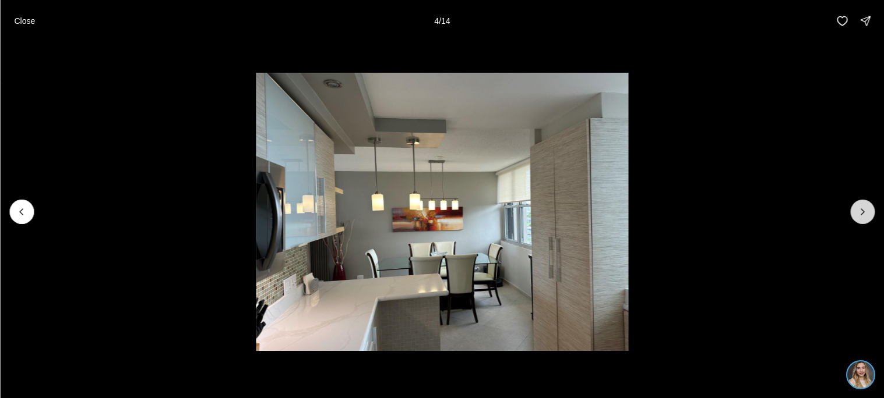
click at [864, 217] on icon "Next slide" at bounding box center [862, 212] width 12 height 12
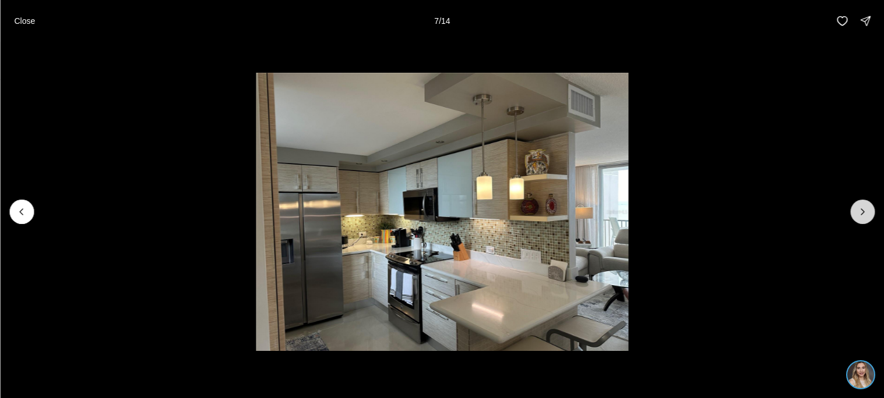
click at [864, 217] on icon "Next slide" at bounding box center [862, 212] width 12 height 12
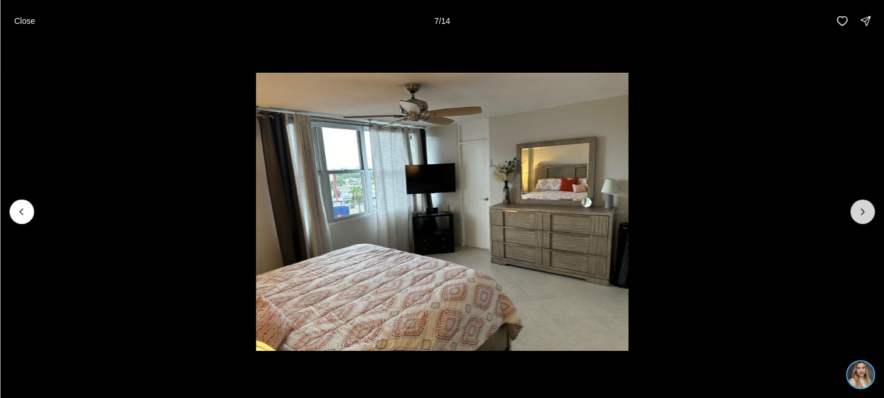
click at [864, 217] on icon "Next slide" at bounding box center [862, 212] width 12 height 12
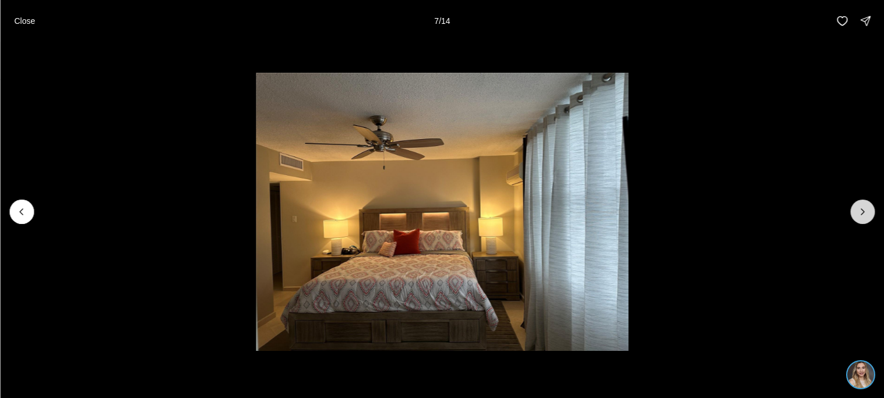
click at [864, 217] on icon "Next slide" at bounding box center [862, 212] width 12 height 12
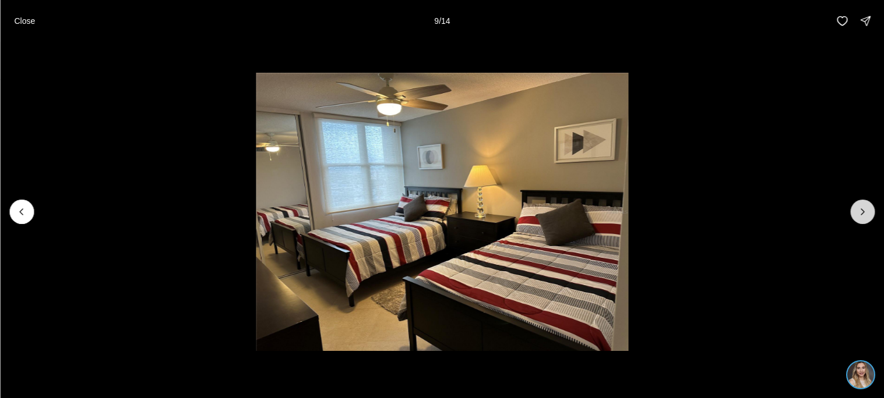
click at [864, 217] on icon "Next slide" at bounding box center [862, 212] width 12 height 12
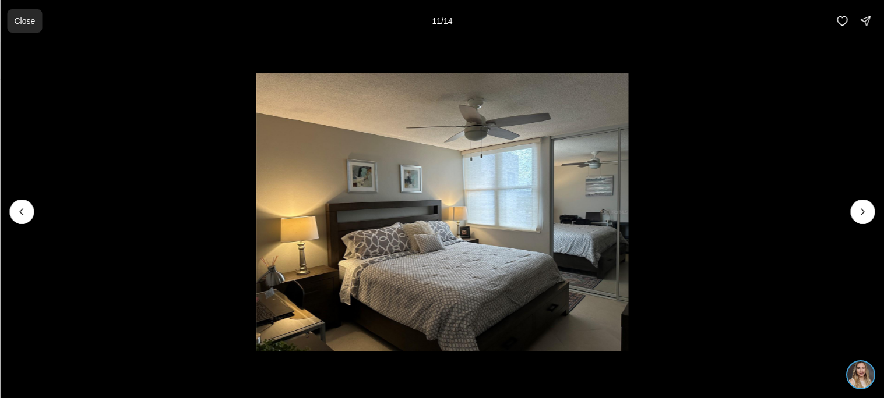
click at [18, 16] on p "Close" at bounding box center [24, 20] width 21 height 9
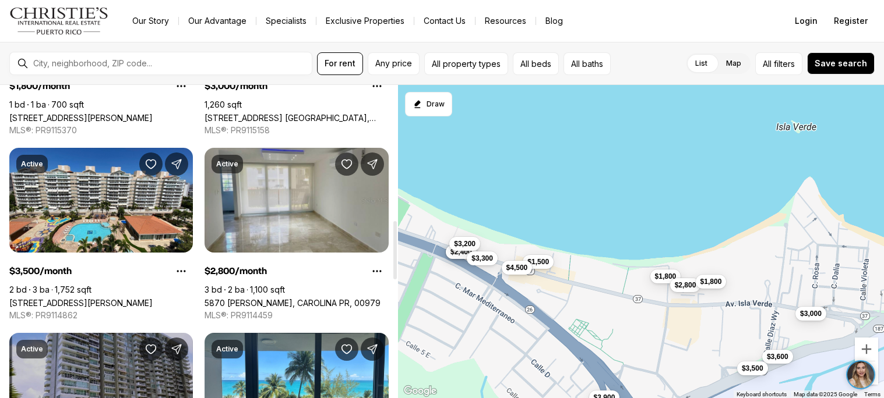
scroll to position [733, 0]
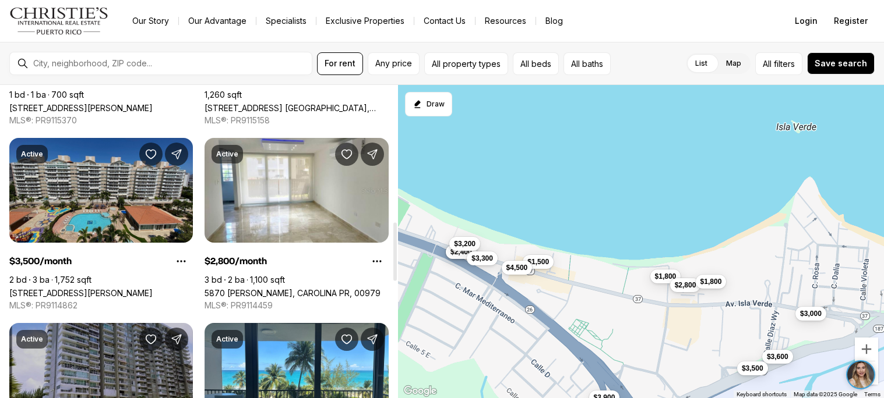
click at [126, 288] on link "[STREET_ADDRESS][PERSON_NAME]" at bounding box center [80, 293] width 143 height 10
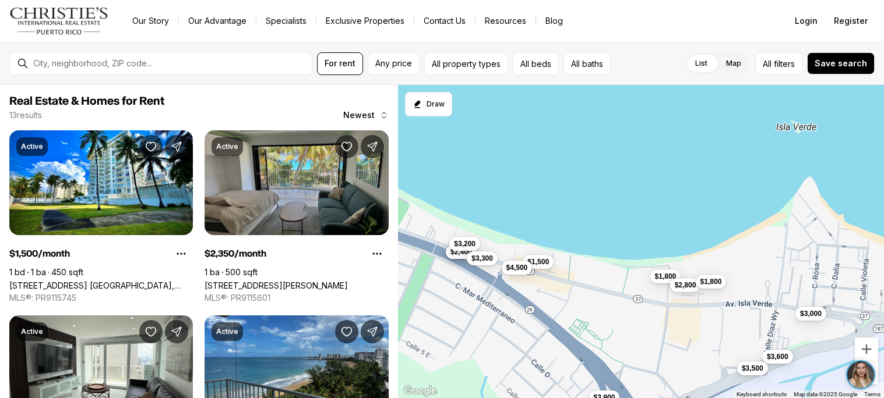
click at [313, 80] on div "For rent Any price All property types All beds All baths List Map List Map All …" at bounding box center [442, 63] width 884 height 43
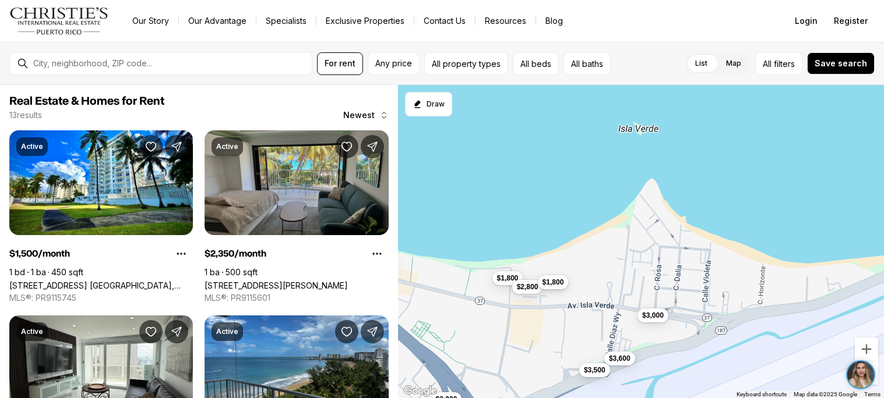
drag, startPoint x: 728, startPoint y: 284, endPoint x: 564, endPoint y: 285, distance: 163.7
click at [564, 285] on div "$1,500 $2,350 $2,400 $3,200 $3,600 $3,900 $1,800 $3,000 $3,500 $2,800 $1,800 $4…" at bounding box center [641, 242] width 486 height 314
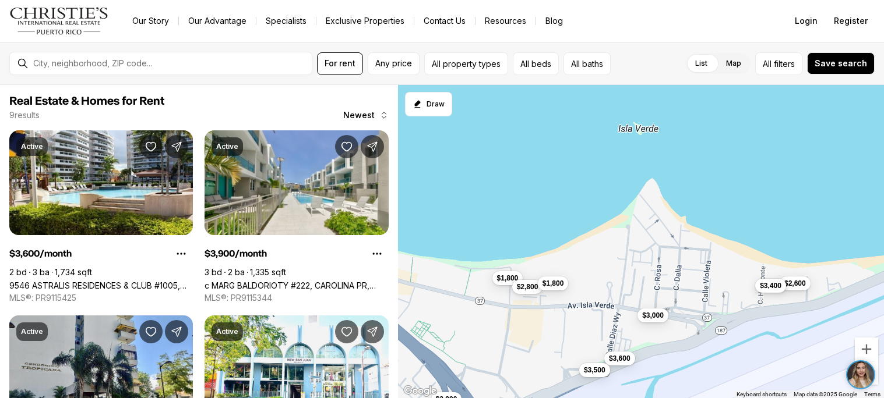
click at [765, 291] on button "$3,400" at bounding box center [770, 286] width 31 height 14
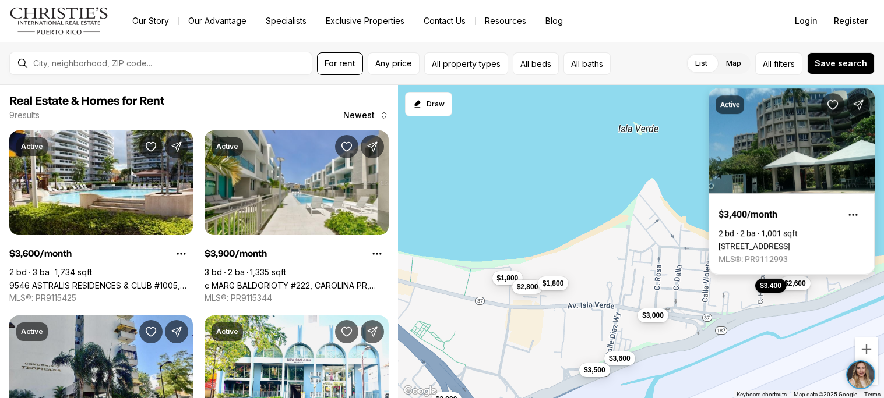
click at [766, 251] on link "[STREET_ADDRESS]" at bounding box center [754, 246] width 72 height 9
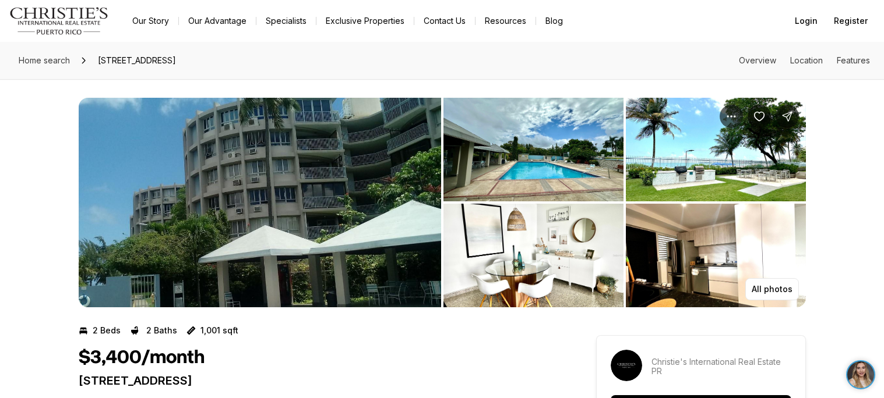
click at [512, 277] on img "View image gallery" at bounding box center [533, 256] width 180 height 104
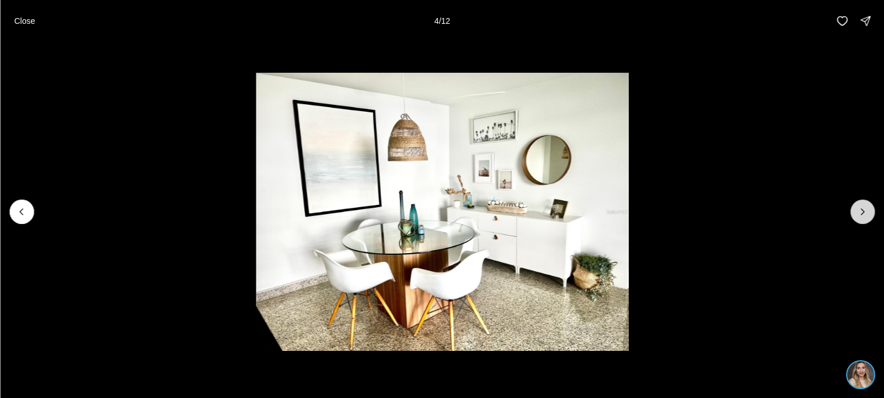
click at [854, 212] on button "Next slide" at bounding box center [862, 212] width 24 height 24
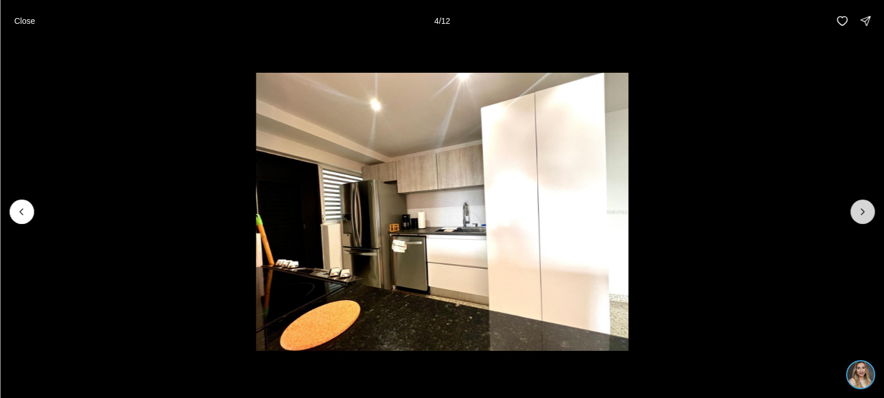
click at [854, 212] on button "Next slide" at bounding box center [862, 212] width 24 height 24
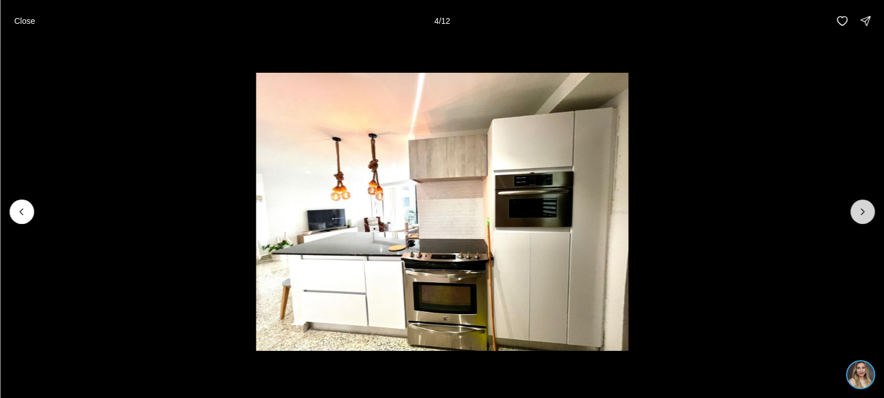
click at [854, 212] on button "Next slide" at bounding box center [862, 212] width 24 height 24
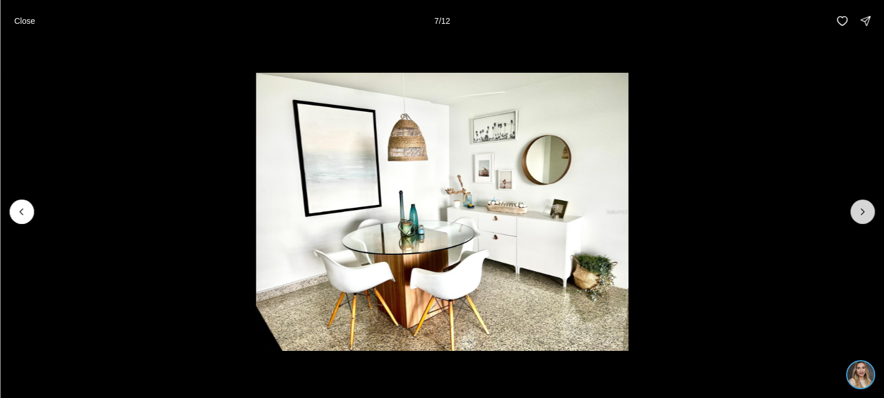
click at [854, 212] on button "Next slide" at bounding box center [862, 212] width 24 height 24
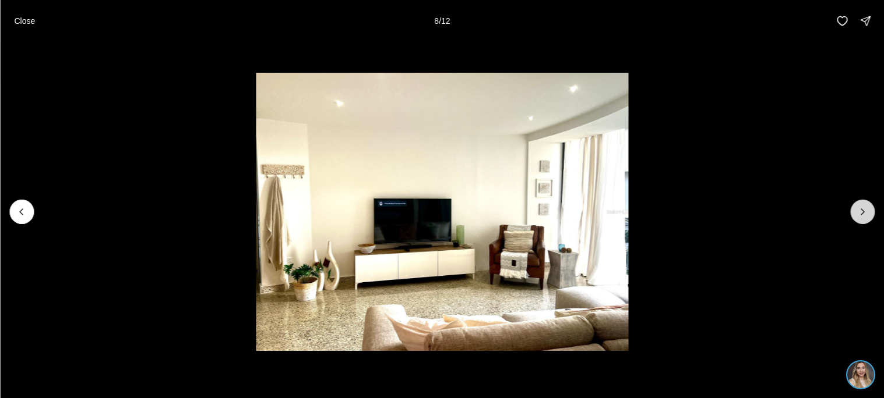
click at [854, 212] on button "Next slide" at bounding box center [862, 212] width 24 height 24
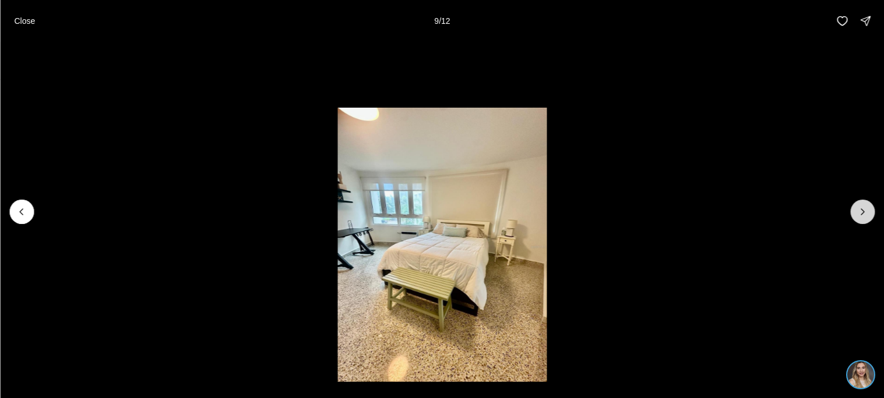
click at [854, 212] on button "Next slide" at bounding box center [862, 212] width 24 height 24
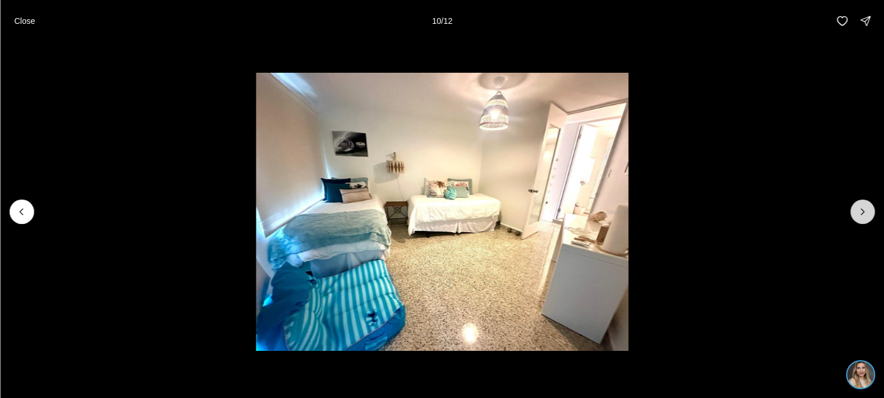
click at [854, 212] on button "Next slide" at bounding box center [862, 212] width 24 height 24
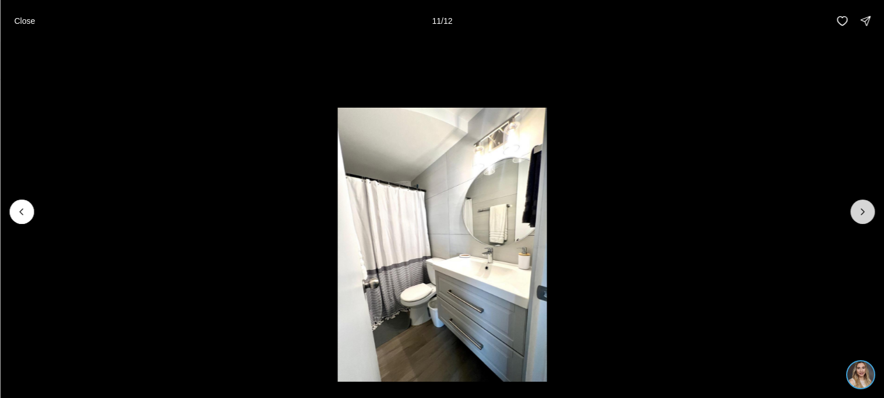
click at [854, 212] on button "Next slide" at bounding box center [862, 212] width 24 height 24
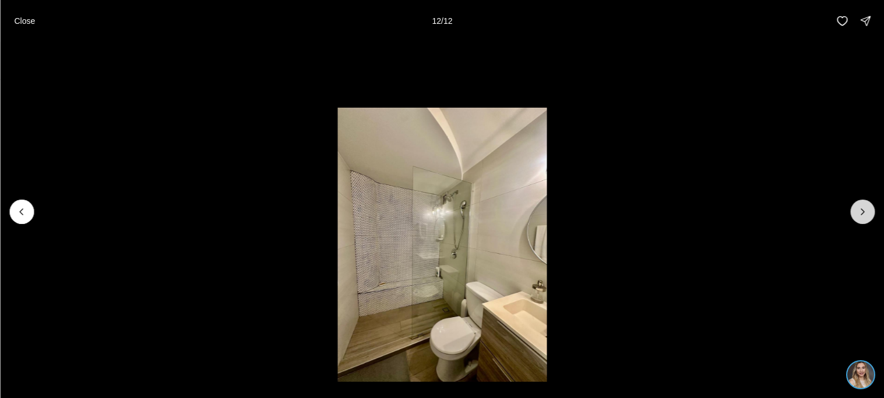
click at [854, 212] on div at bounding box center [862, 212] width 24 height 24
click at [26, 211] on icon "Previous slide" at bounding box center [22, 212] width 12 height 12
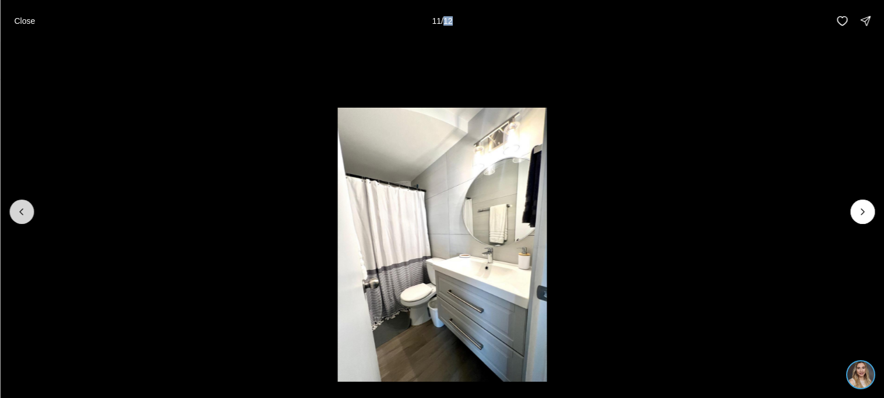
click at [26, 211] on icon "Previous slide" at bounding box center [22, 212] width 12 height 12
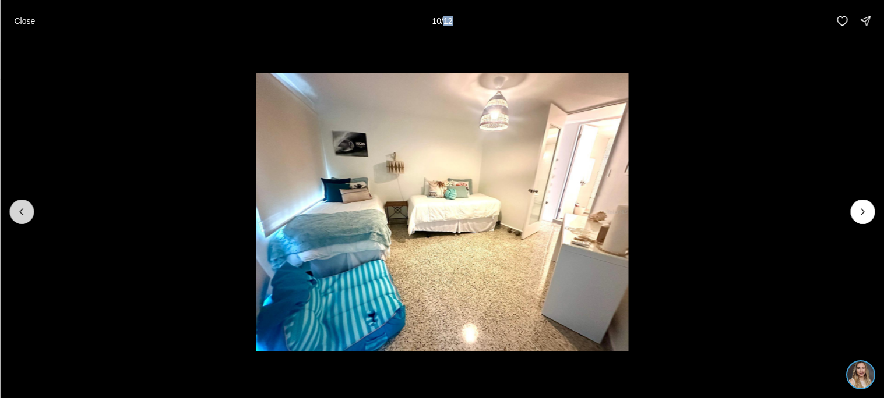
click at [26, 211] on icon "Previous slide" at bounding box center [22, 212] width 12 height 12
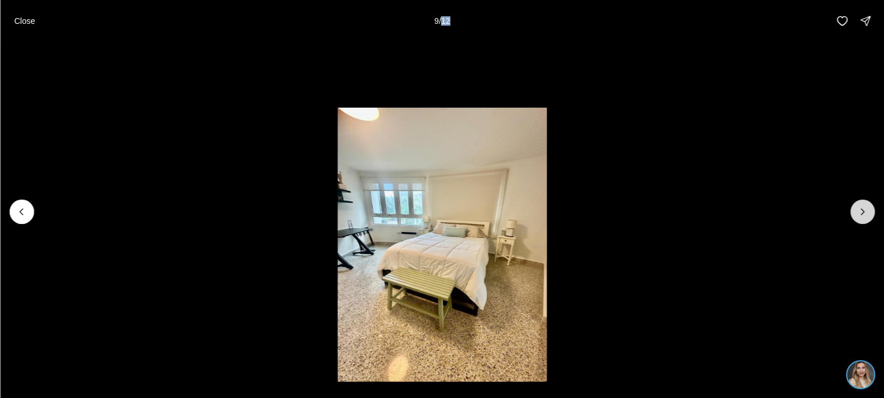
click at [853, 220] on button "Next slide" at bounding box center [862, 212] width 24 height 24
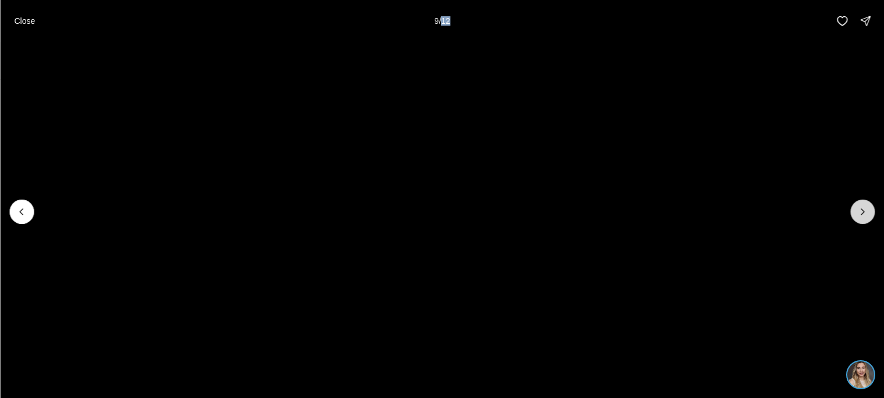
click at [853, 220] on button "Next slide" at bounding box center [862, 212] width 24 height 24
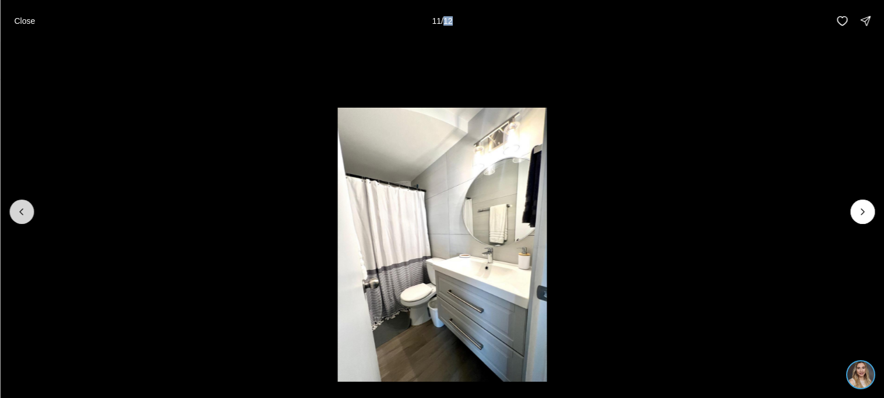
click at [20, 214] on icon "Previous slide" at bounding box center [22, 212] width 12 height 12
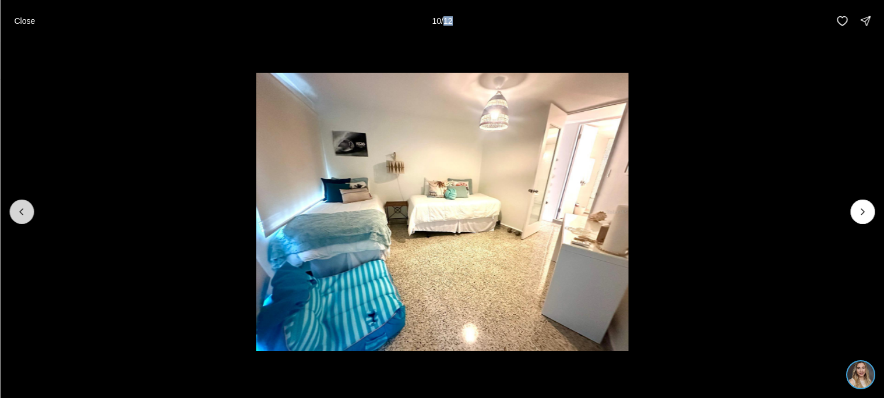
click at [20, 214] on icon "Previous slide" at bounding box center [22, 212] width 12 height 12
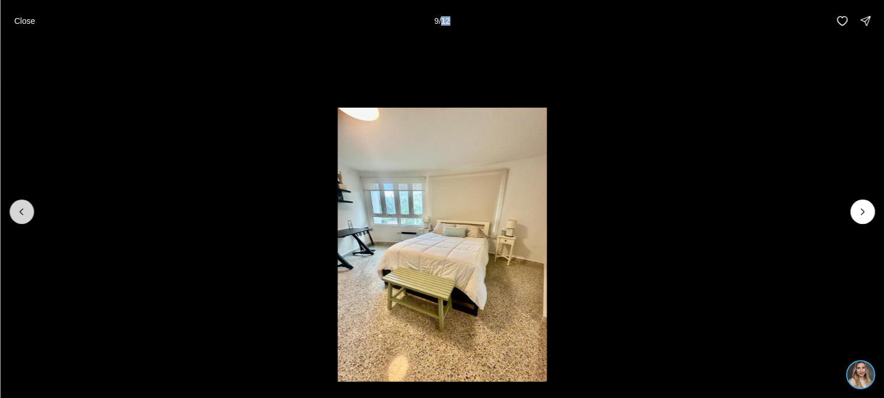
click at [20, 214] on icon "Previous slide" at bounding box center [22, 212] width 12 height 12
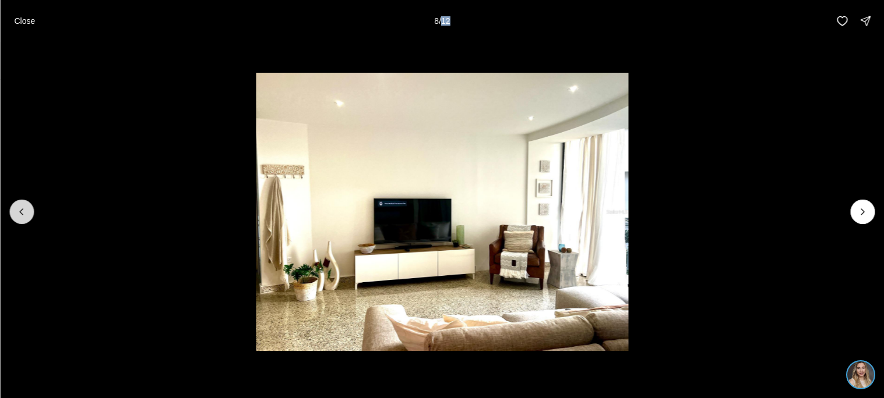
click at [20, 214] on icon "Previous slide" at bounding box center [22, 212] width 12 height 12
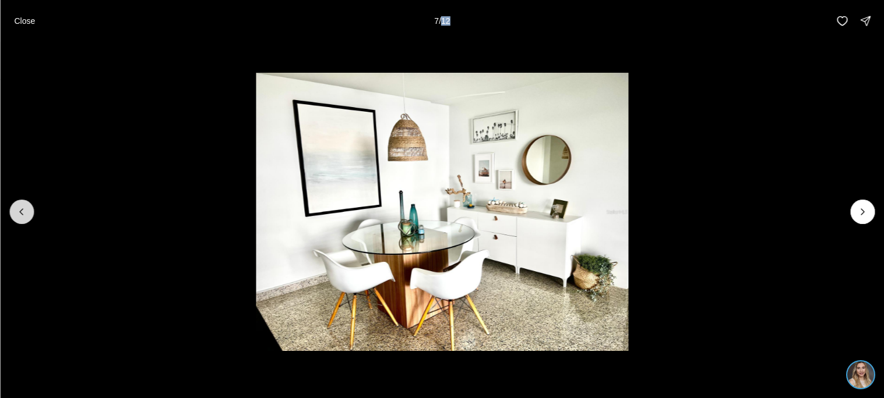
click at [20, 214] on icon "Previous slide" at bounding box center [22, 212] width 12 height 12
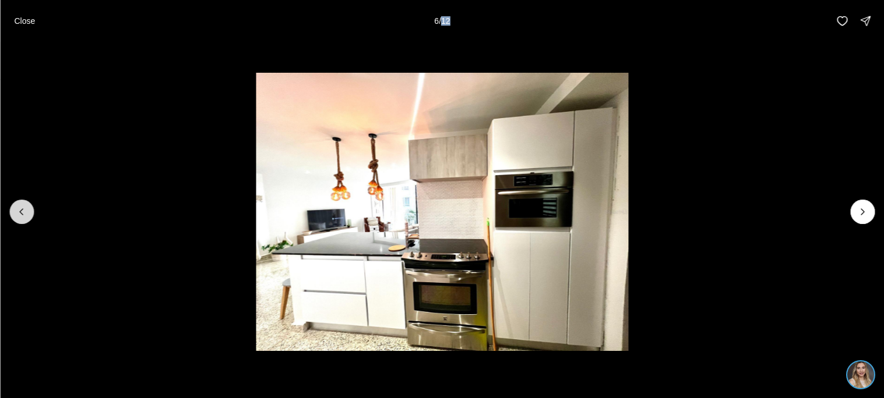
click at [20, 214] on icon "Previous slide" at bounding box center [22, 212] width 12 height 12
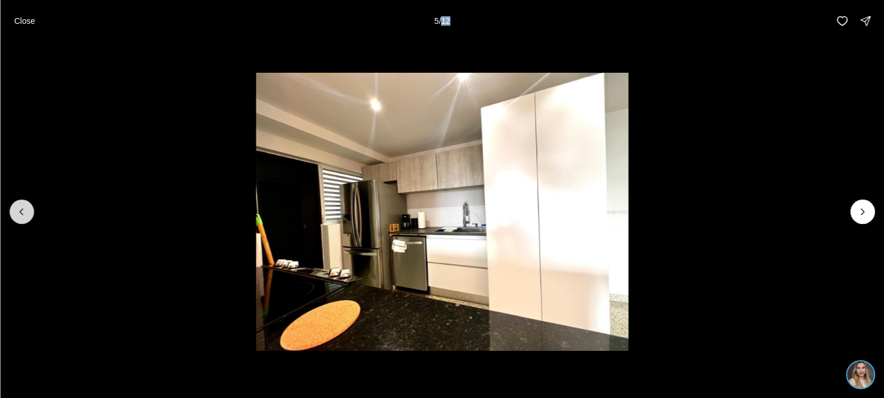
click at [20, 214] on icon "Previous slide" at bounding box center [22, 212] width 12 height 12
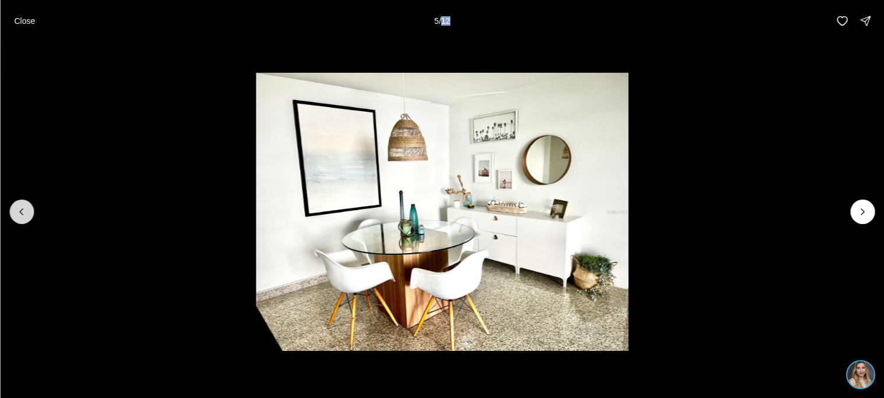
click at [20, 214] on icon "Previous slide" at bounding box center [22, 212] width 12 height 12
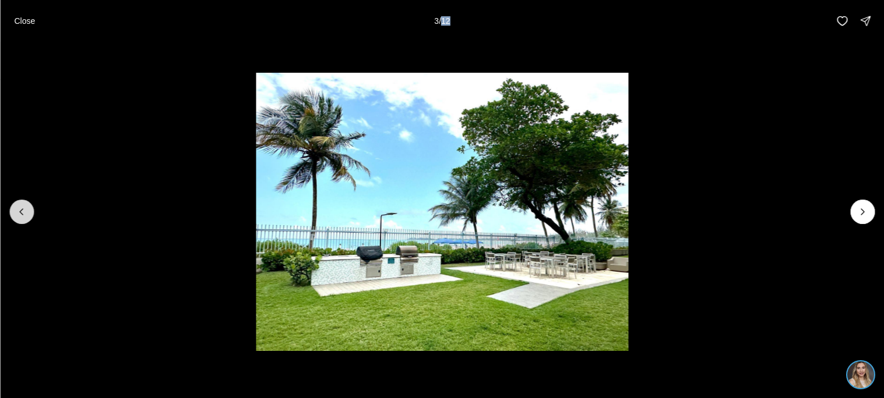
click at [20, 214] on icon "Previous slide" at bounding box center [22, 212] width 12 height 12
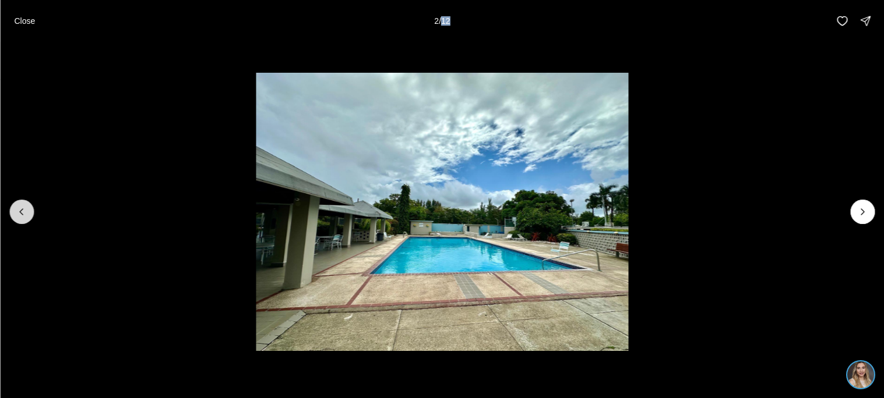
click at [20, 214] on icon "Previous slide" at bounding box center [22, 212] width 12 height 12
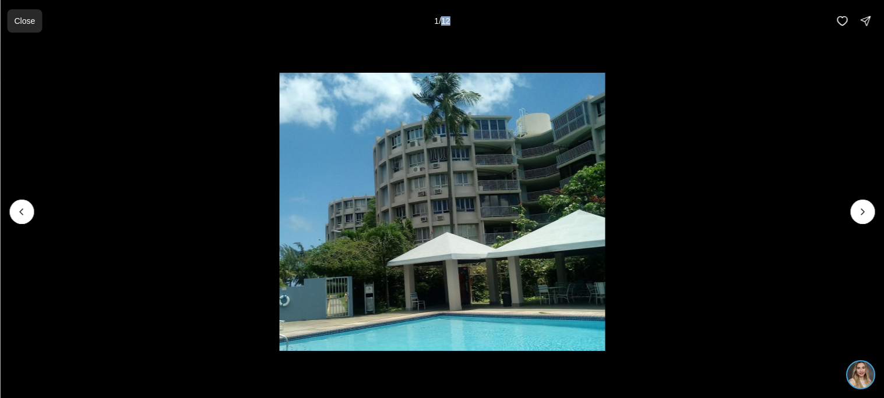
click at [27, 16] on p "Close" at bounding box center [24, 20] width 21 height 9
